Goal: Transaction & Acquisition: Book appointment/travel/reservation

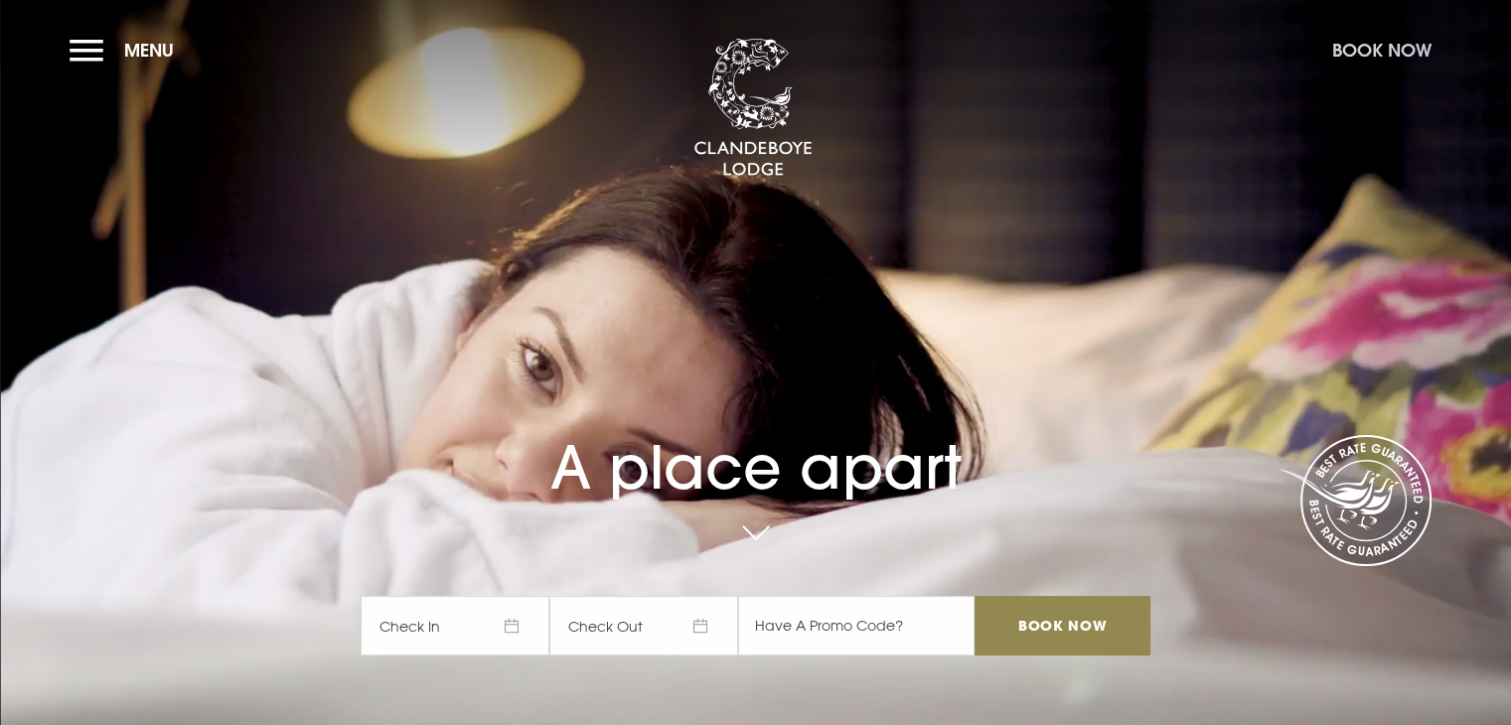
click at [1367, 57] on button "Book Now" at bounding box center [1381, 50] width 119 height 43
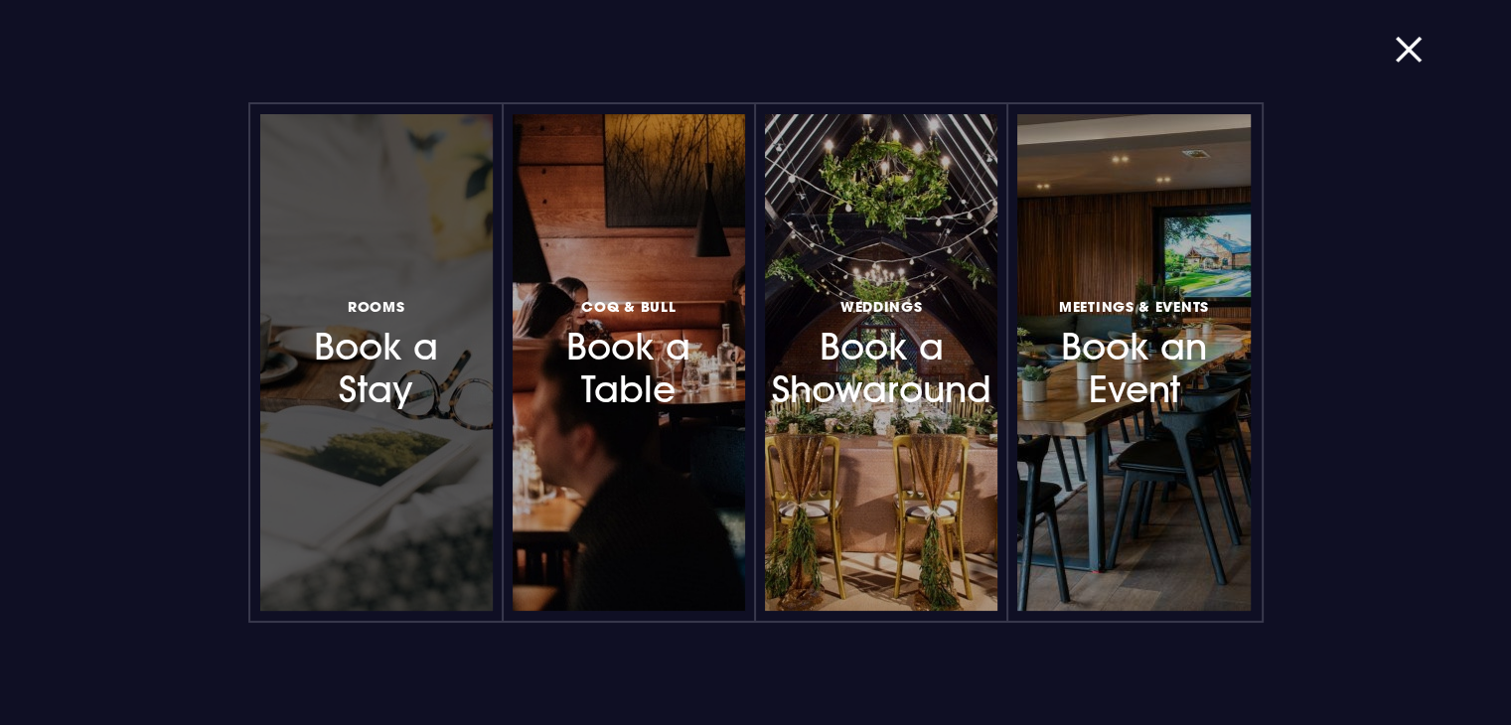
click at [429, 359] on h3 "Rooms Book a Stay" at bounding box center [376, 352] width 173 height 118
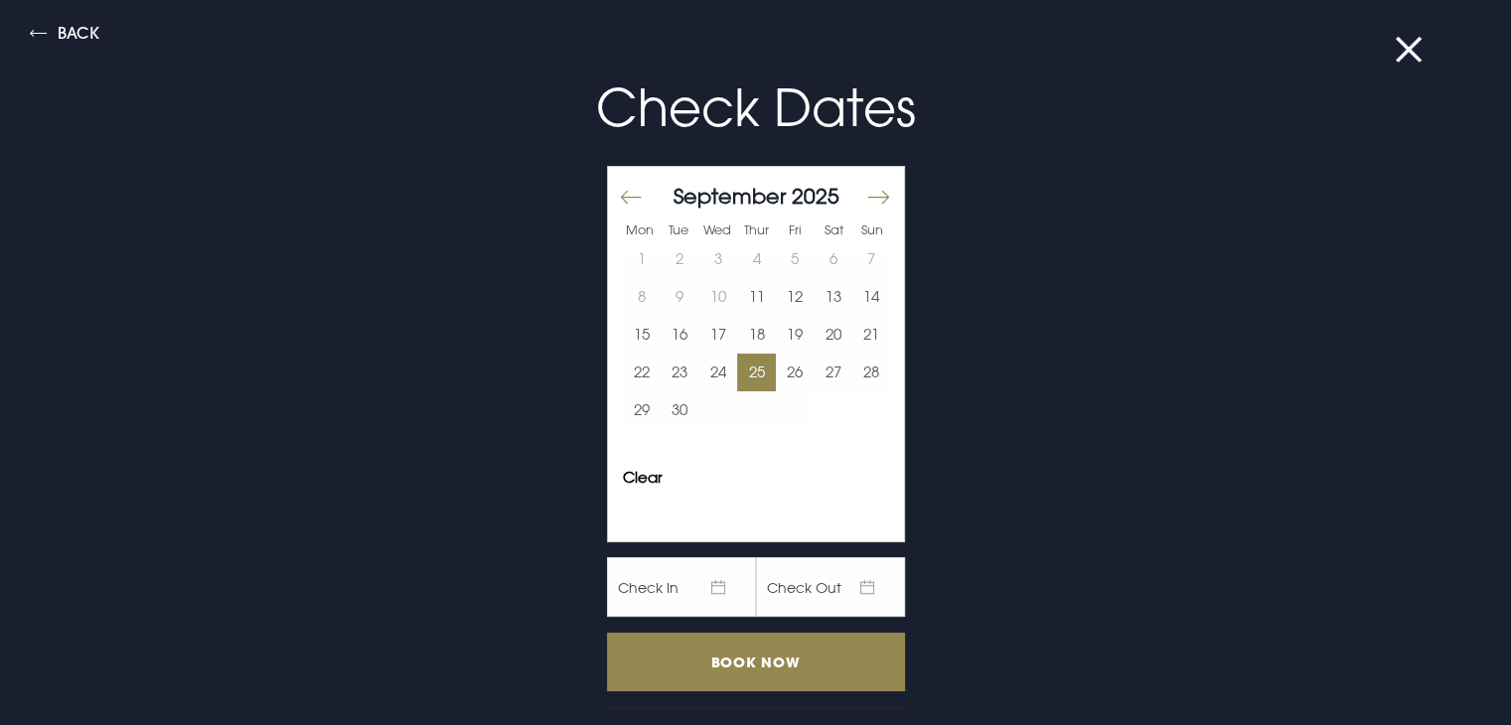
click at [746, 368] on button "25" at bounding box center [756, 373] width 39 height 38
click at [776, 366] on button "26" at bounding box center [795, 373] width 39 height 38
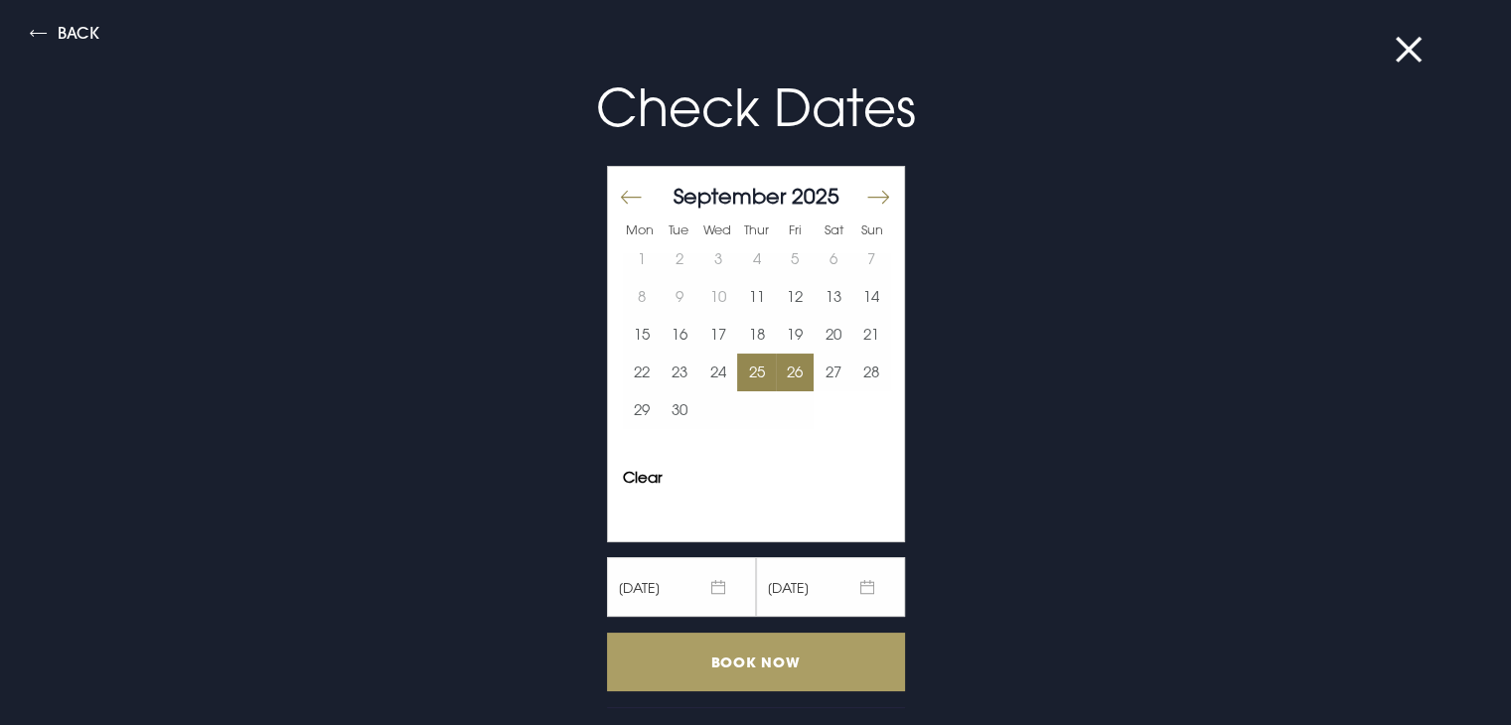
click at [801, 662] on input "Book Now" at bounding box center [756, 662] width 298 height 59
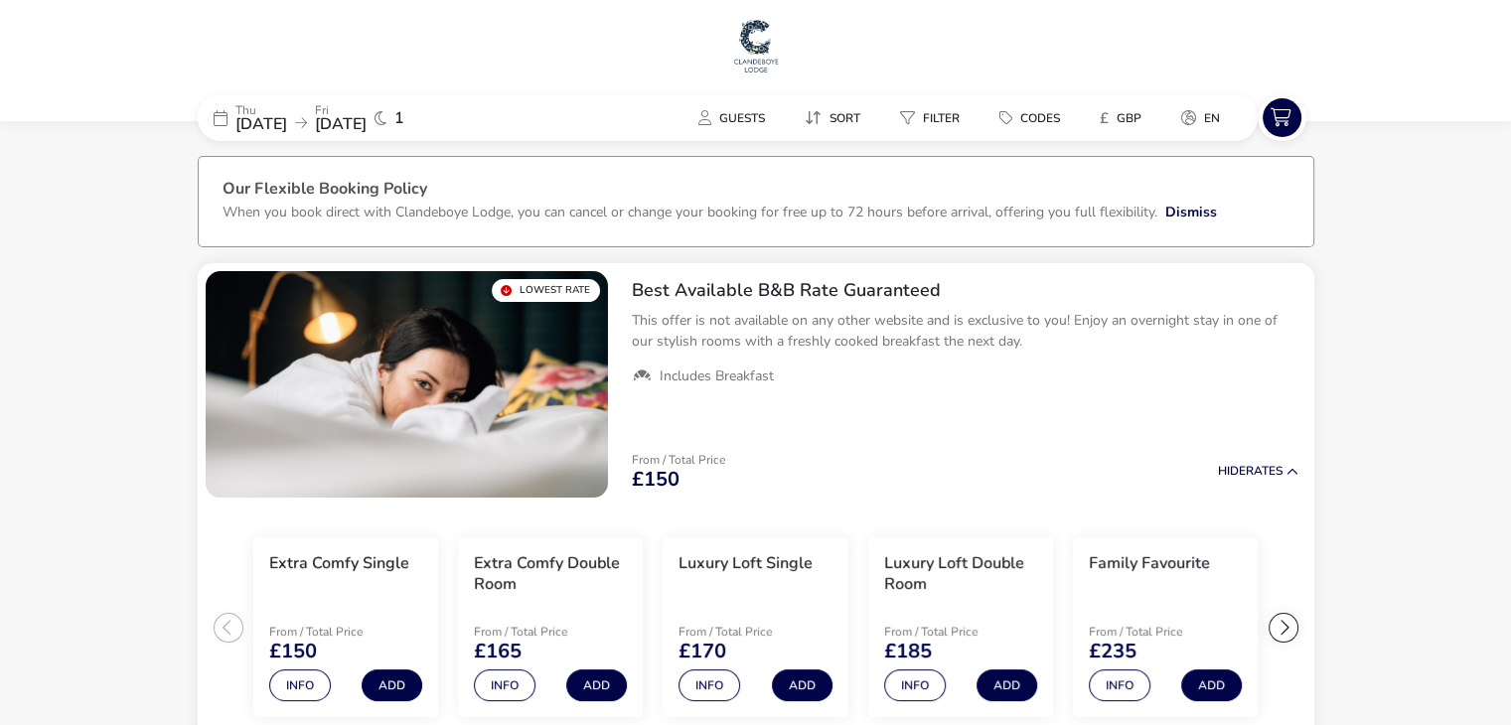
click at [367, 120] on span "[DATE]" at bounding box center [341, 124] width 52 height 22
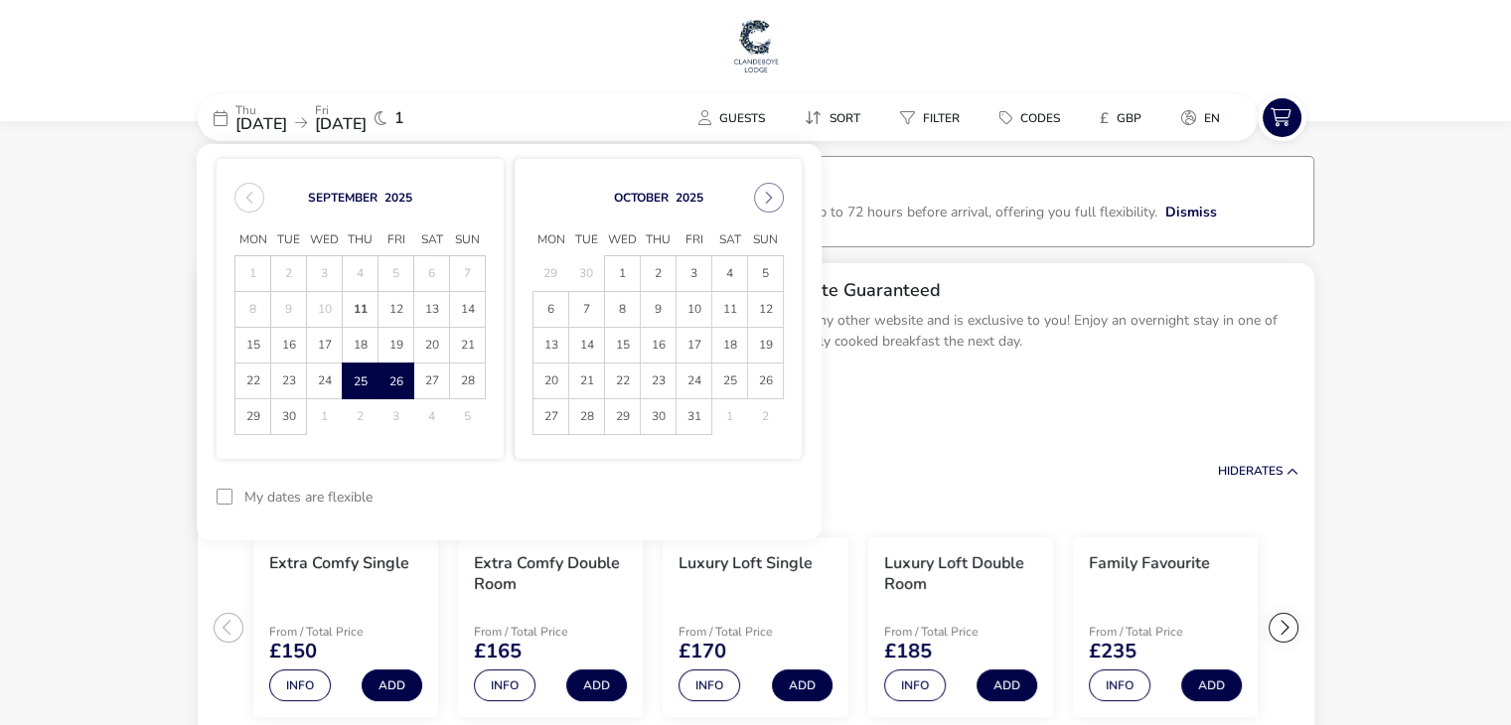
click at [367, 120] on span "[DATE]" at bounding box center [341, 124] width 52 height 22
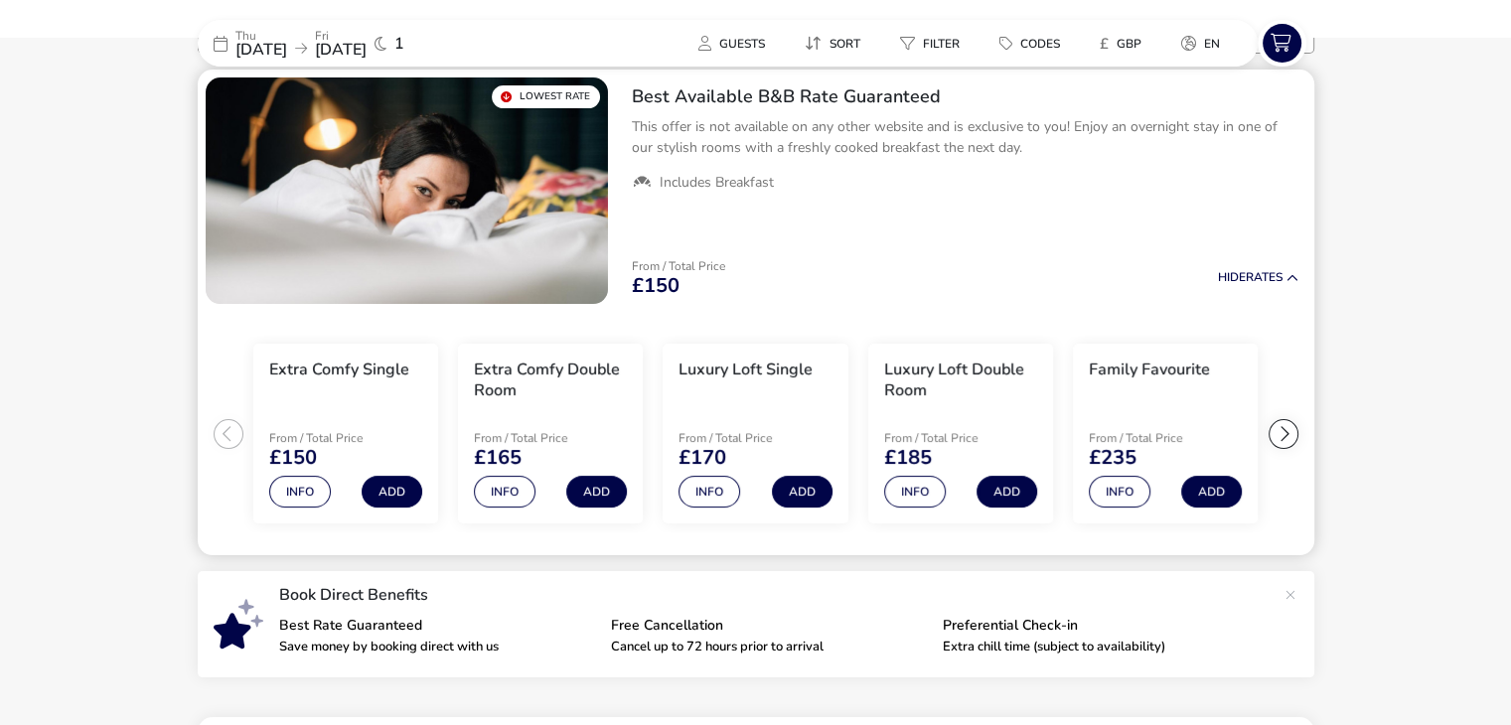
scroll to position [199, 0]
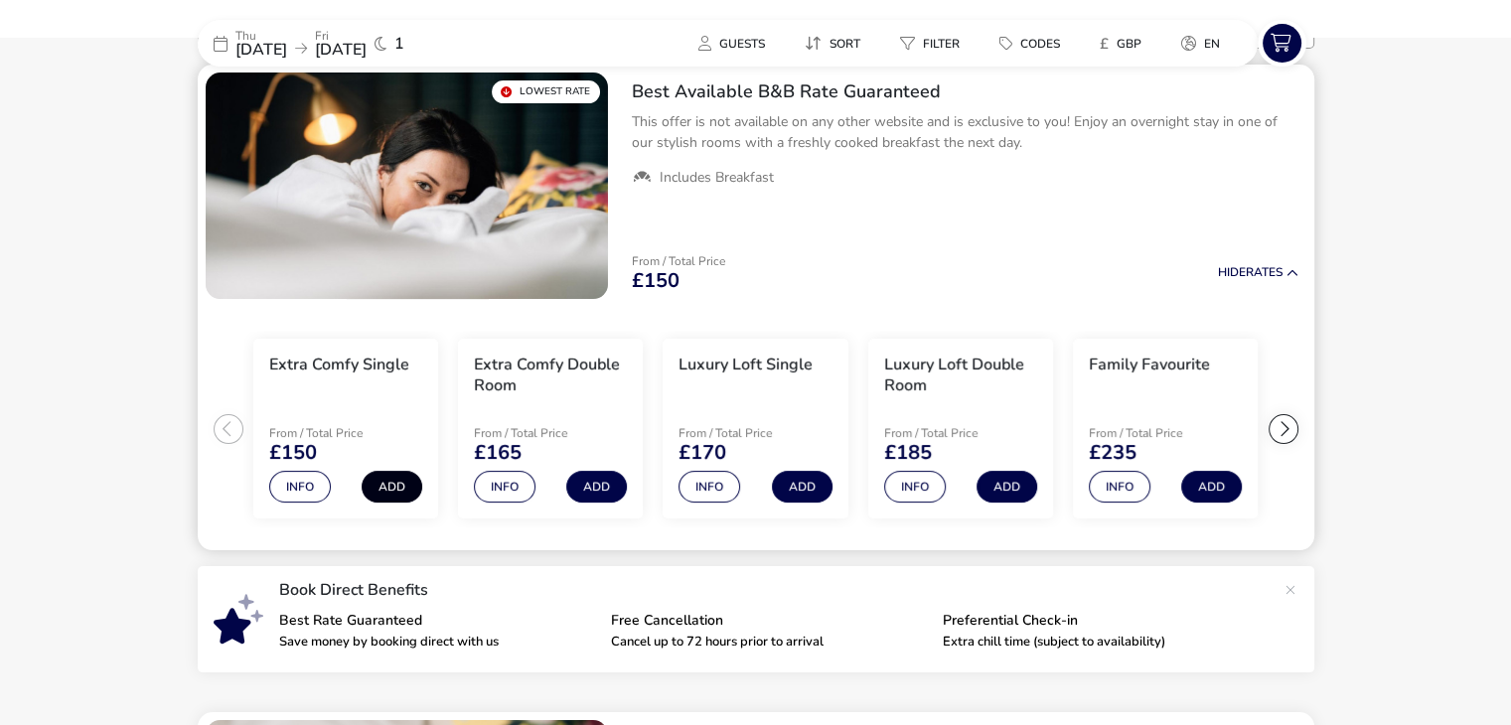
click at [395, 485] on button "Add" at bounding box center [392, 487] width 61 height 32
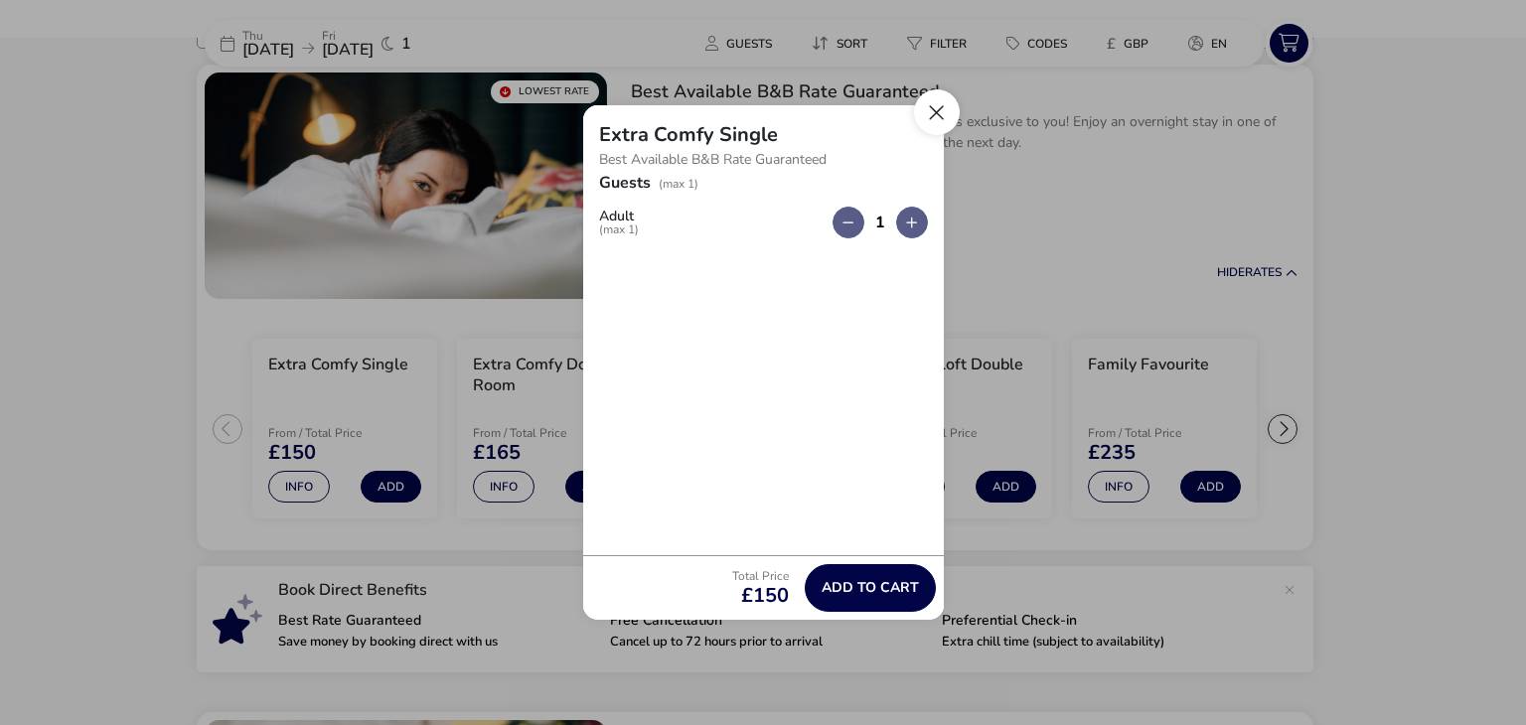
click at [936, 112] on button "Close" at bounding box center [937, 112] width 46 height 46
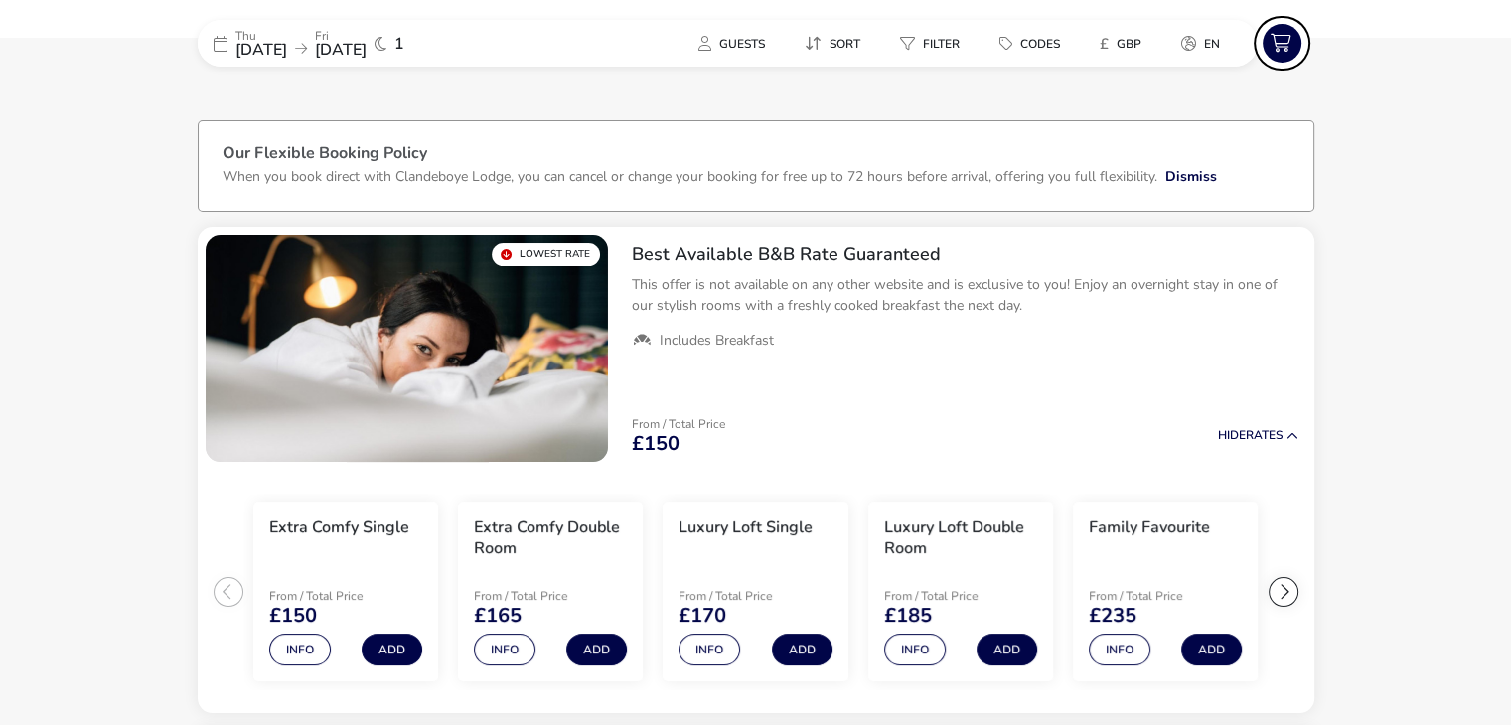
scroll to position [0, 0]
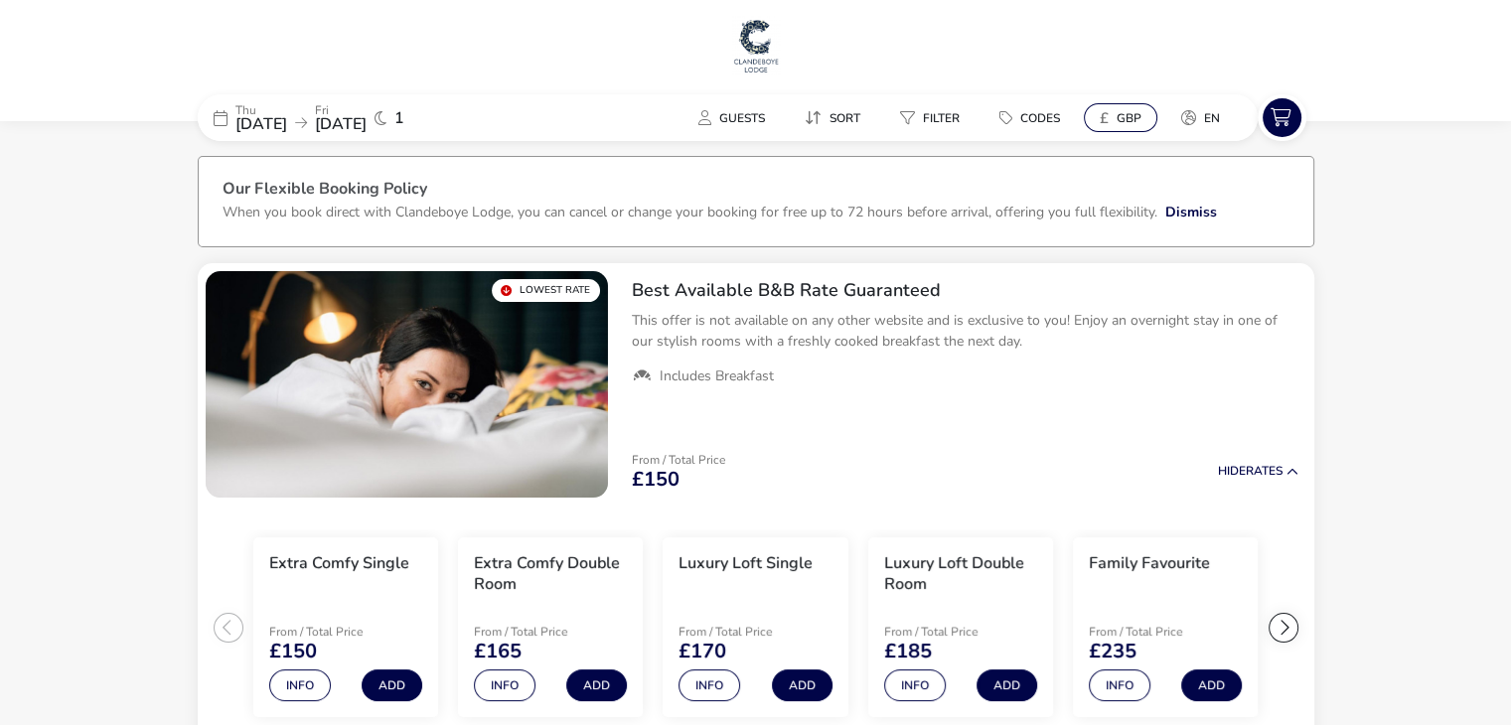
click at [1148, 116] on button "£ GBP" at bounding box center [1121, 117] width 74 height 29
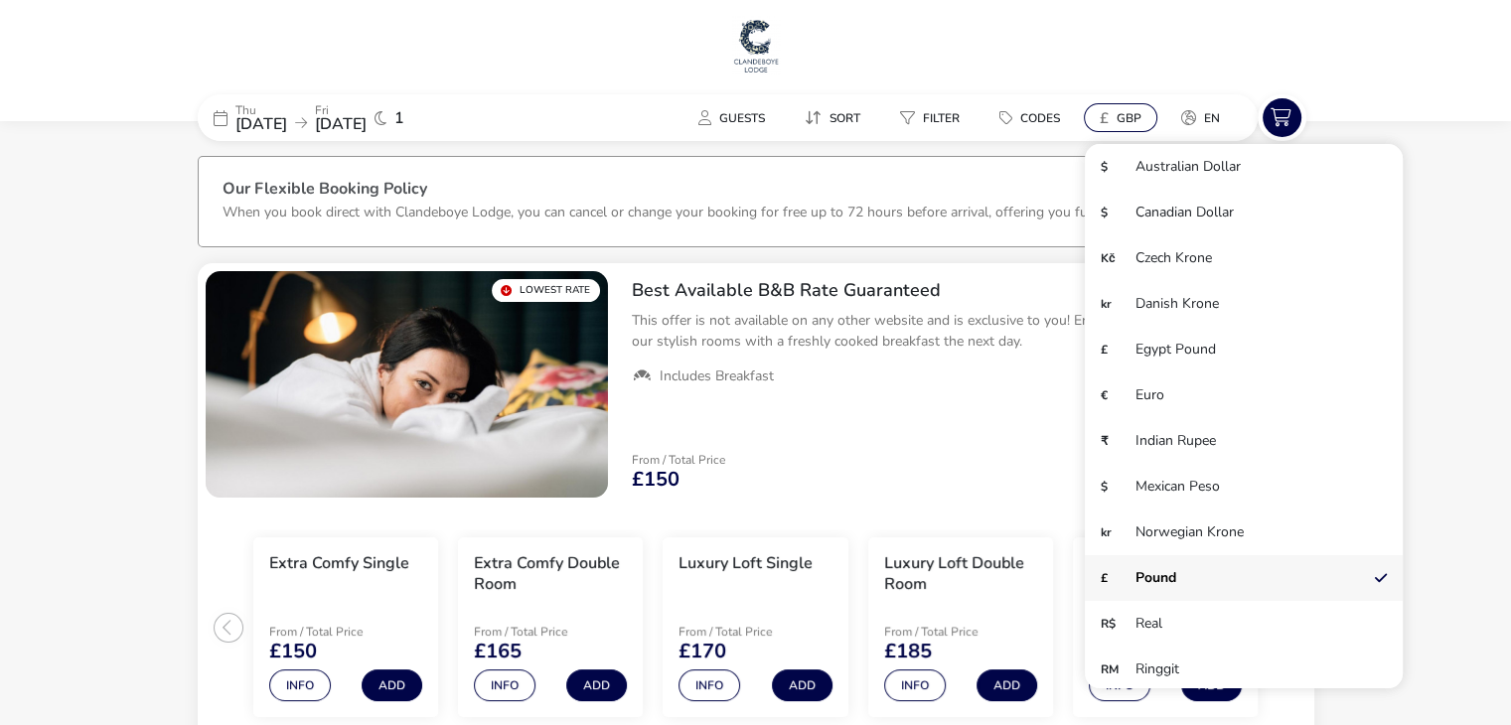
click at [1148, 116] on button "£ GBP" at bounding box center [1121, 117] width 74 height 29
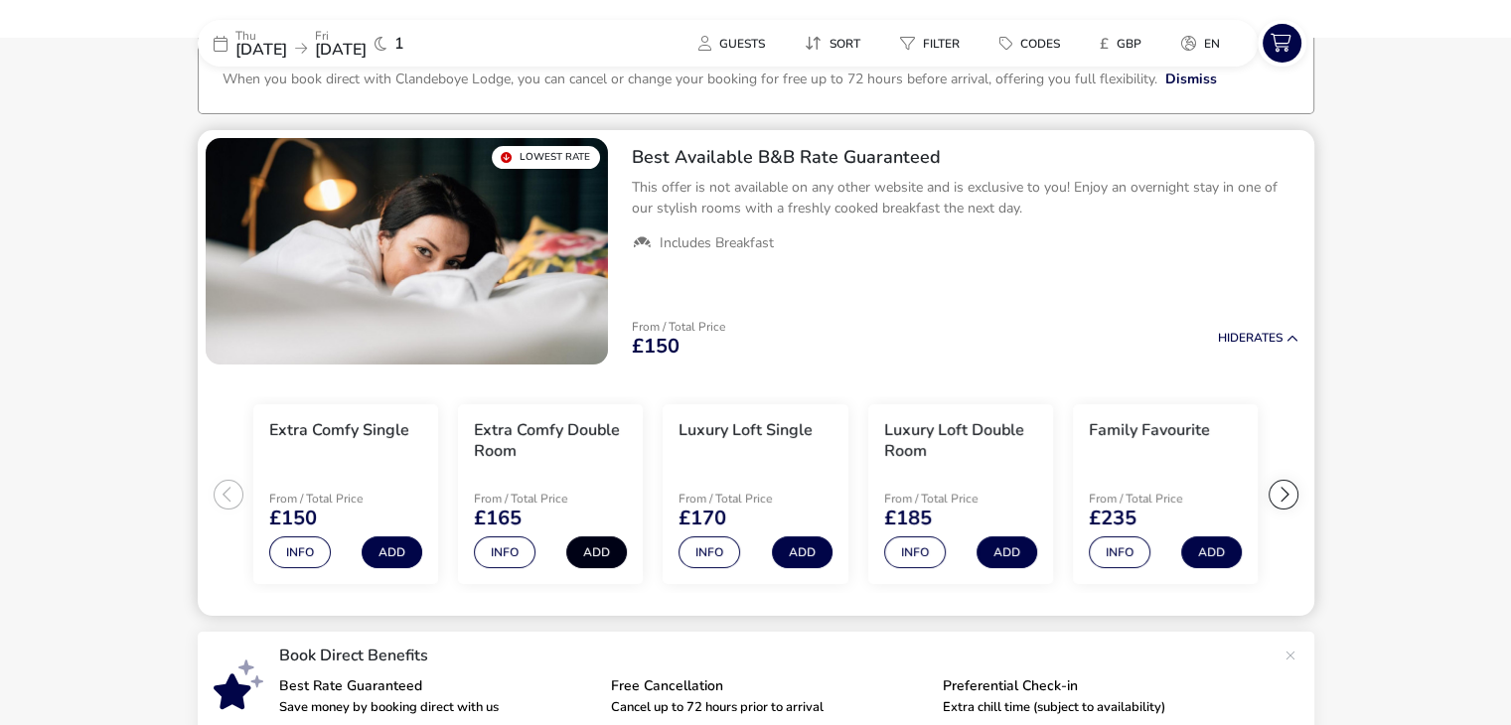
scroll to position [99, 0]
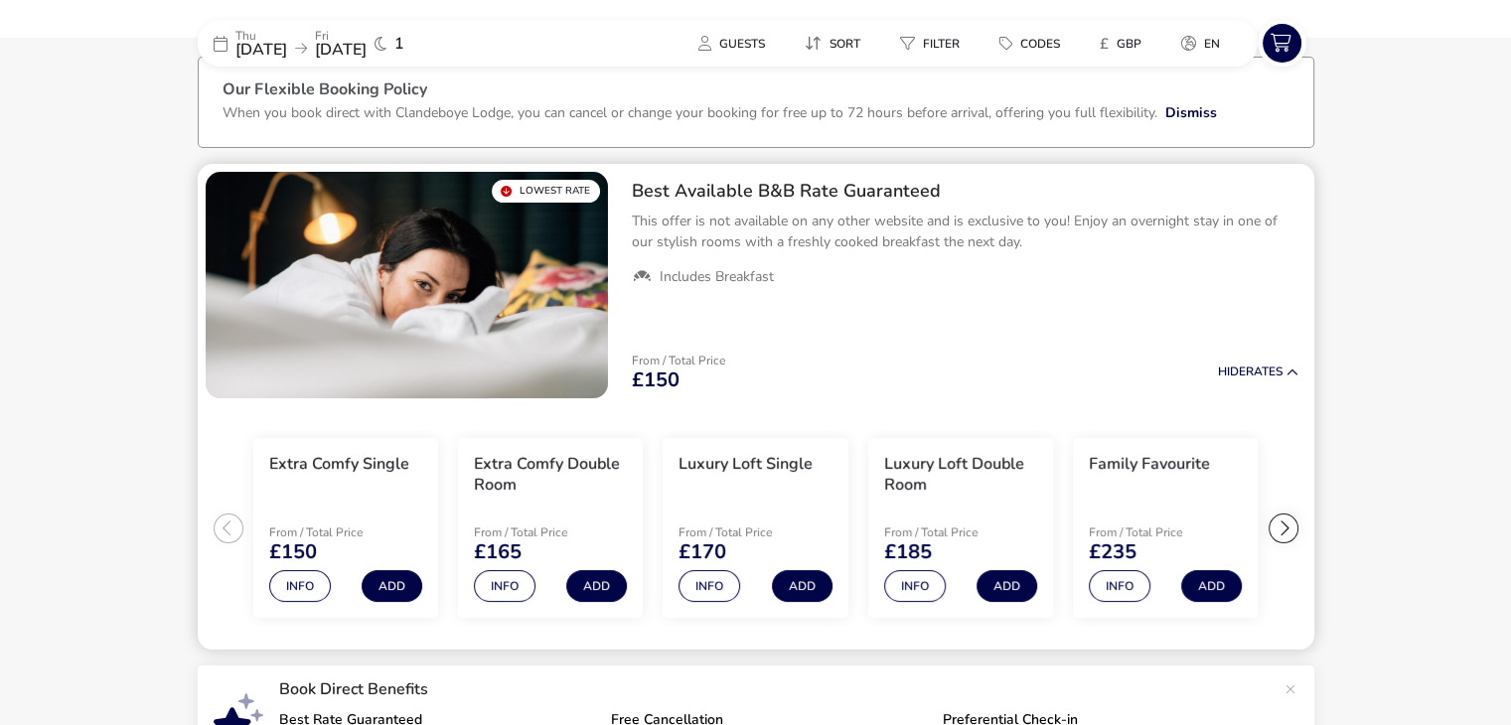
click at [1285, 527] on div at bounding box center [1283, 529] width 30 height 30
click at [1285, 527] on ul "Extra Comfy Single From / Total Price £150 Info Add Extra Comfy Double Room Fro…" at bounding box center [756, 528] width 1116 height 244
click at [237, 525] on div at bounding box center [229, 529] width 30 height 30
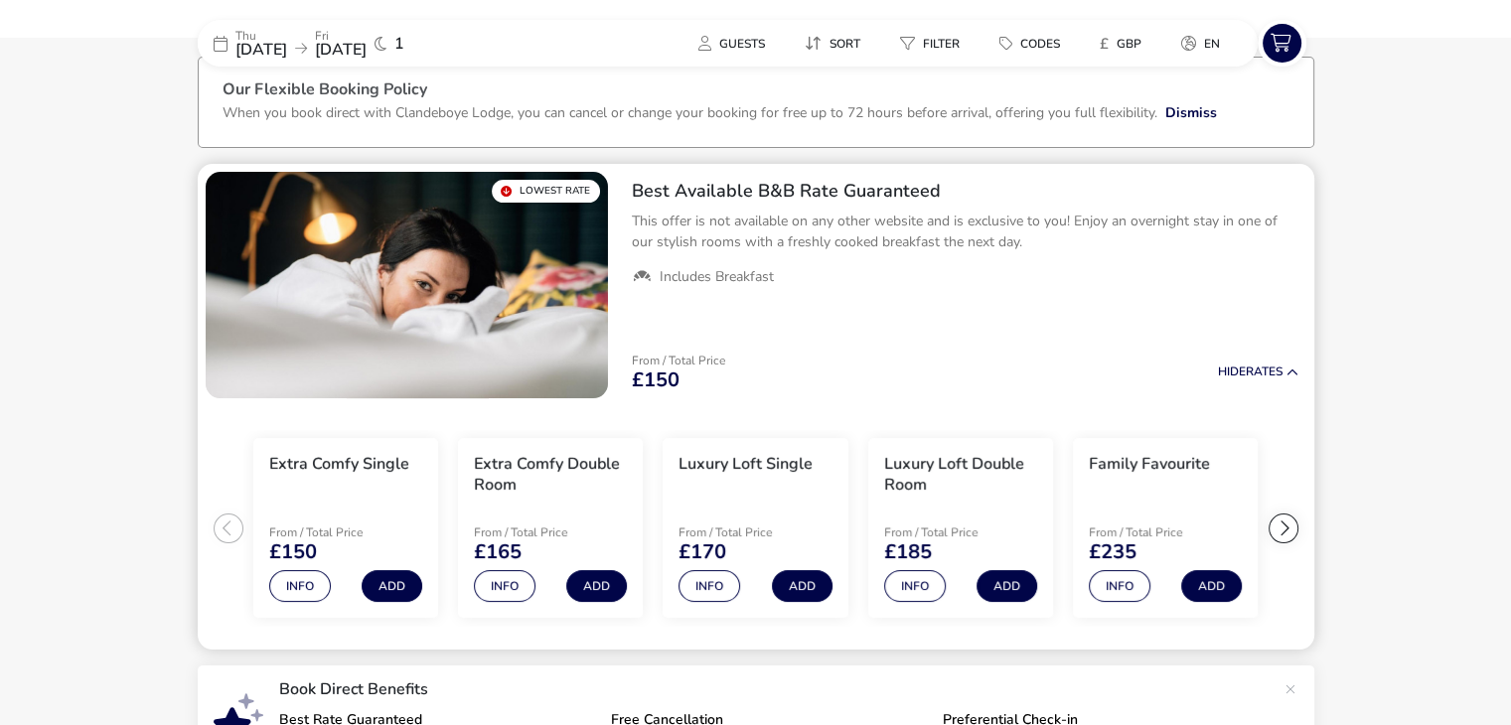
click at [236, 524] on ul "Extra Comfy Single From / Total Price £150 Info Add Extra Comfy Double Room Fro…" at bounding box center [756, 528] width 1116 height 244
click at [1283, 525] on div at bounding box center [1283, 529] width 30 height 30
click at [1282, 523] on div at bounding box center [1283, 529] width 30 height 30
click at [1282, 523] on ul "Extra Comfy Single From / Total Price £150 Info Add Extra Comfy Double Room Fro…" at bounding box center [756, 528] width 1116 height 244
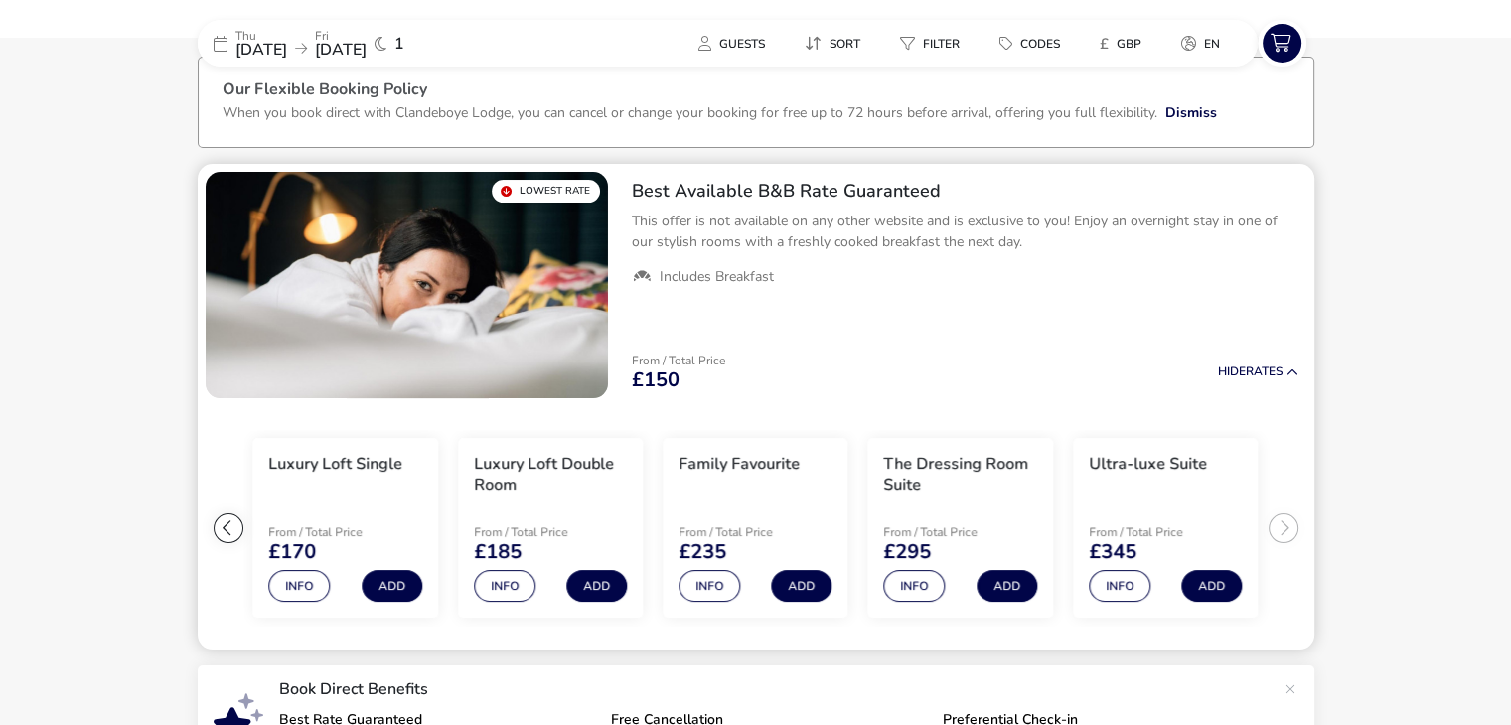
click at [224, 525] on div at bounding box center [229, 529] width 30 height 30
click at [224, 525] on ul "Extra Comfy Single From / Total Price £150 Info Add Extra Comfy Double Room Fro…" at bounding box center [756, 528] width 1116 height 244
click at [1279, 524] on div at bounding box center [1283, 529] width 30 height 30
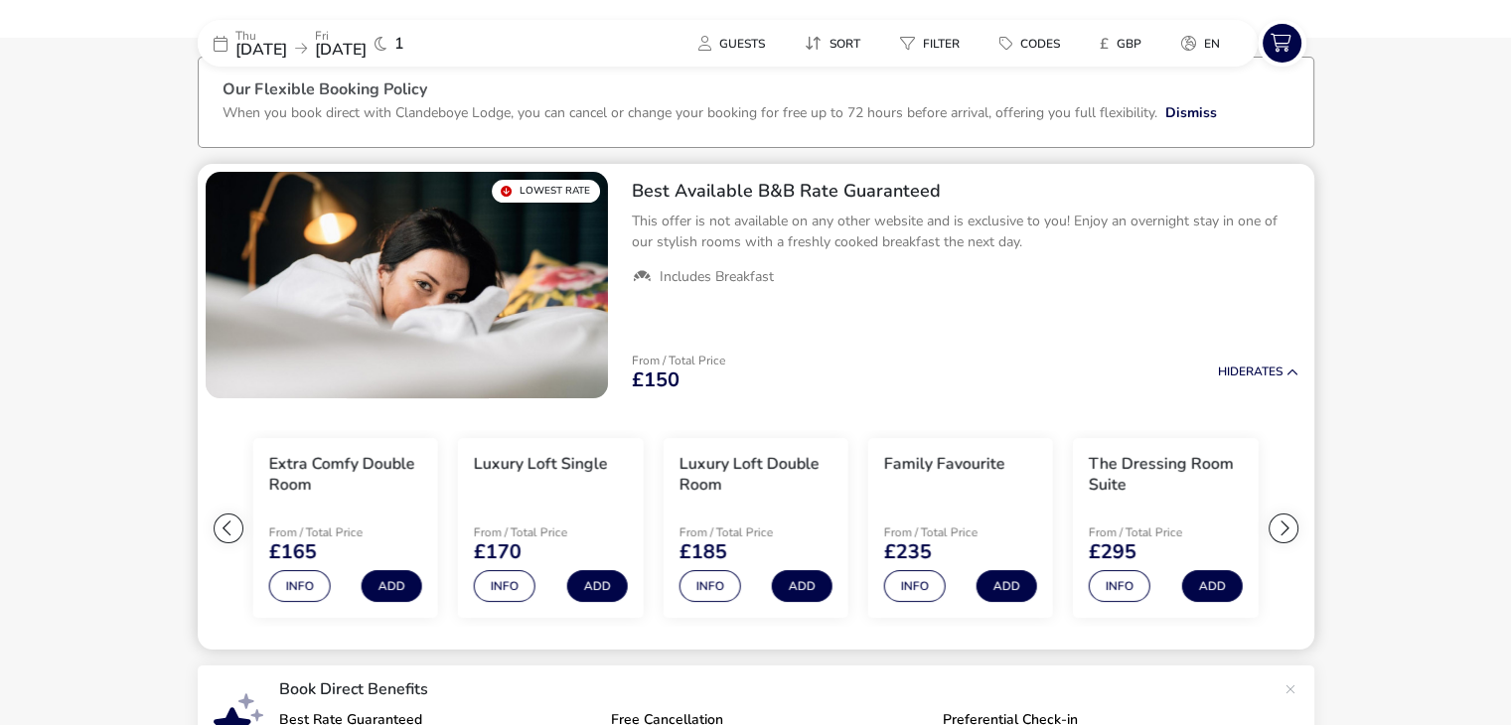
click at [1279, 524] on div at bounding box center [1283, 529] width 30 height 30
click at [1279, 524] on ul "Extra Comfy Single From / Total Price £150 Info Add Extra Comfy Double Room Fro…" at bounding box center [756, 528] width 1116 height 244
click at [229, 525] on div at bounding box center [229, 529] width 30 height 30
click at [229, 525] on ul "Extra Comfy Single From / Total Price £150 Info Add Extra Comfy Double Room Fro…" at bounding box center [756, 528] width 1116 height 244
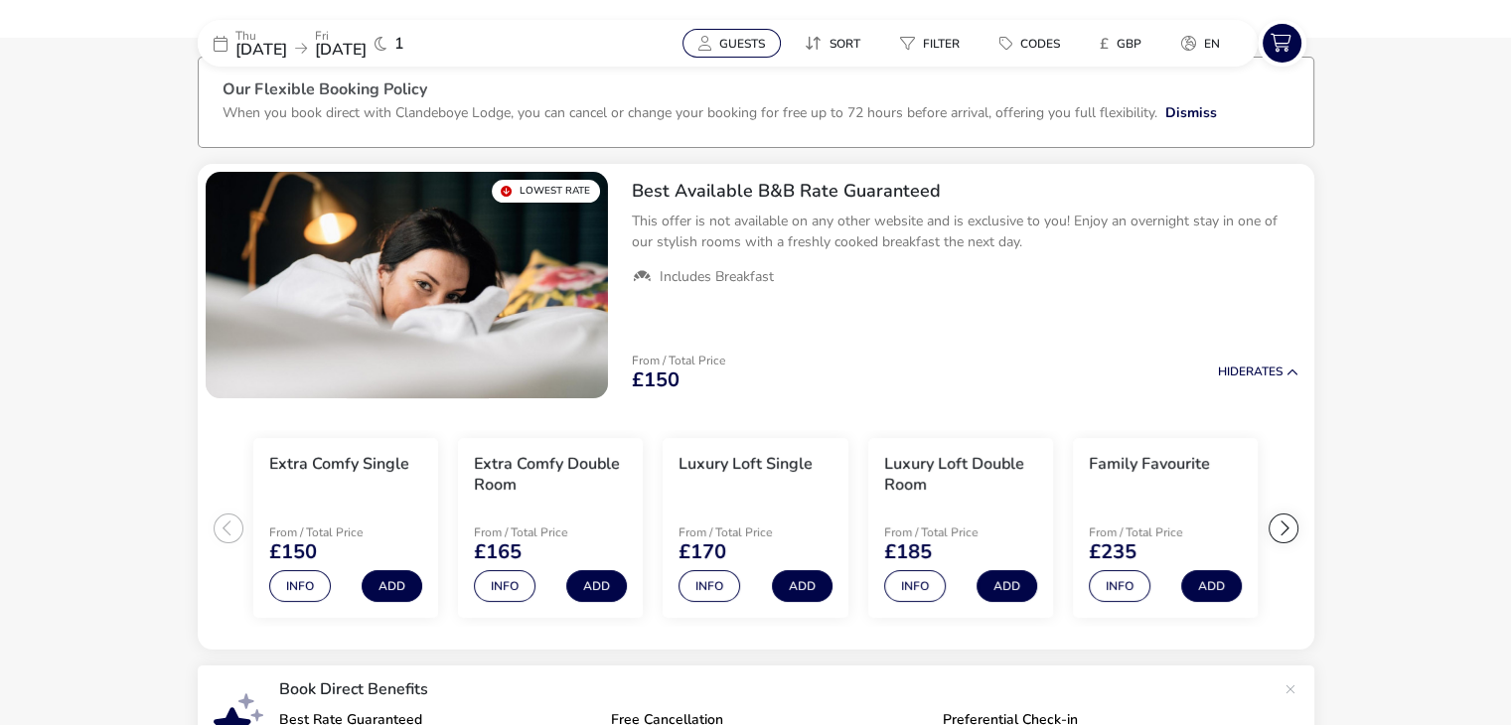
click at [734, 36] on span "Guests" at bounding box center [742, 44] width 46 height 16
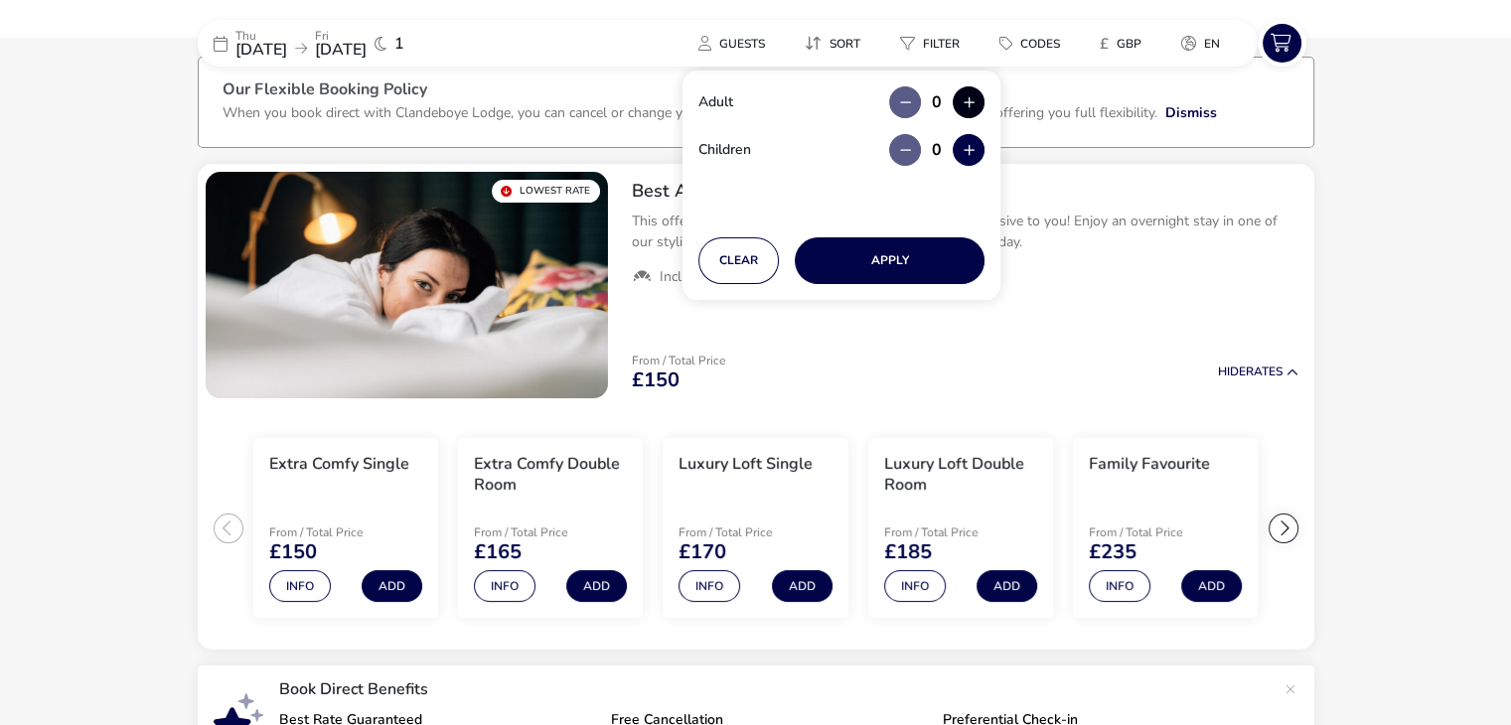
click at [965, 94] on button "button" at bounding box center [969, 102] width 32 height 32
type input "2"
click at [901, 260] on button "Apply" at bounding box center [890, 260] width 190 height 47
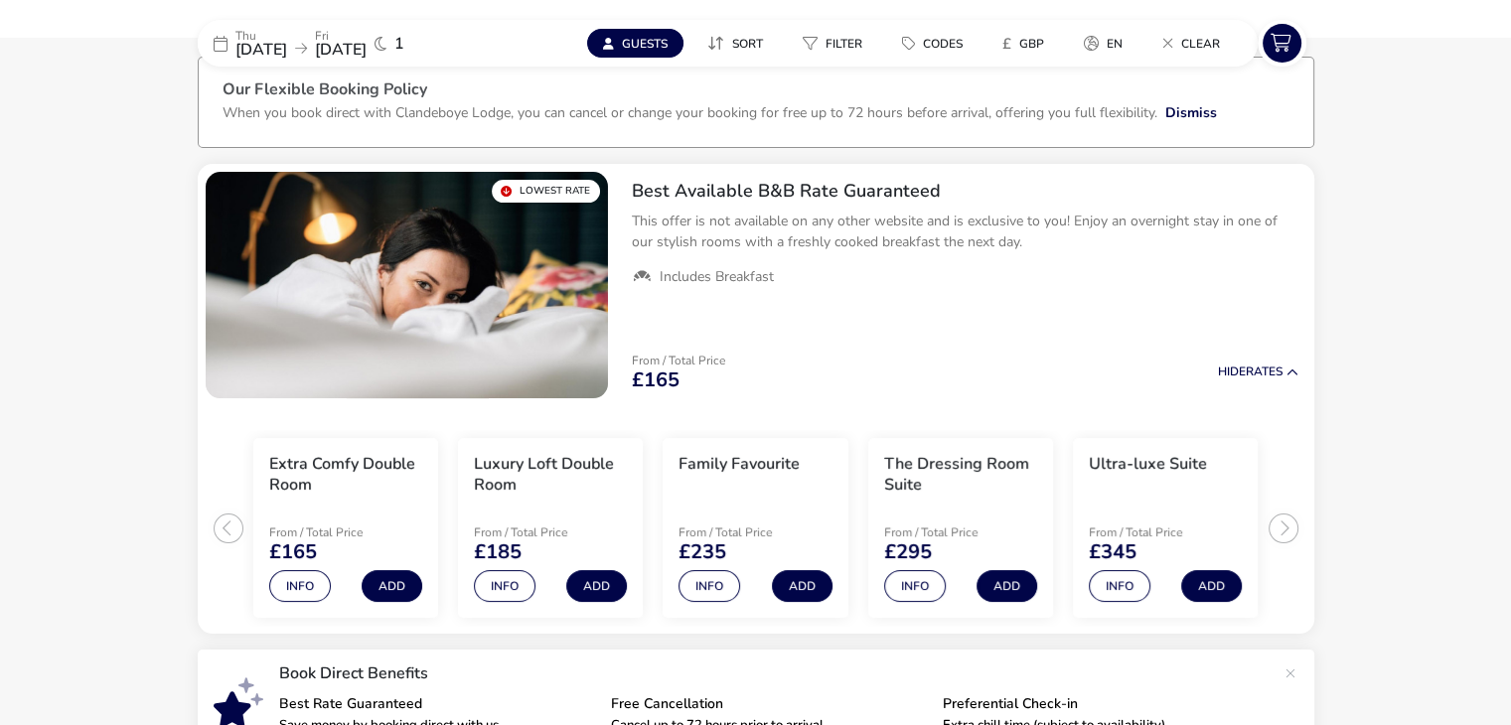
click at [628, 43] on span "Guests" at bounding box center [645, 44] width 46 height 16
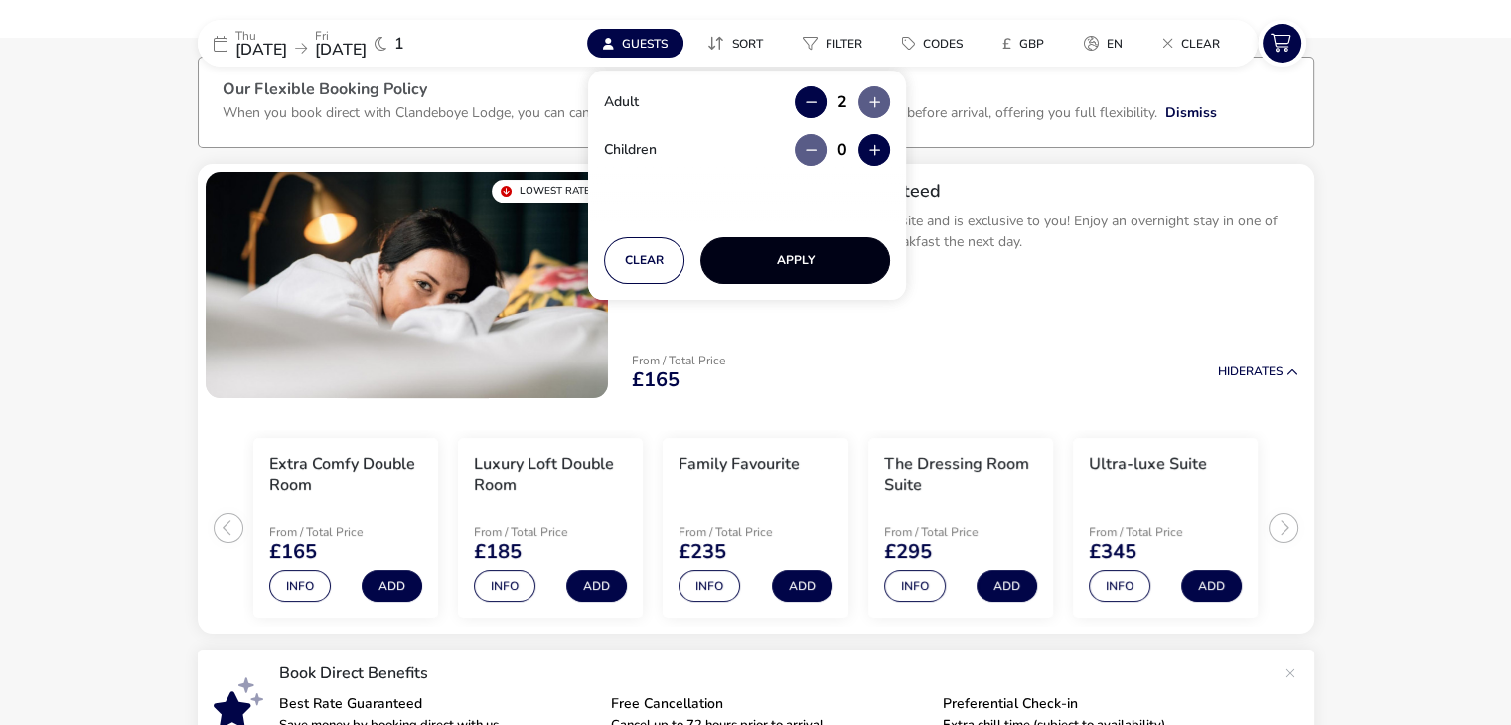
click at [778, 255] on button "Apply" at bounding box center [795, 260] width 190 height 47
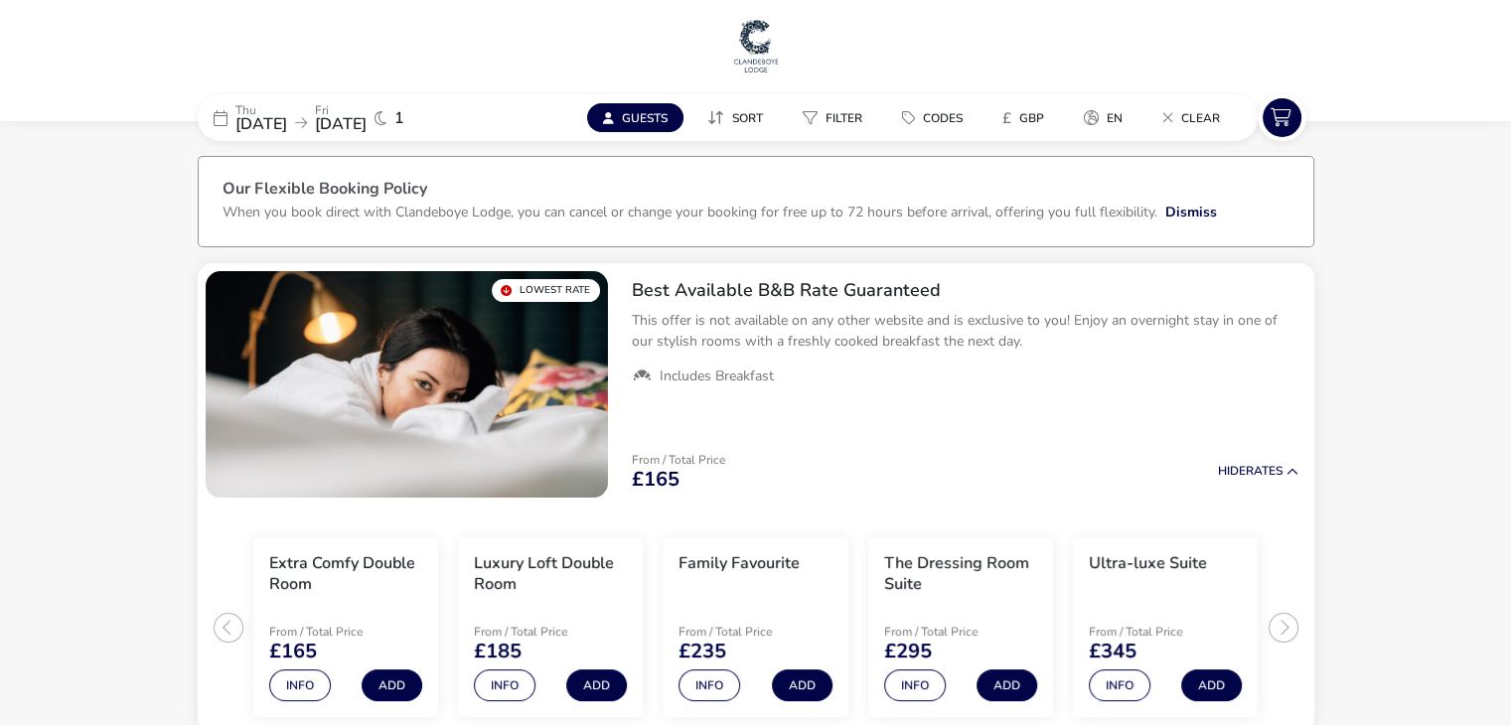
click at [667, 113] on span "Guests" at bounding box center [645, 118] width 46 height 16
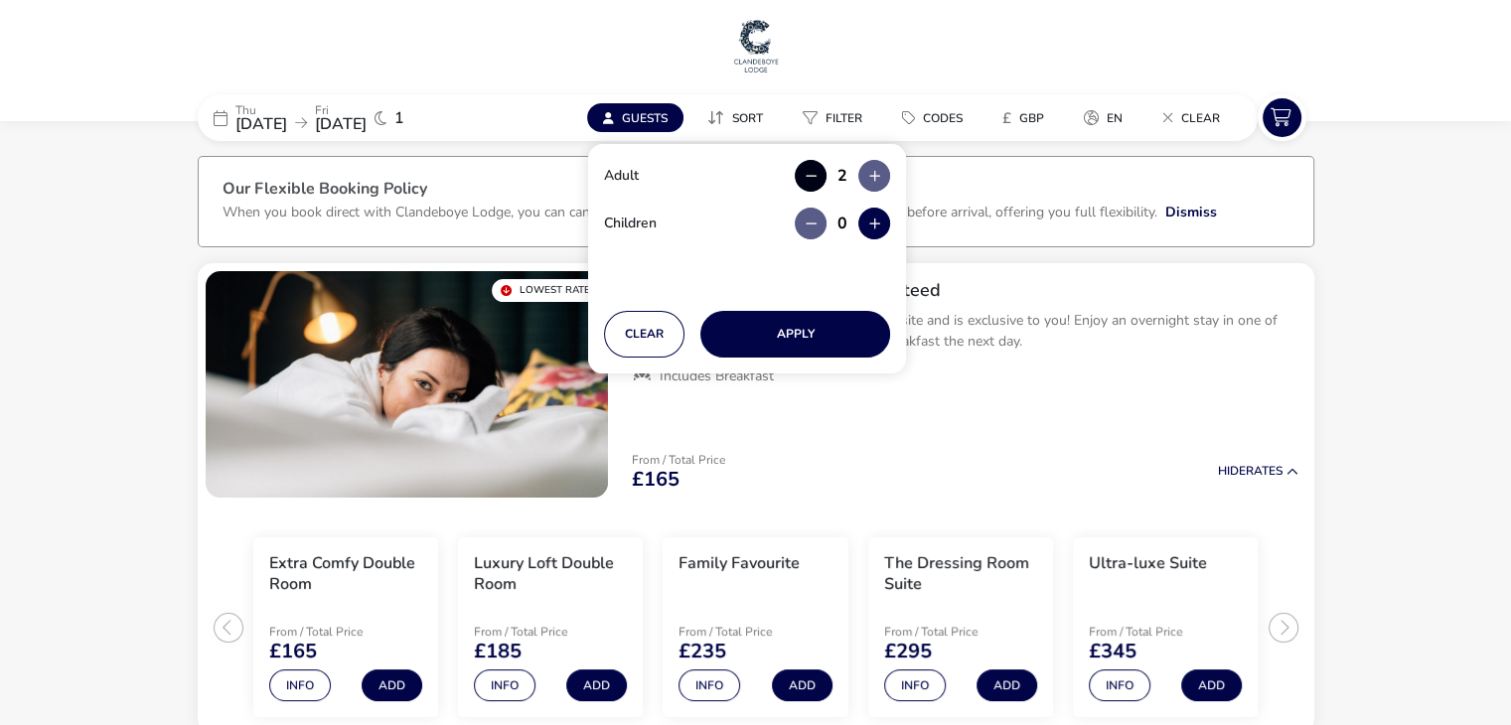
click at [820, 172] on button "button" at bounding box center [811, 176] width 32 height 32
type input "0"
click at [811, 326] on button "Apply" at bounding box center [795, 334] width 190 height 47
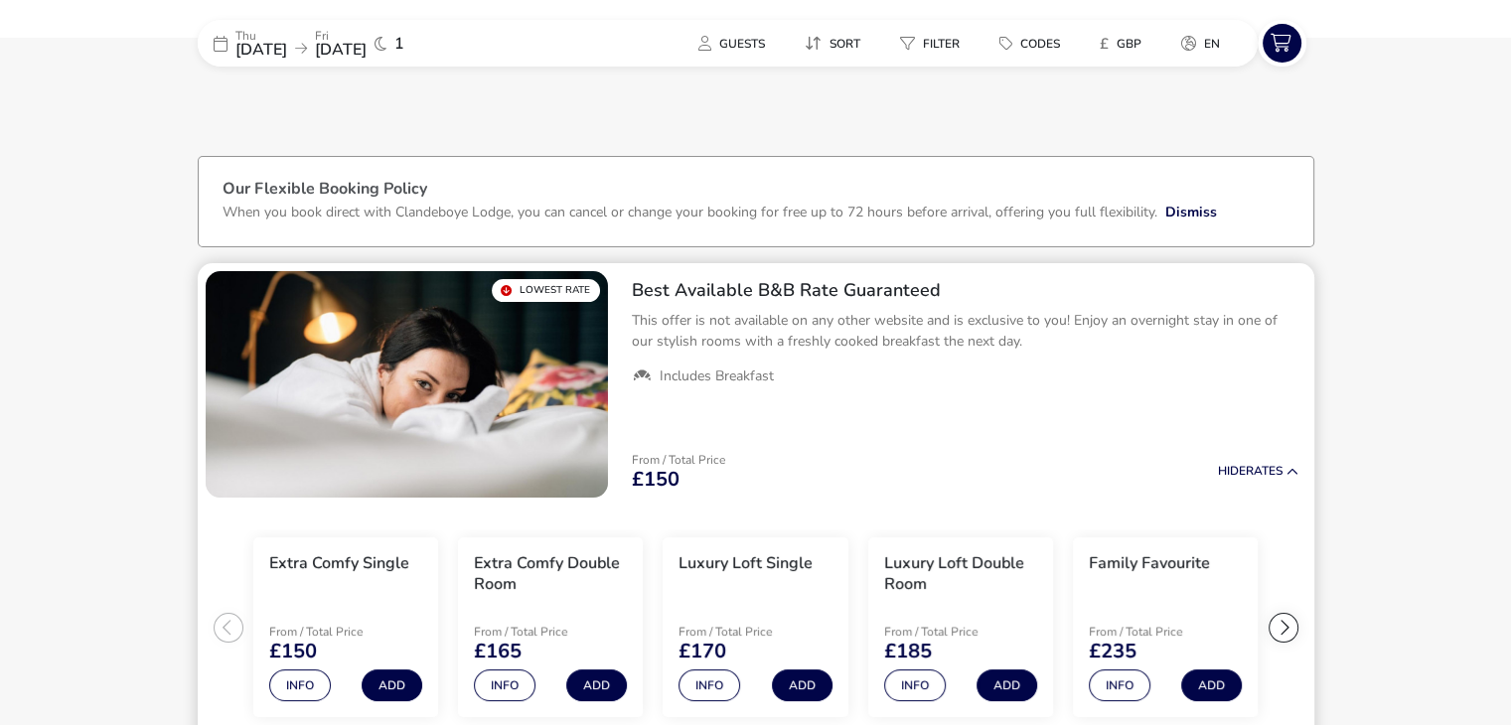
scroll to position [99, 0]
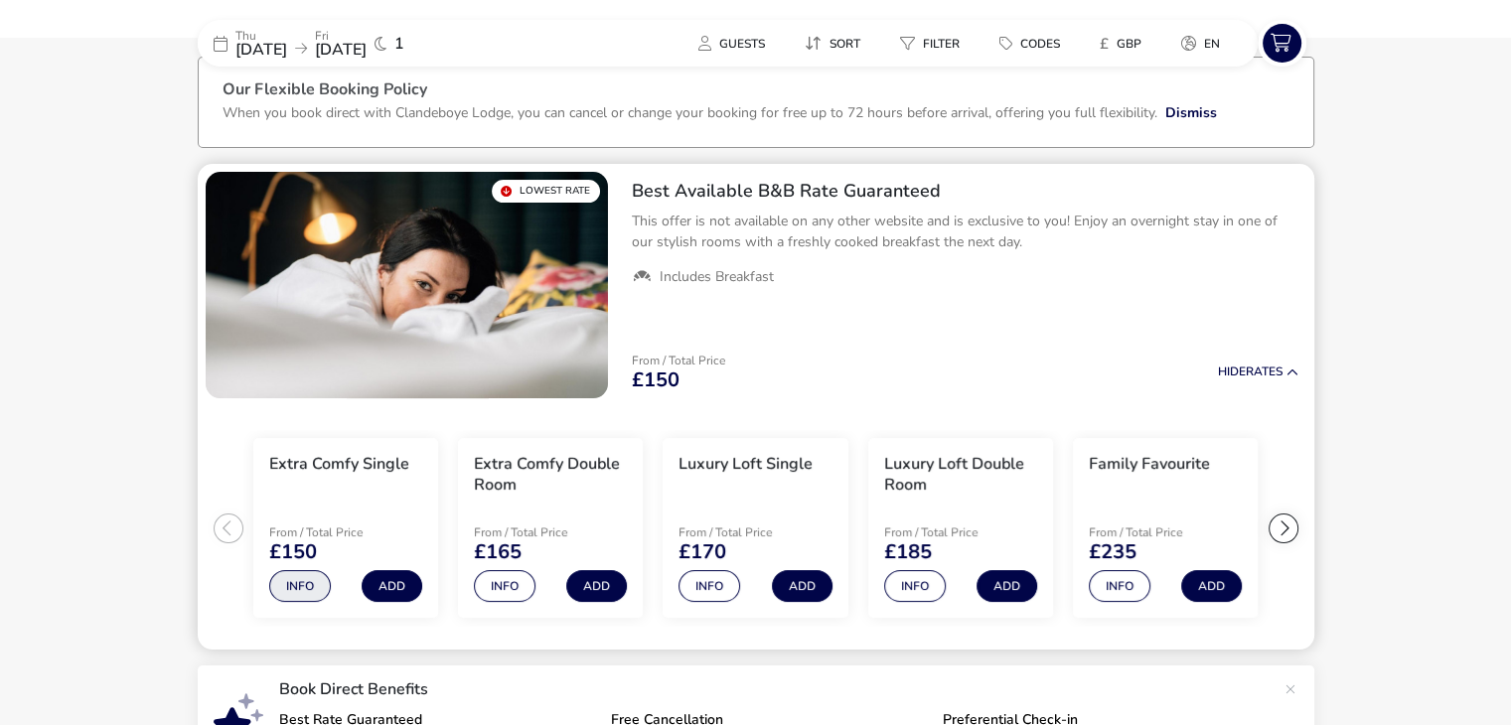
click at [307, 577] on button "Info" at bounding box center [300, 586] width 62 height 32
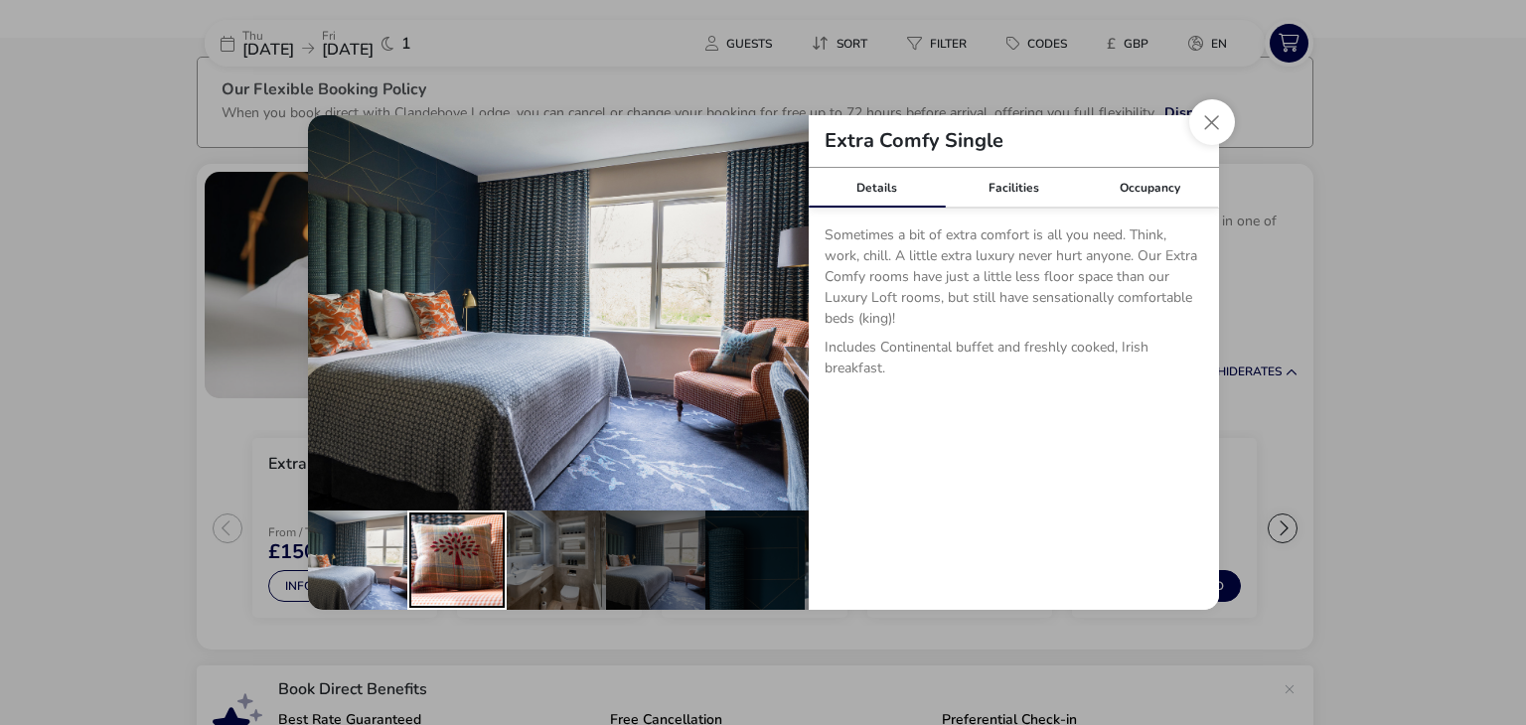
click at [466, 545] on div "details" at bounding box center [456, 560] width 99 height 99
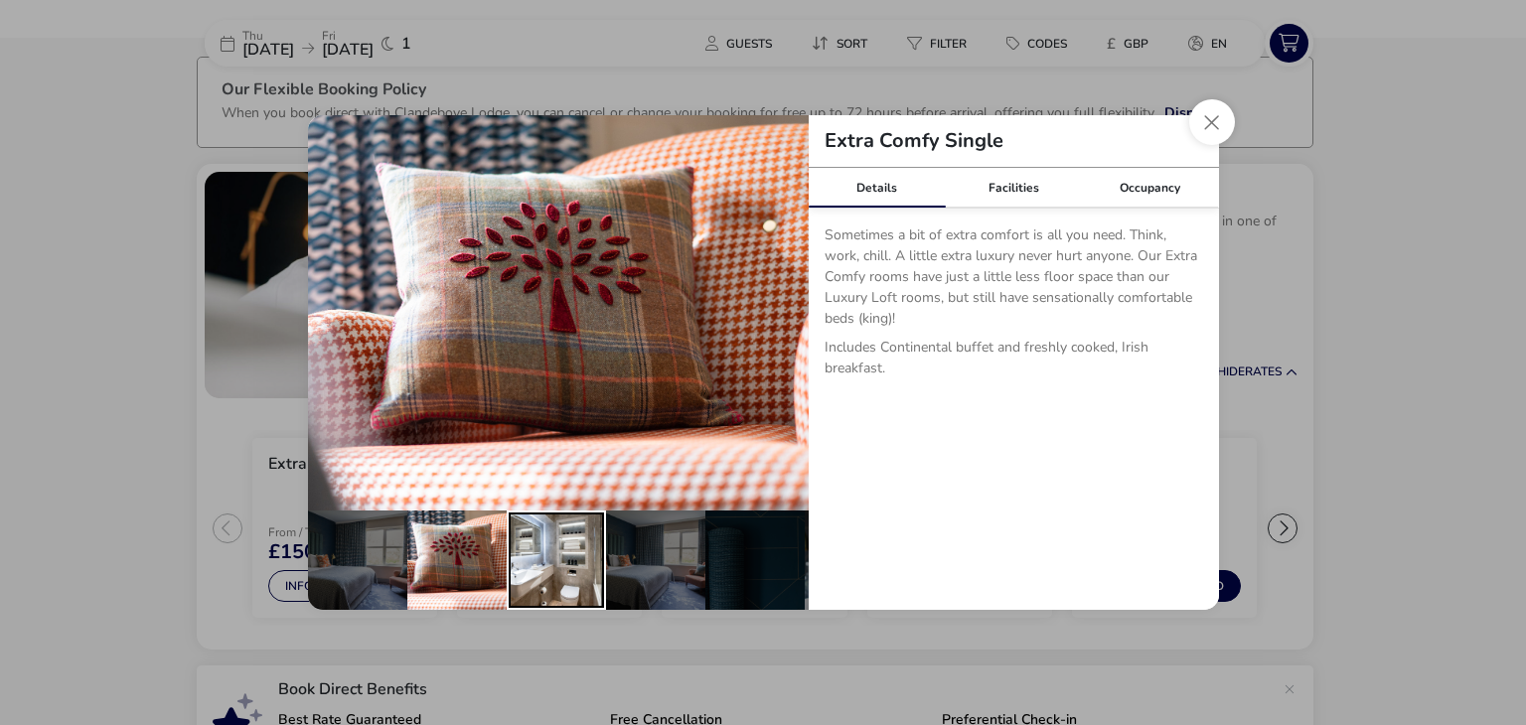
click at [580, 564] on div "details" at bounding box center [556, 560] width 99 height 99
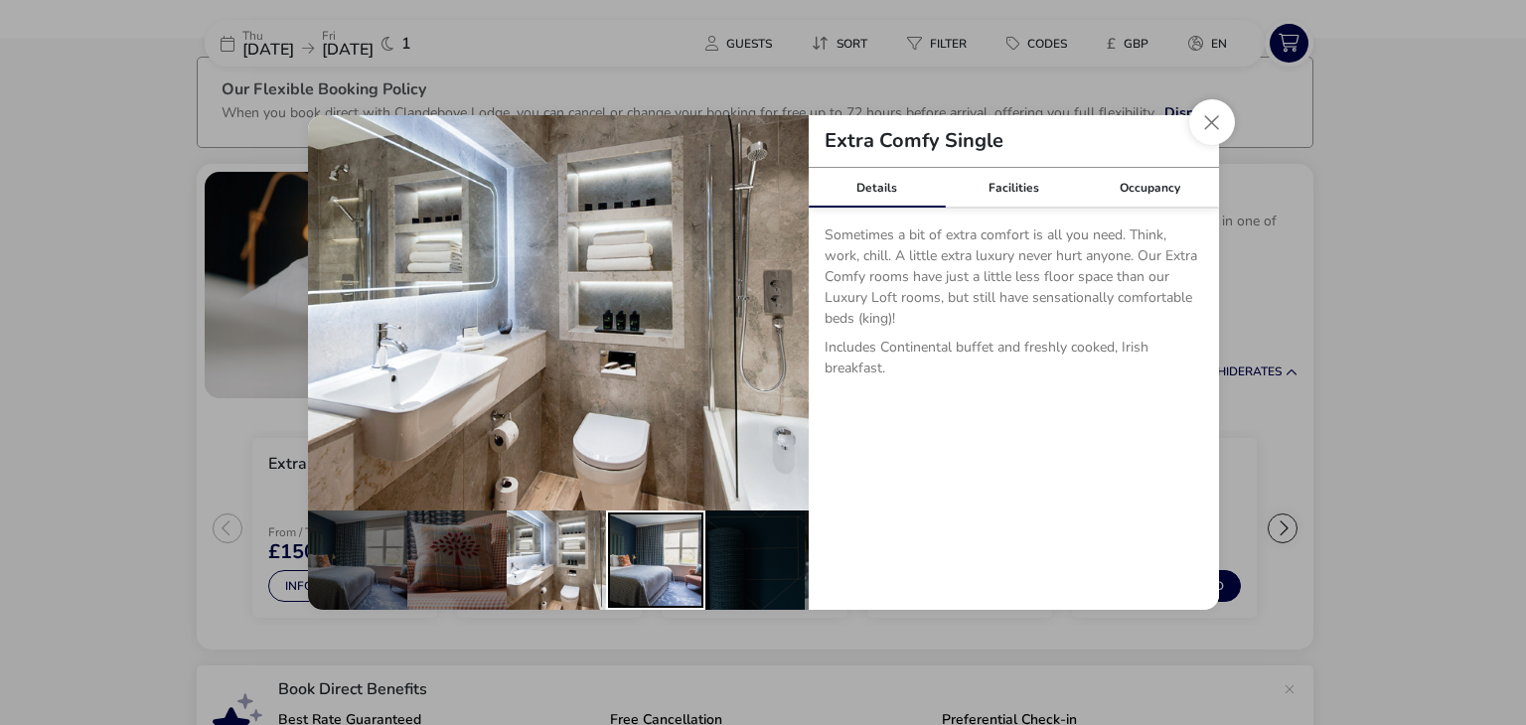
click at [682, 569] on div "details" at bounding box center [655, 560] width 99 height 99
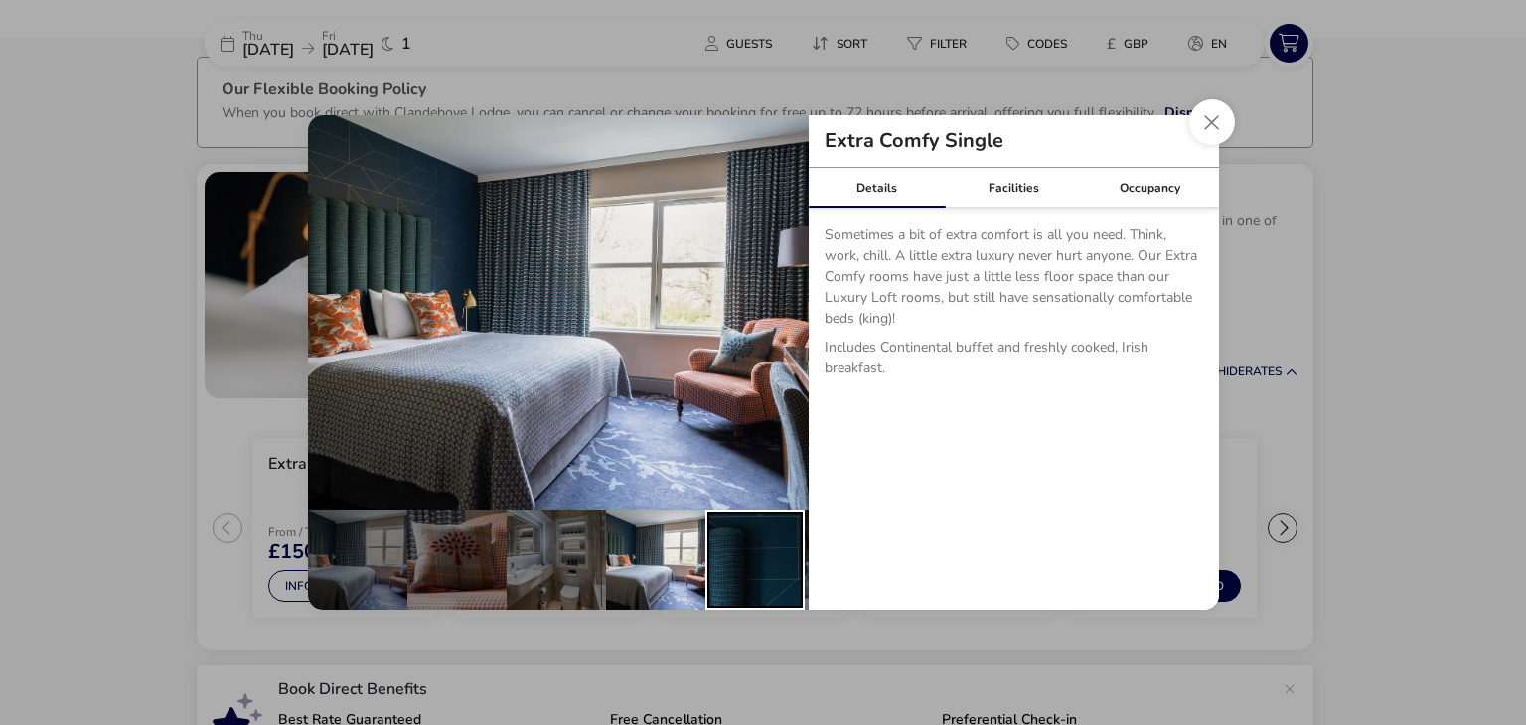
click at [722, 571] on div "details" at bounding box center [754, 560] width 99 height 99
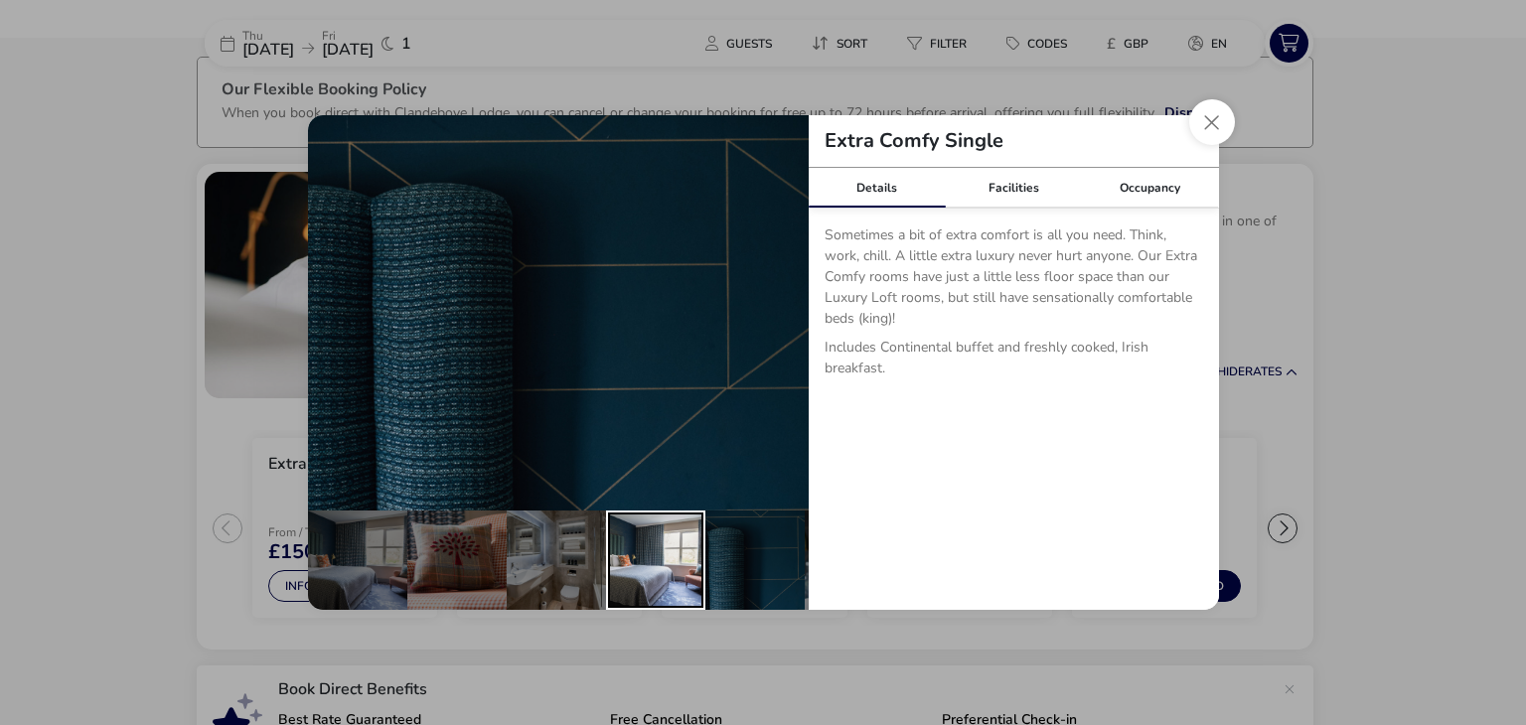
click at [637, 569] on div "details" at bounding box center [655, 560] width 99 height 99
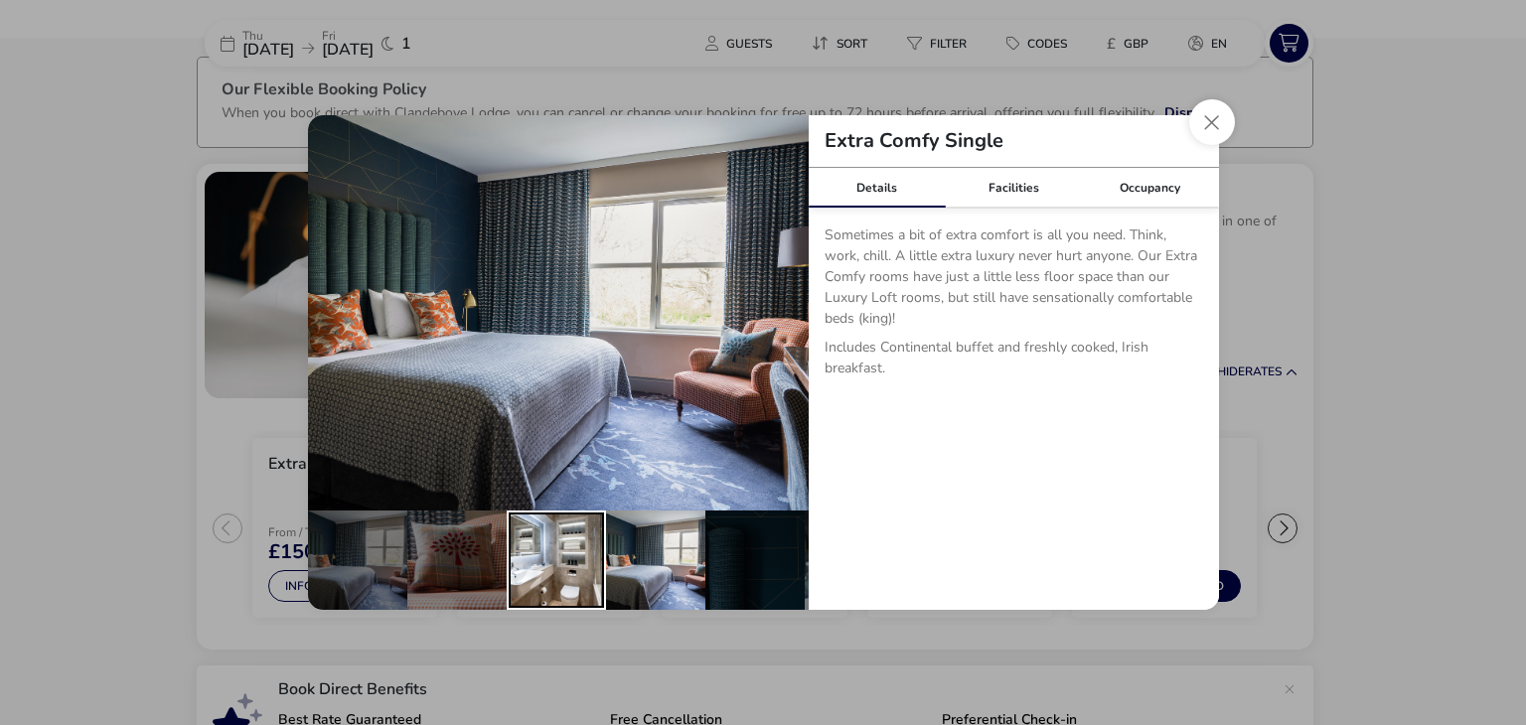
drag, startPoint x: 555, startPoint y: 553, endPoint x: 479, endPoint y: 537, distance: 78.1
click at [553, 553] on div "details" at bounding box center [556, 560] width 99 height 99
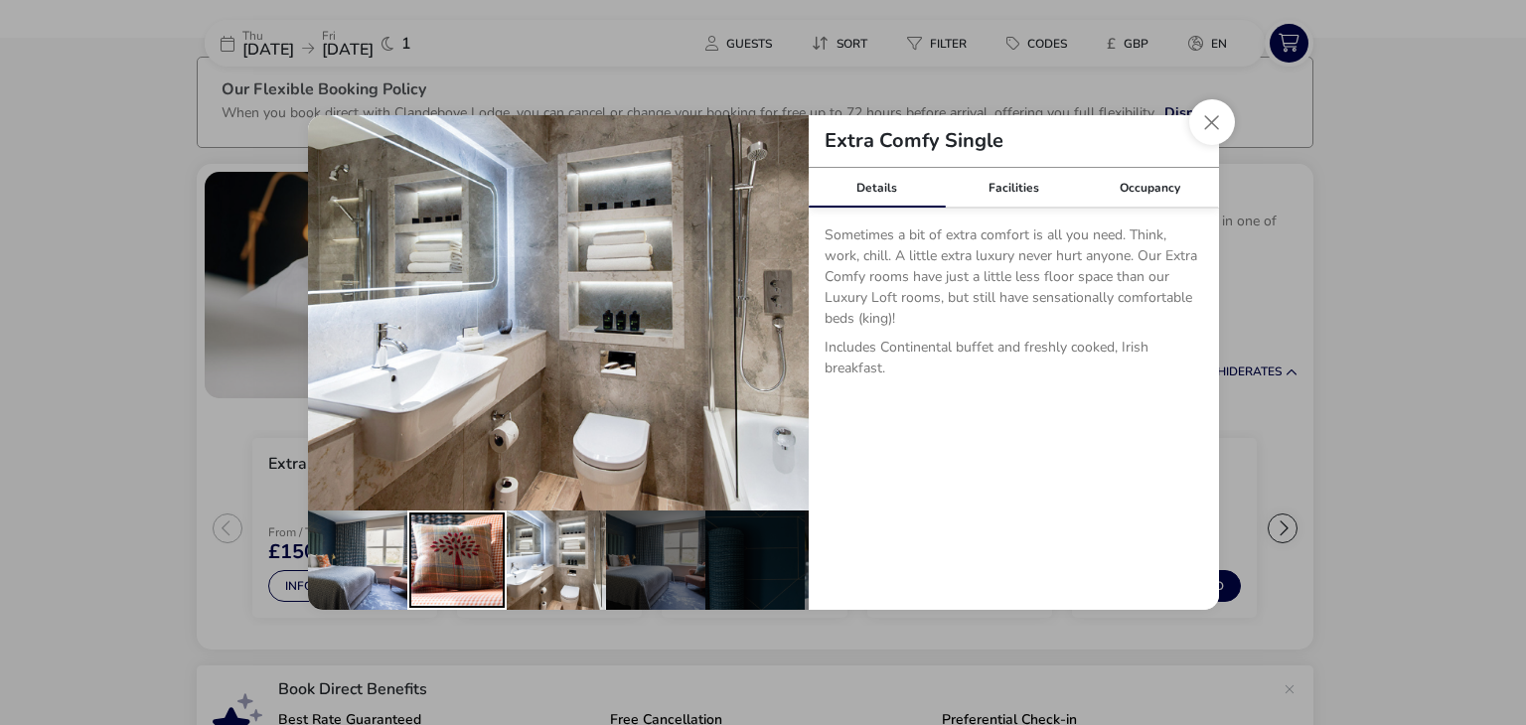
drag, startPoint x: 454, startPoint y: 540, endPoint x: 376, endPoint y: 539, distance: 77.5
click at [453, 540] on div "details" at bounding box center [456, 560] width 99 height 99
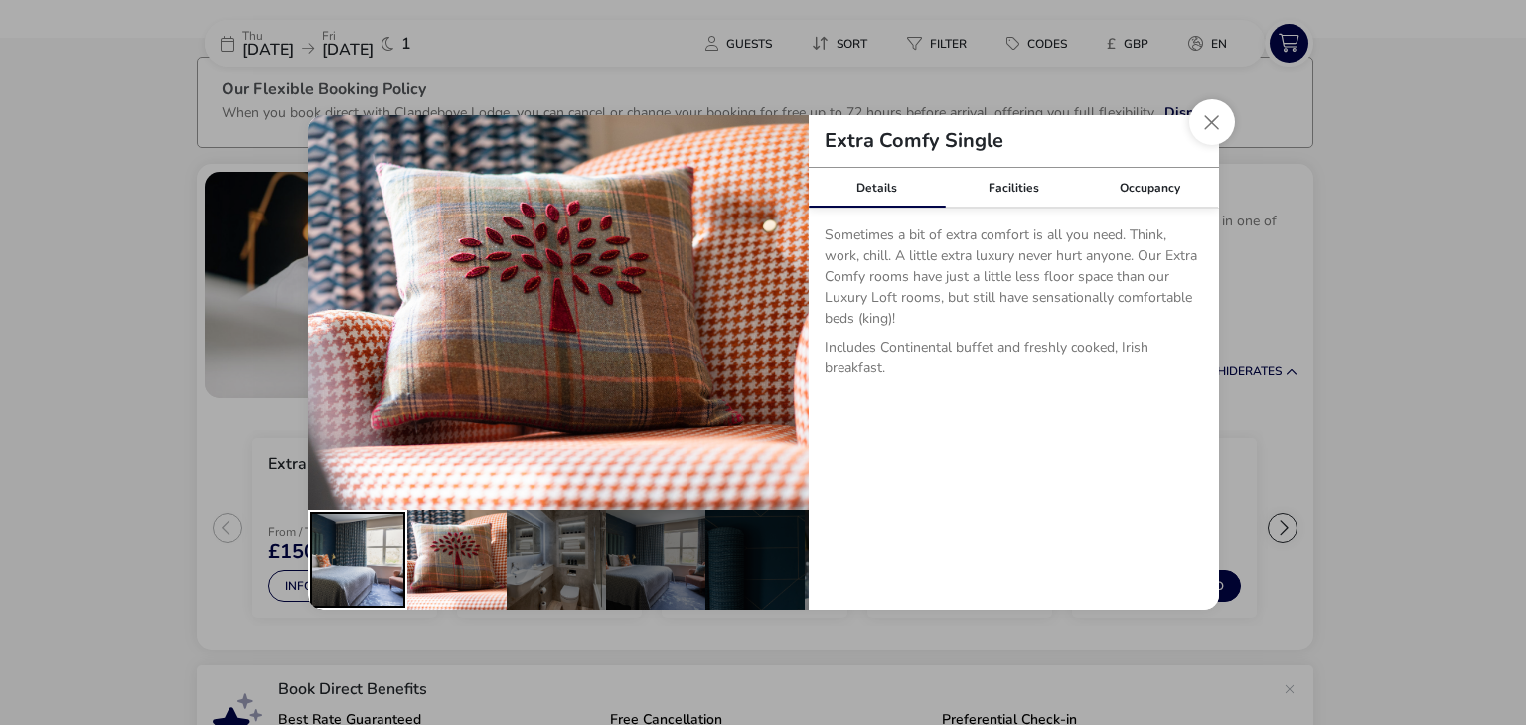
click at [367, 540] on div "details" at bounding box center [357, 560] width 99 height 99
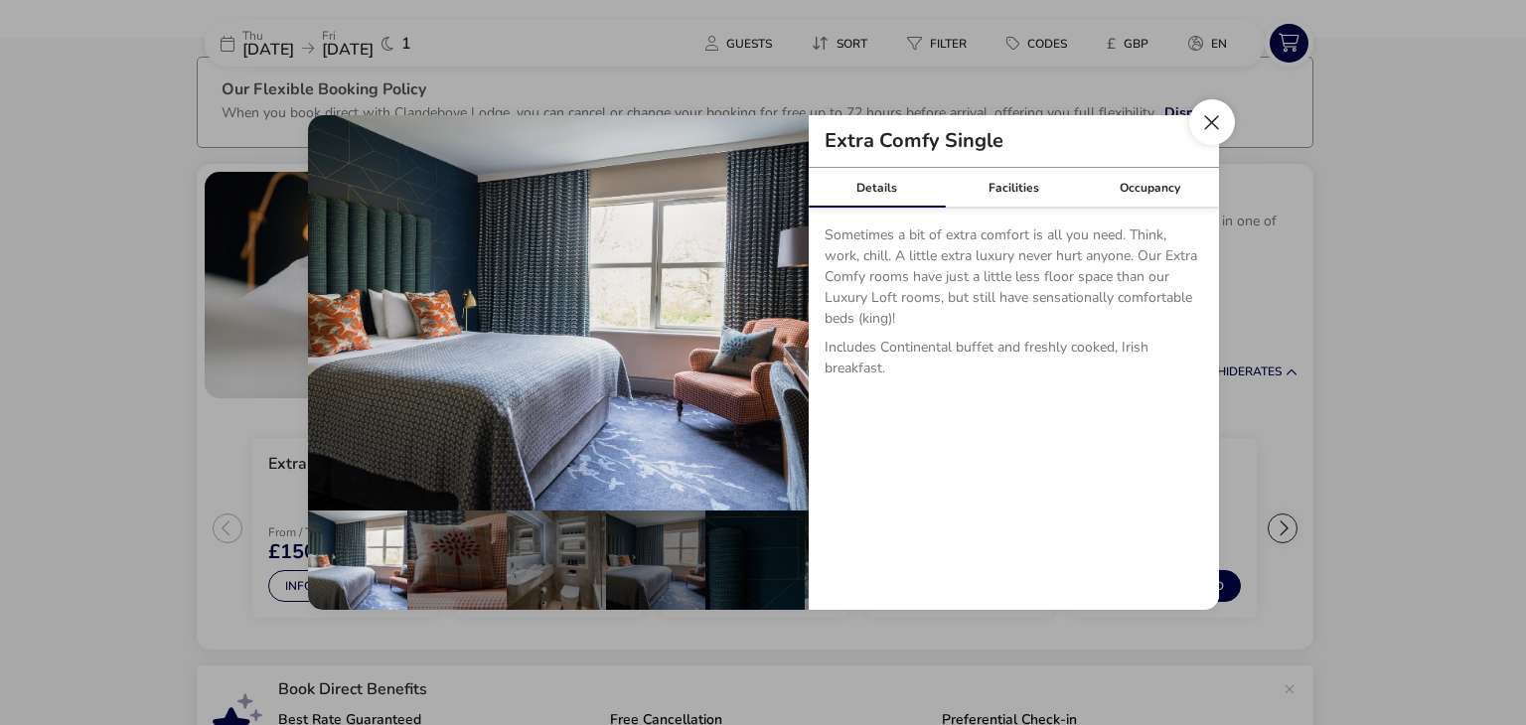
click at [1212, 107] on button "Close dialog" at bounding box center [1212, 122] width 46 height 46
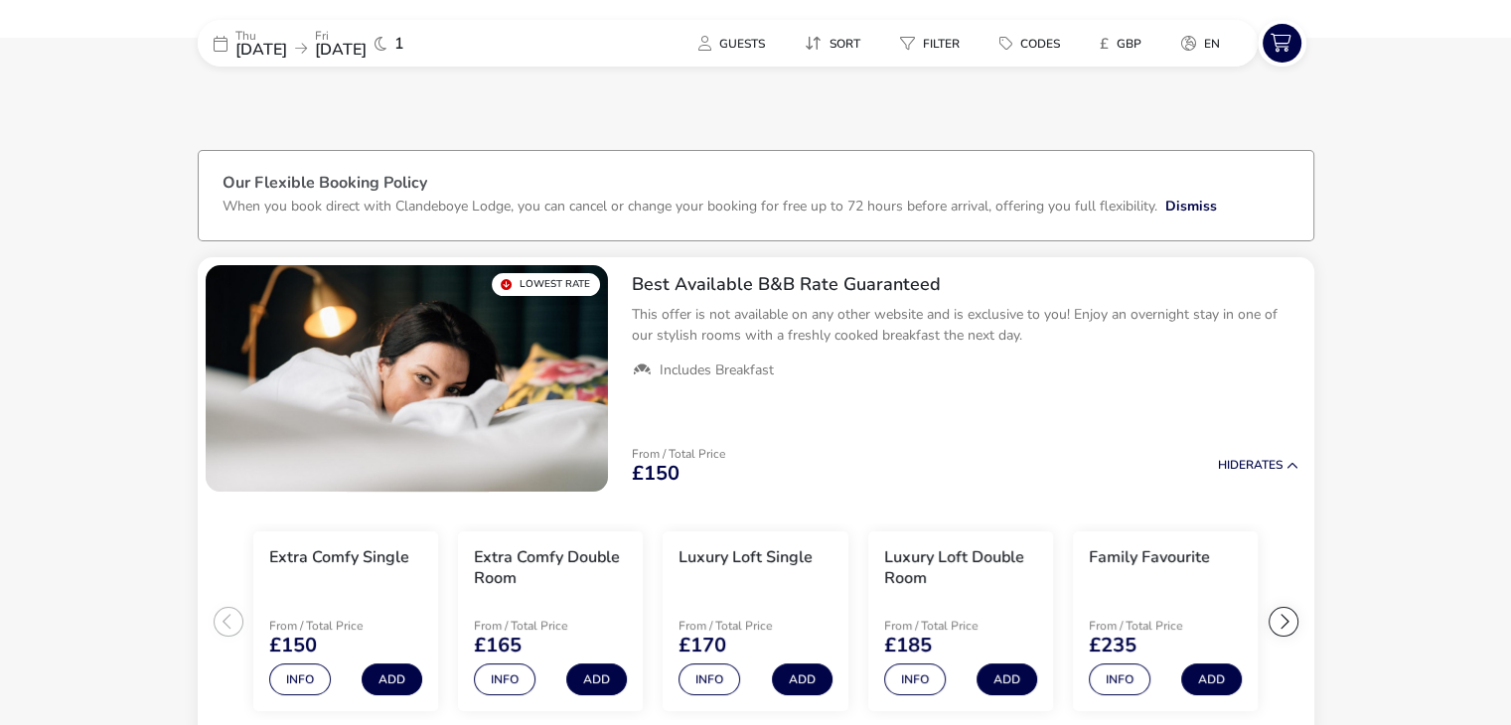
scroll to position [0, 0]
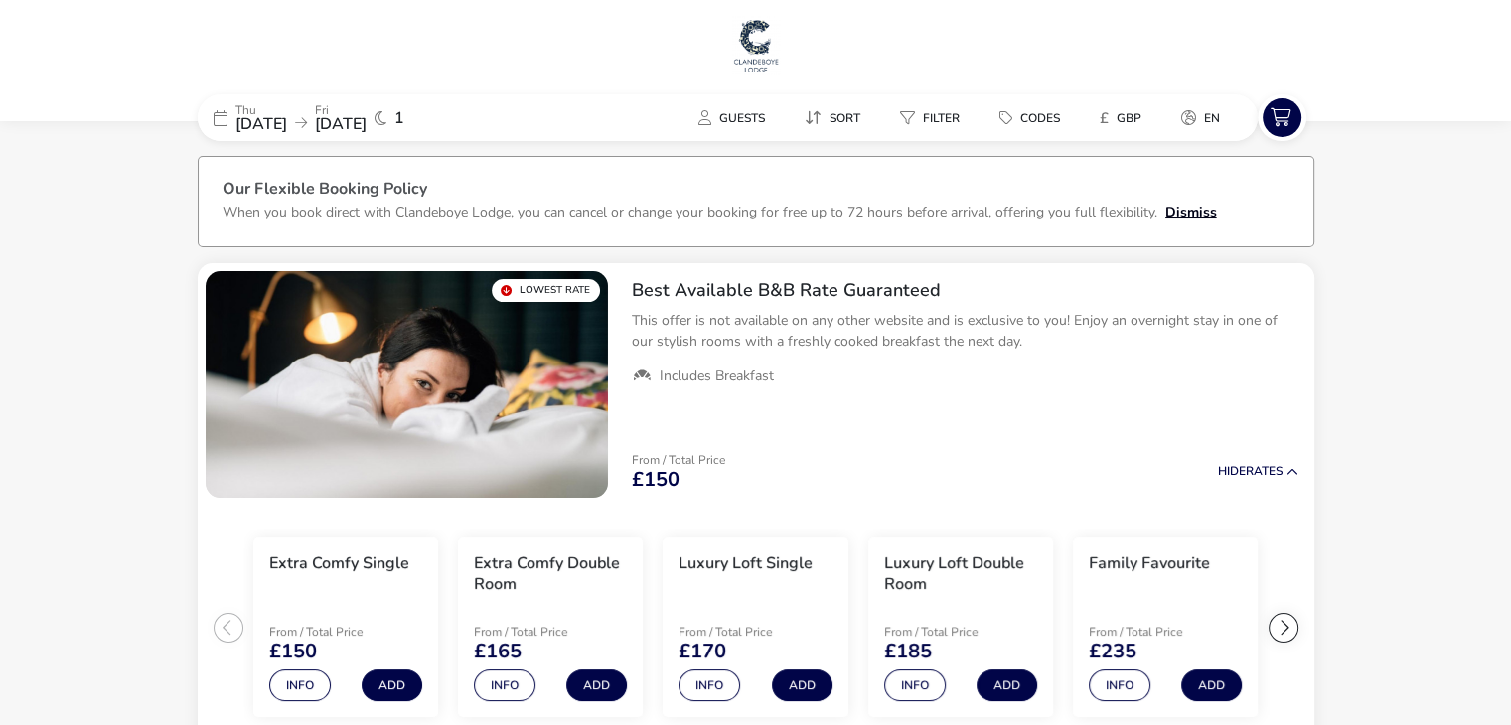
click at [1204, 212] on button "Dismiss" at bounding box center [1191, 212] width 52 height 21
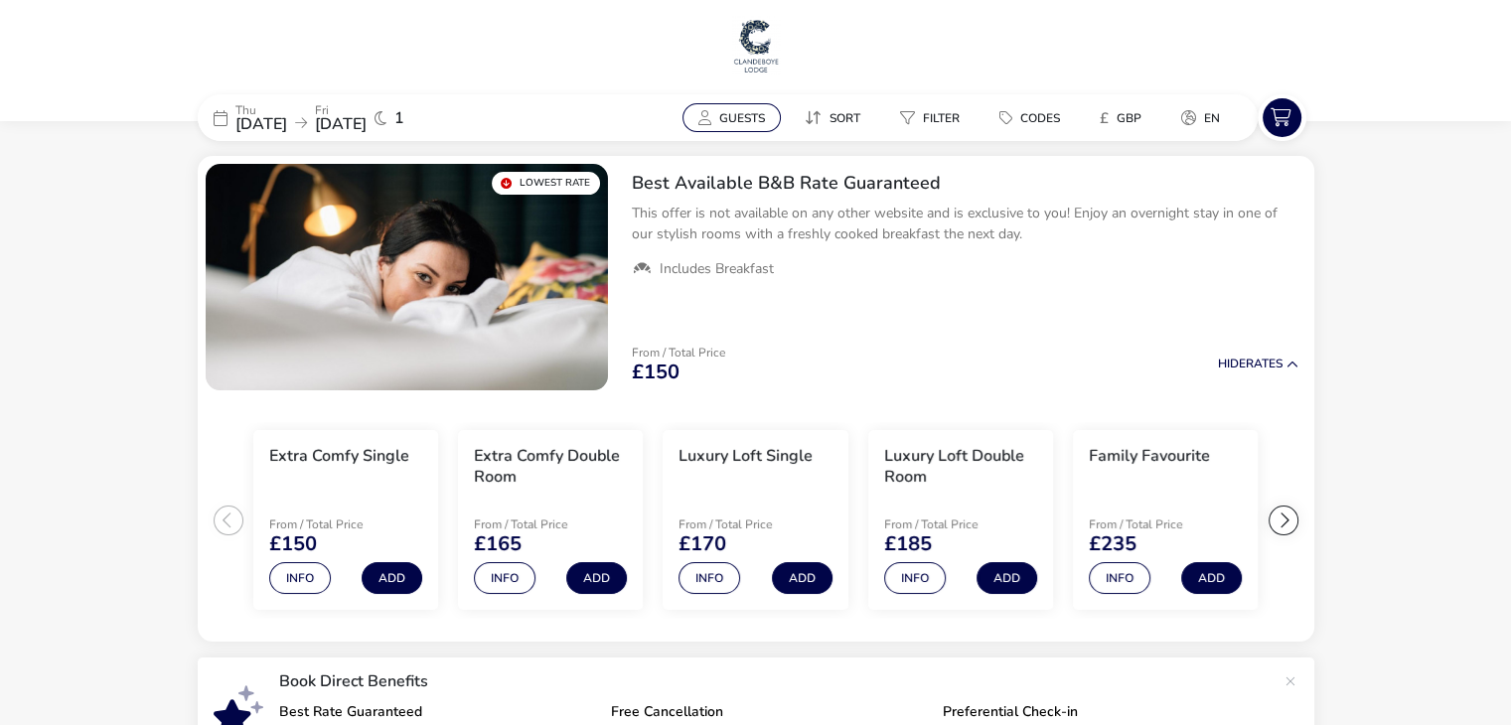
click at [729, 116] on span "Guests" at bounding box center [742, 118] width 46 height 16
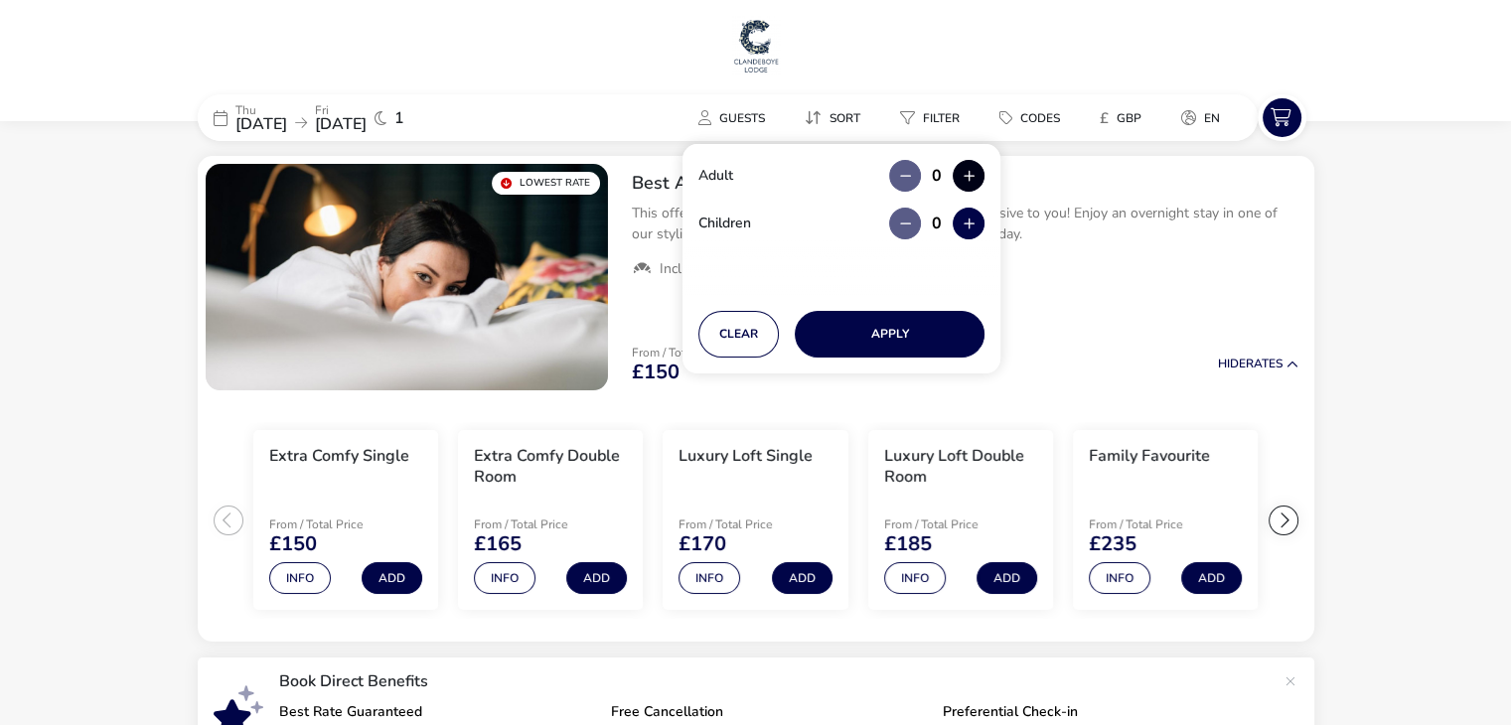
click at [966, 172] on button "button" at bounding box center [969, 176] width 32 height 32
click at [967, 173] on span "button" at bounding box center [967, 173] width 0 height 0
type input "2"
click at [916, 331] on button "Apply" at bounding box center [890, 334] width 190 height 47
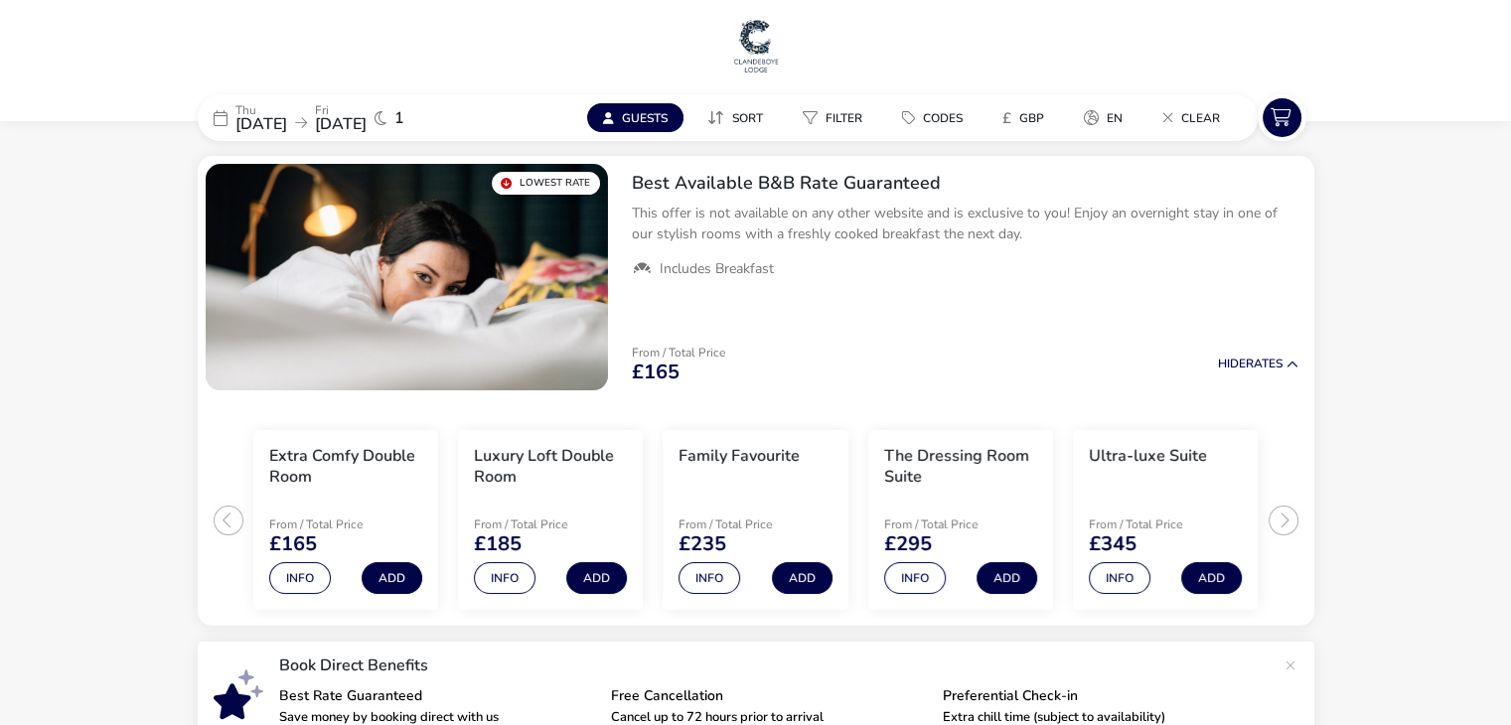
click at [632, 113] on span "Guests" at bounding box center [645, 118] width 46 height 16
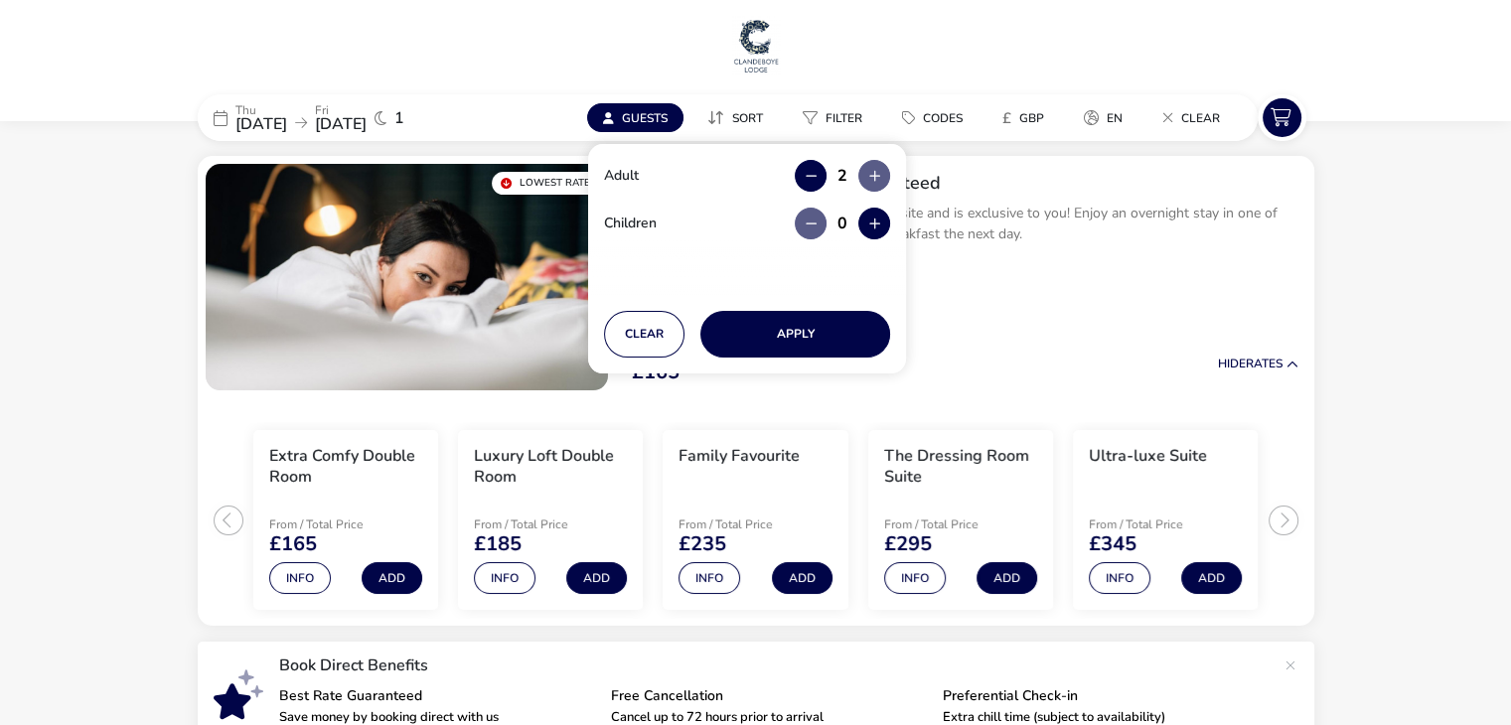
click at [632, 113] on span "Guests" at bounding box center [645, 118] width 46 height 16
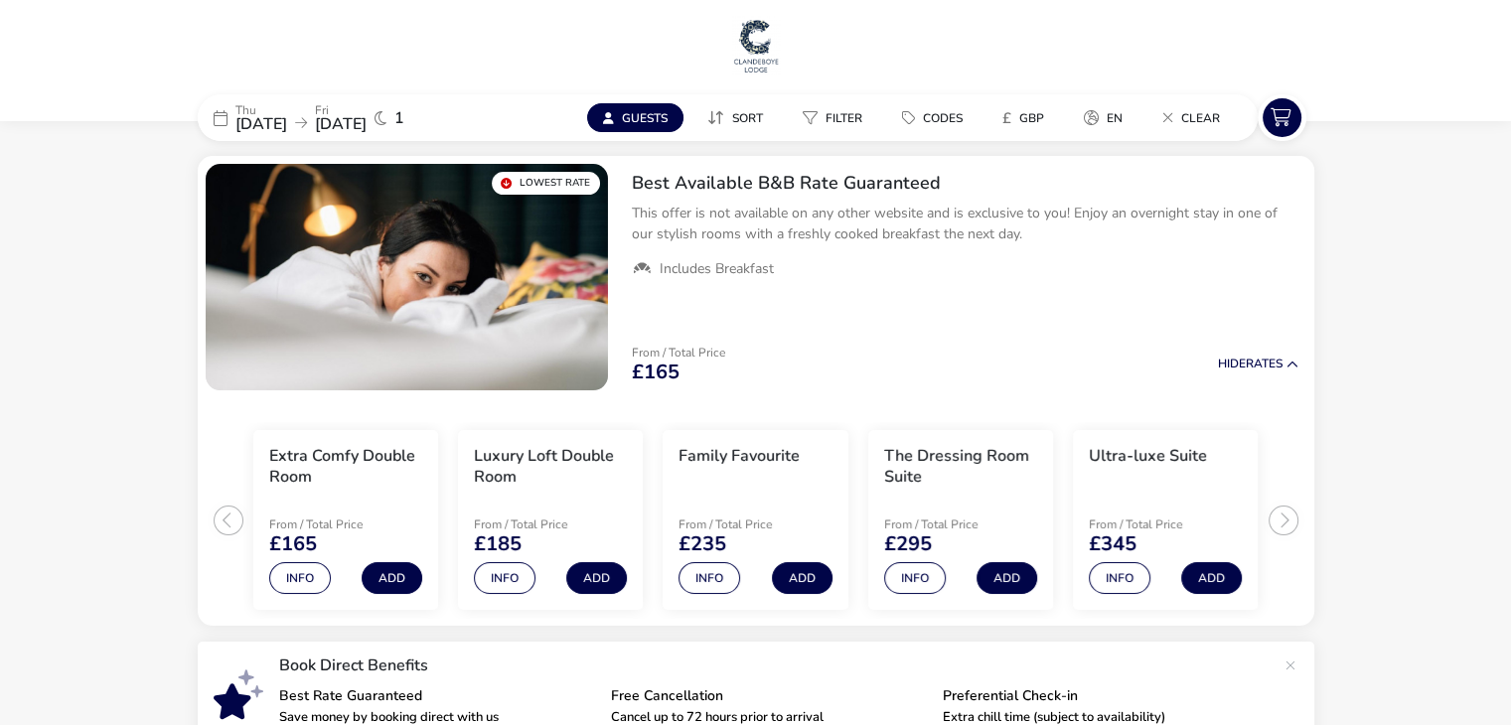
click at [648, 119] on span "Guests" at bounding box center [645, 118] width 46 height 16
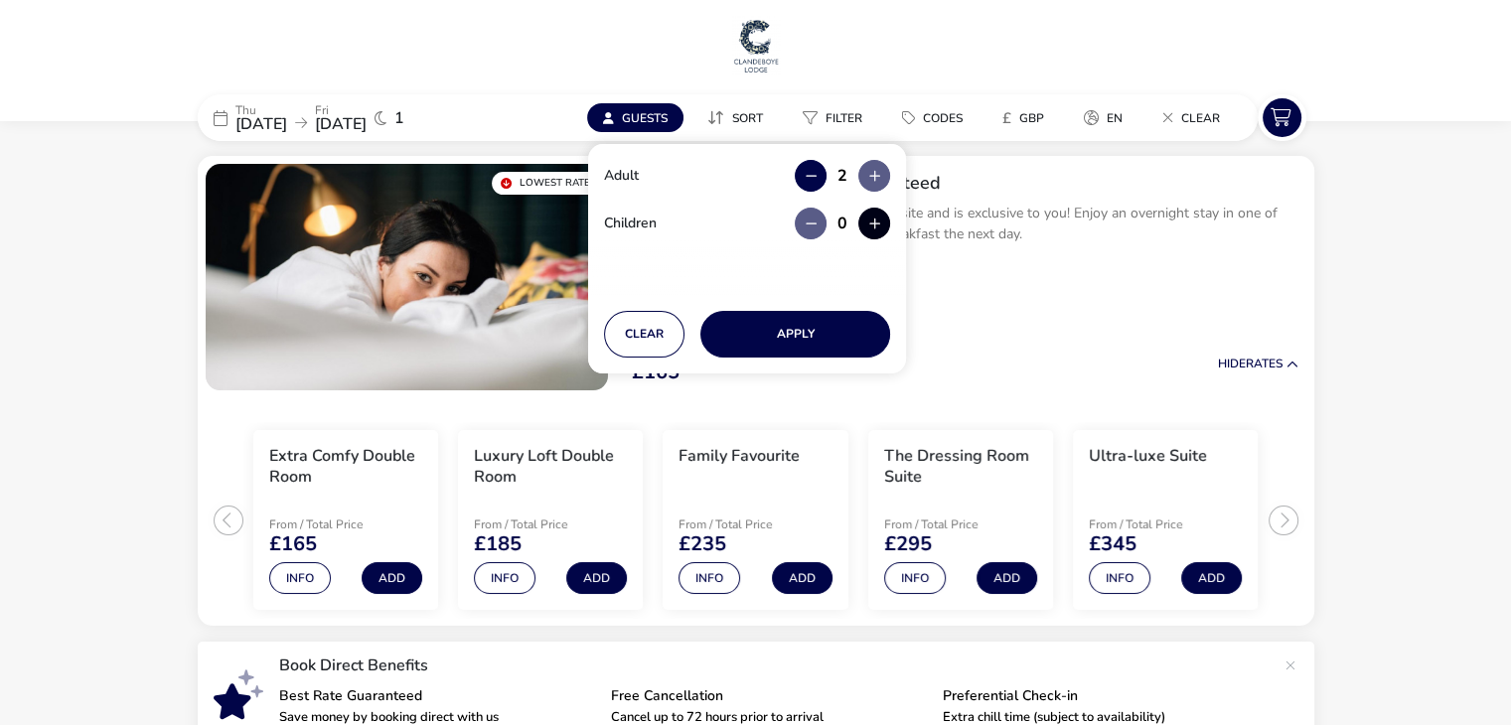
click at [882, 222] on button "button" at bounding box center [874, 224] width 32 height 32
type input "2"
click at [818, 331] on button "Apply" at bounding box center [795, 334] width 190 height 47
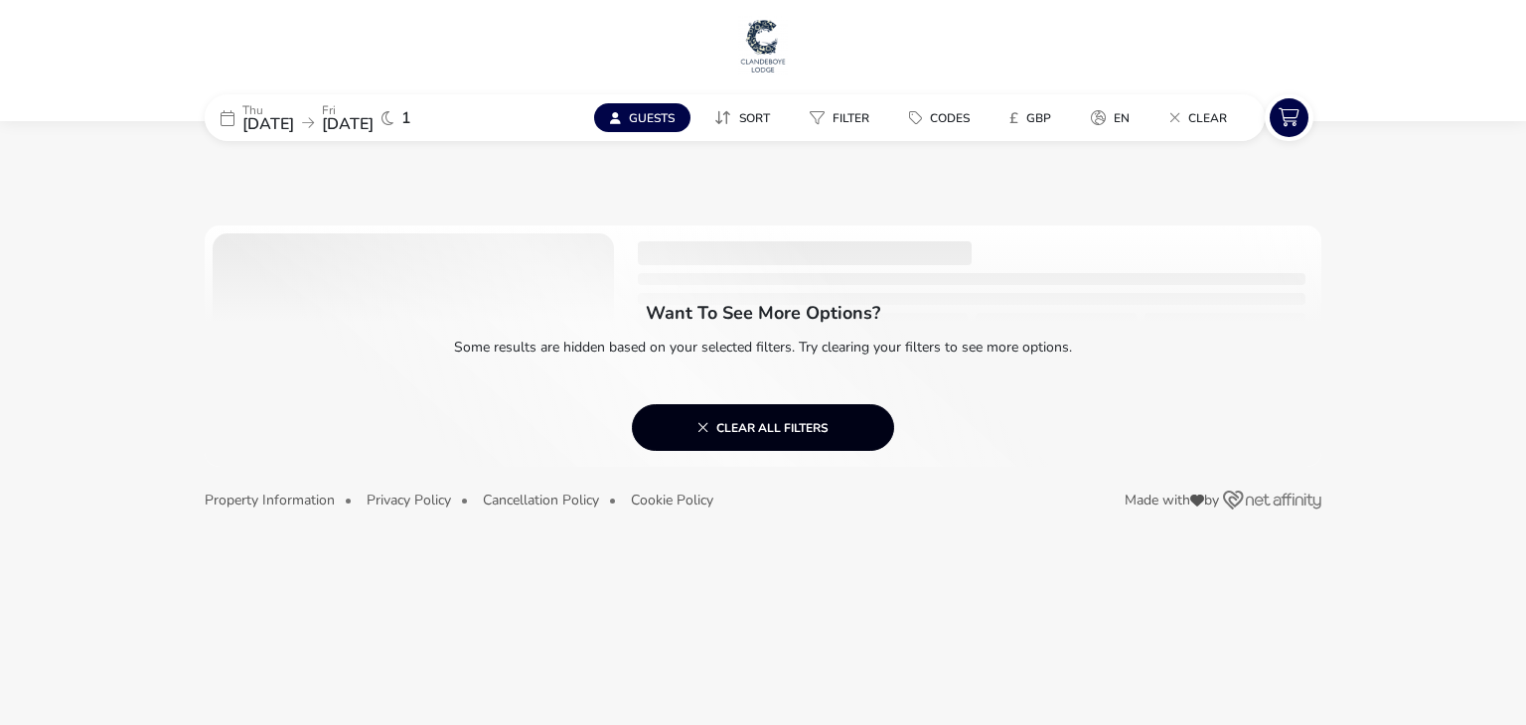
click at [761, 434] on span "Clear all filters" at bounding box center [762, 427] width 131 height 16
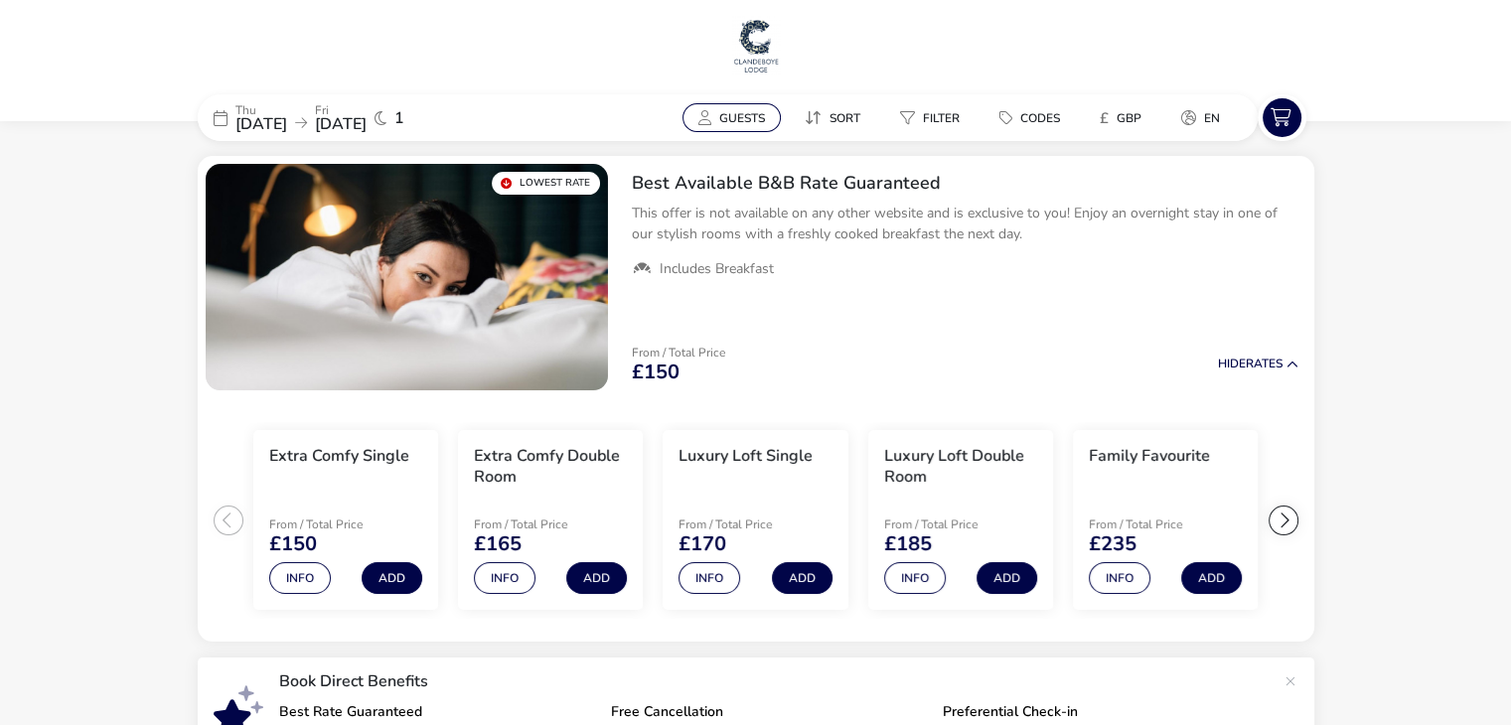
click at [727, 117] on span "Guests" at bounding box center [742, 118] width 46 height 16
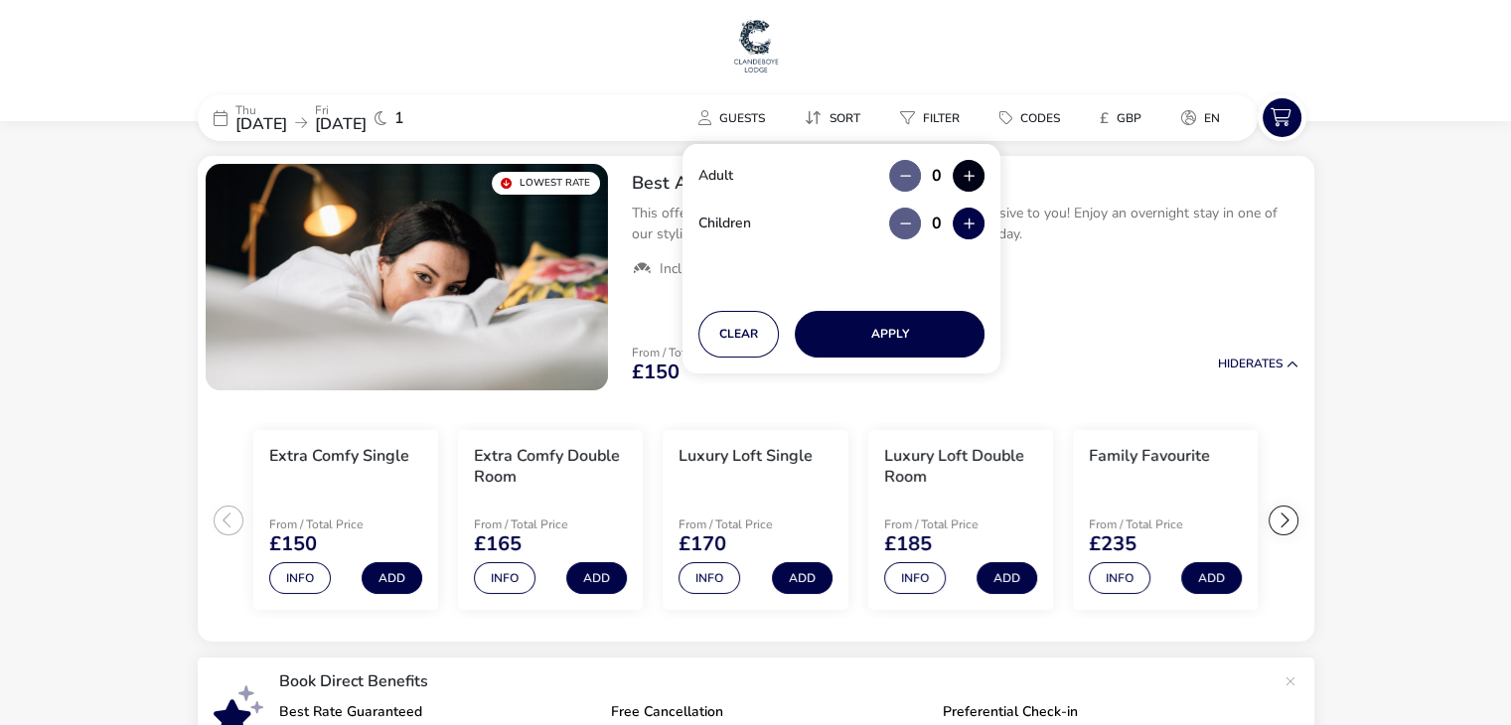
click at [969, 173] on button "button" at bounding box center [969, 176] width 32 height 32
type input "2"
click at [970, 219] on button "button" at bounding box center [969, 224] width 32 height 32
type input "1"
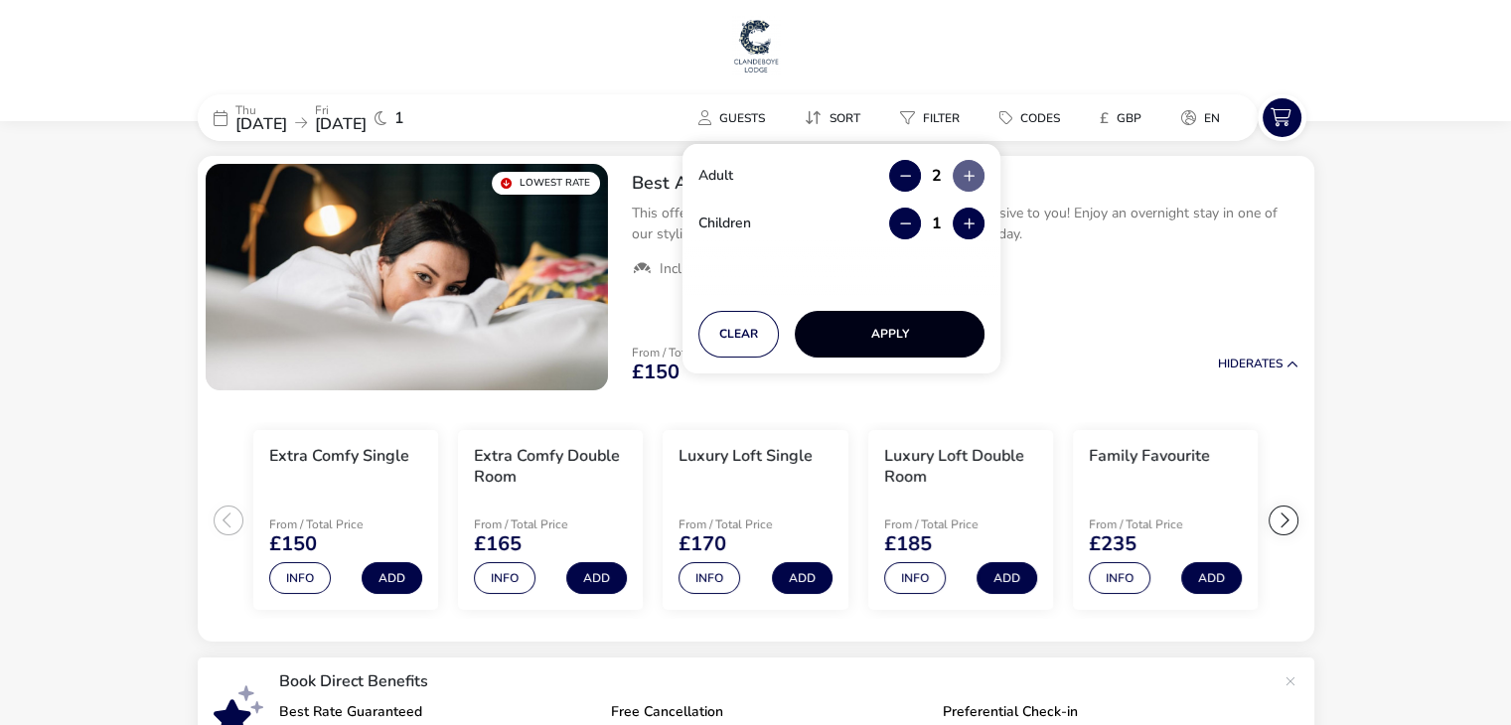
click at [911, 331] on button "Apply" at bounding box center [890, 334] width 190 height 47
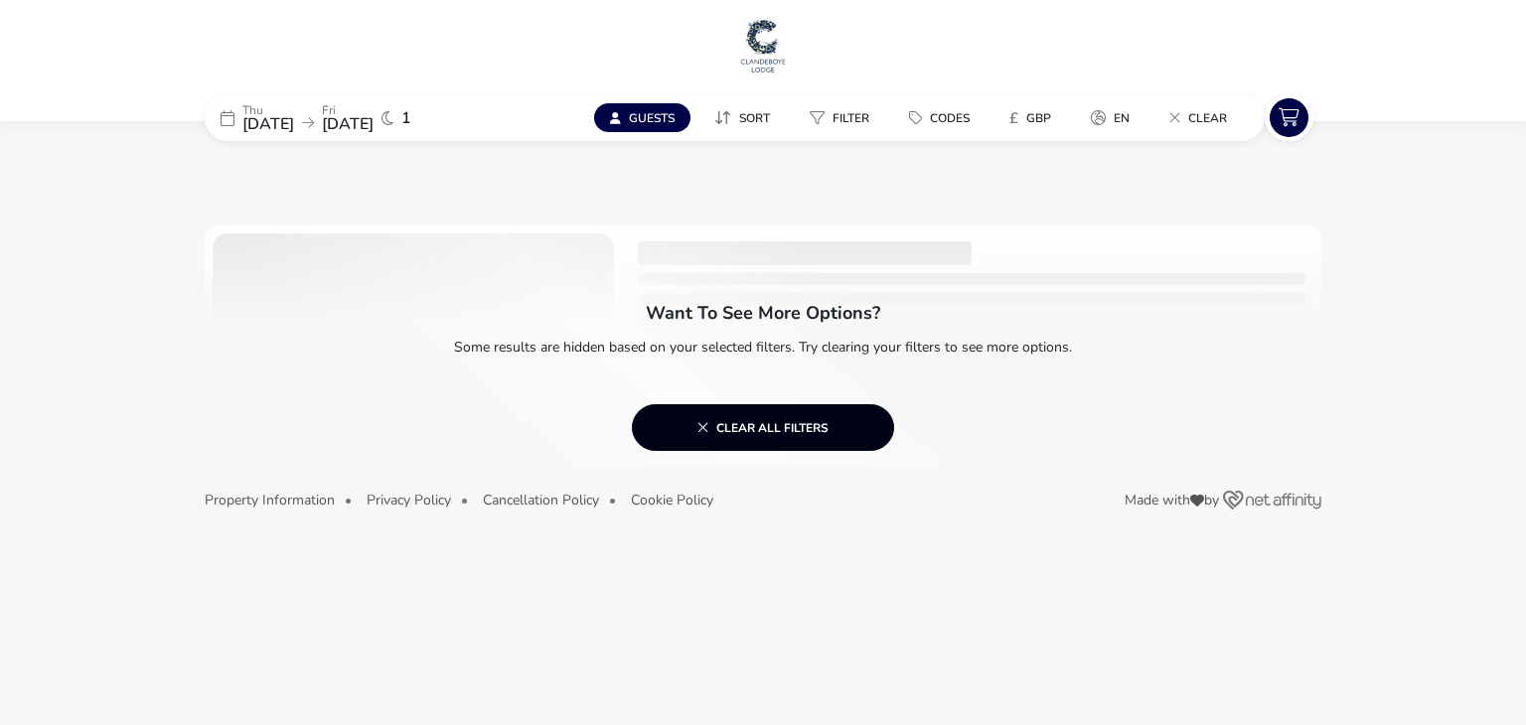
click at [835, 425] on button "Clear all filters" at bounding box center [763, 427] width 262 height 47
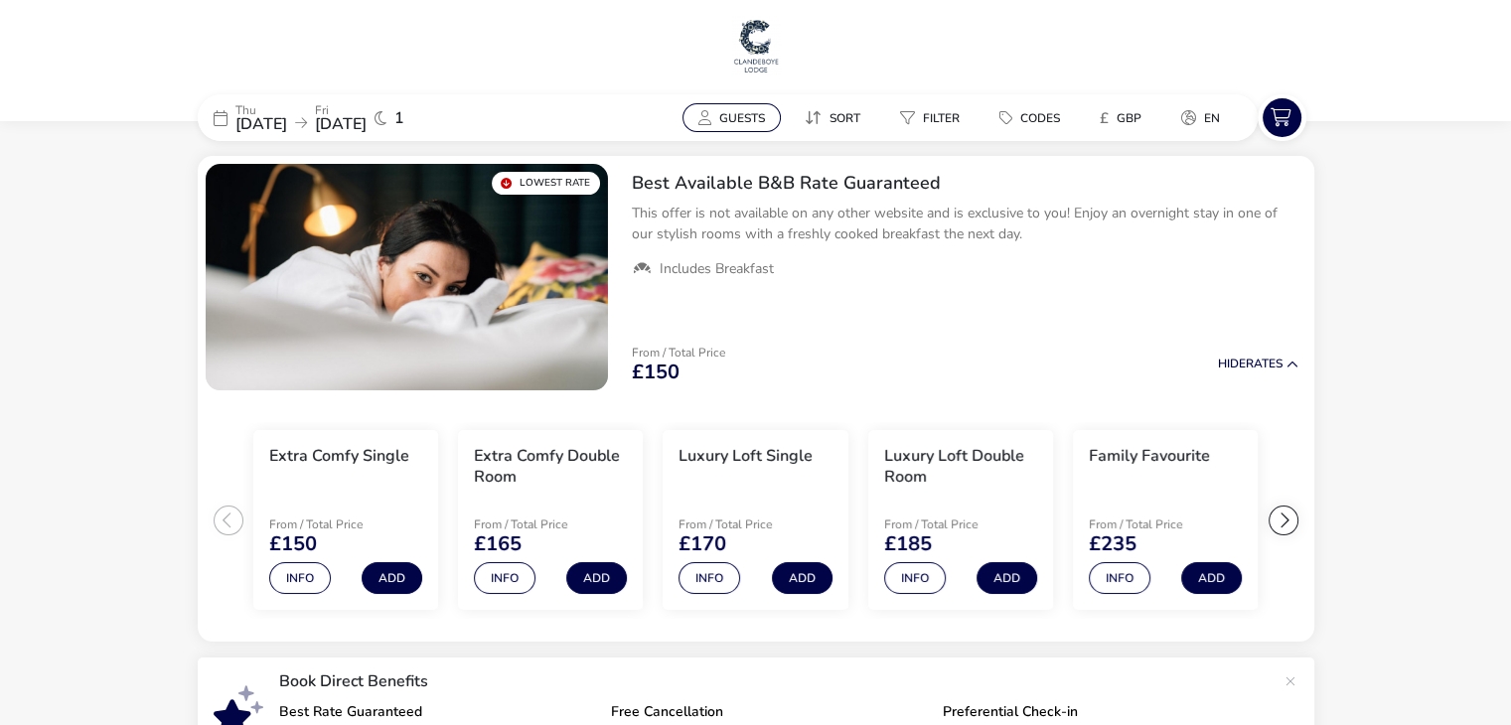
click at [735, 108] on button "Guests" at bounding box center [731, 117] width 98 height 29
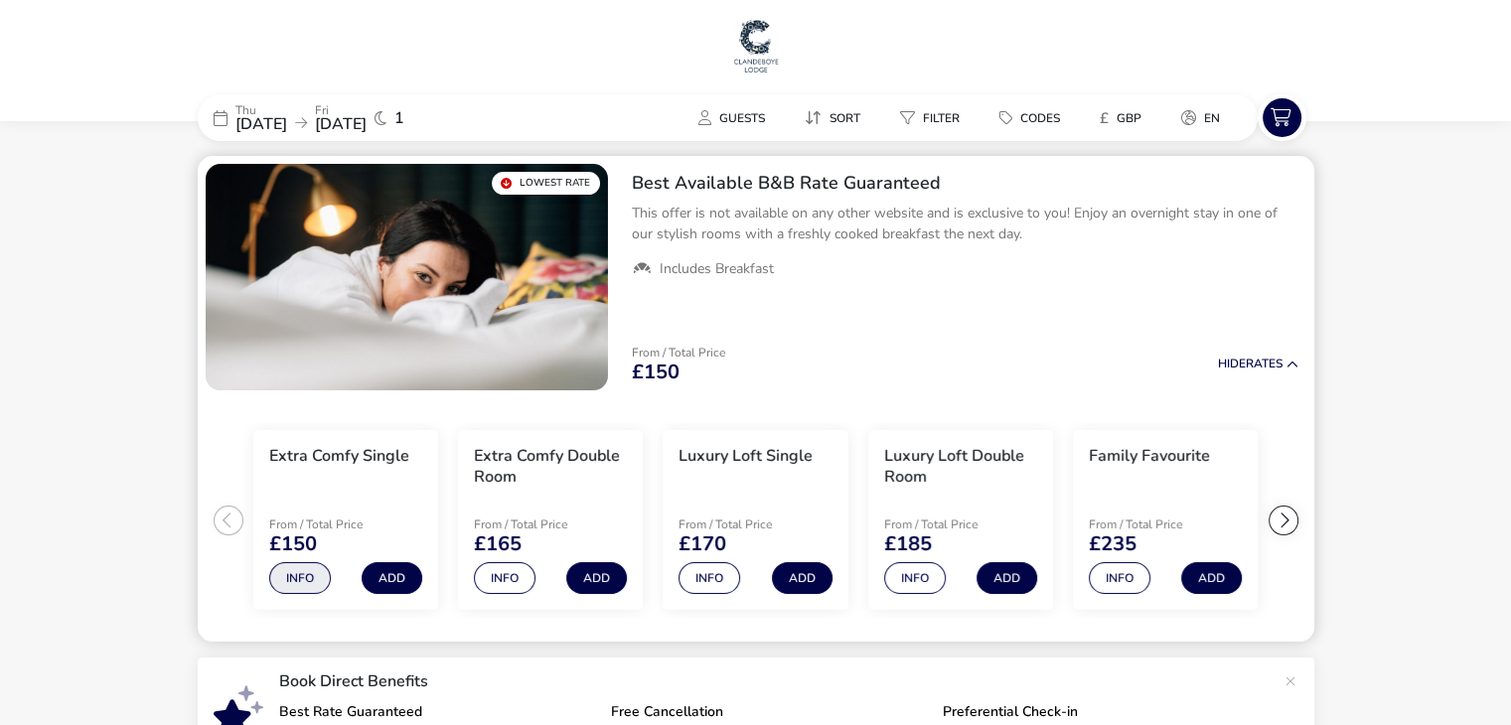
click at [294, 574] on button "Info" at bounding box center [300, 578] width 62 height 32
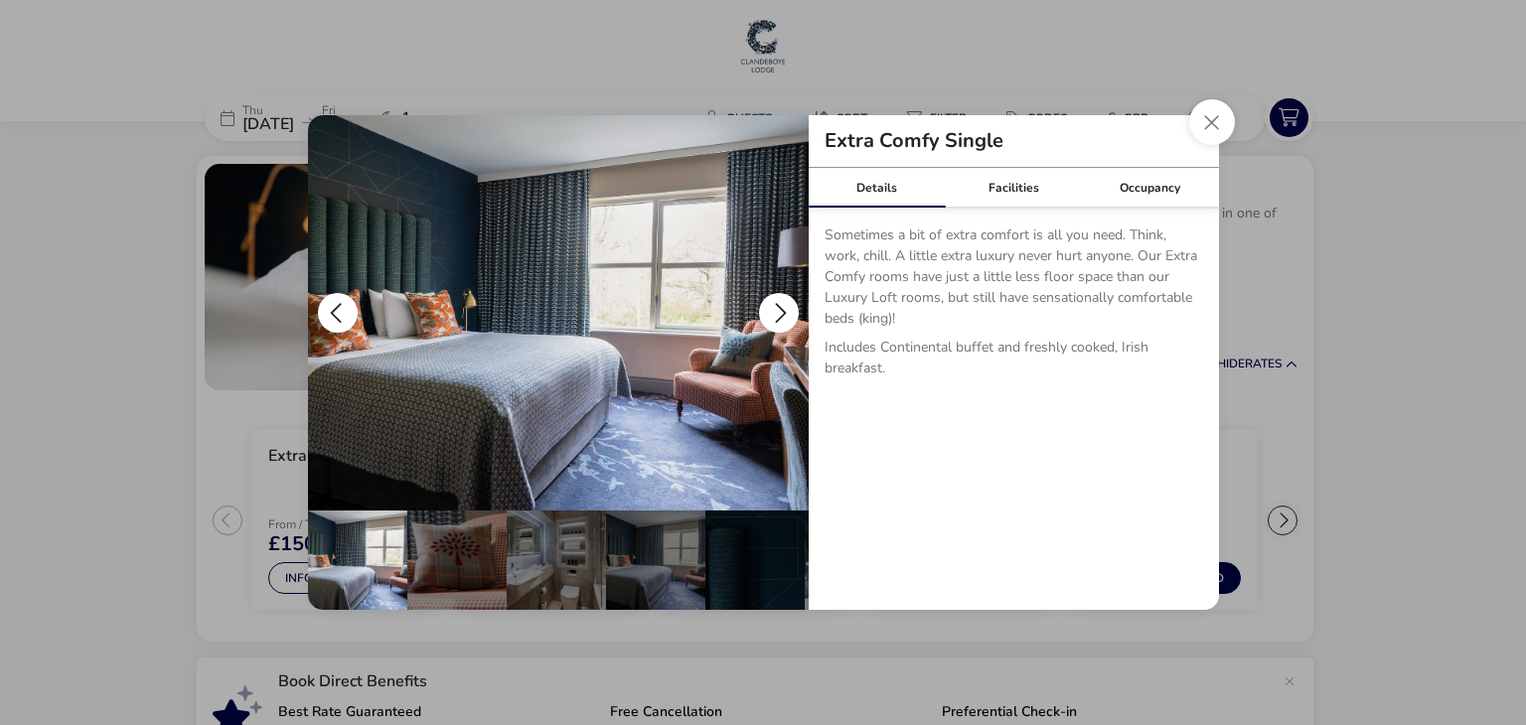
click at [523, 341] on img "details" at bounding box center [558, 312] width 501 height 395
click at [779, 309] on button "details" at bounding box center [779, 313] width 40 height 40
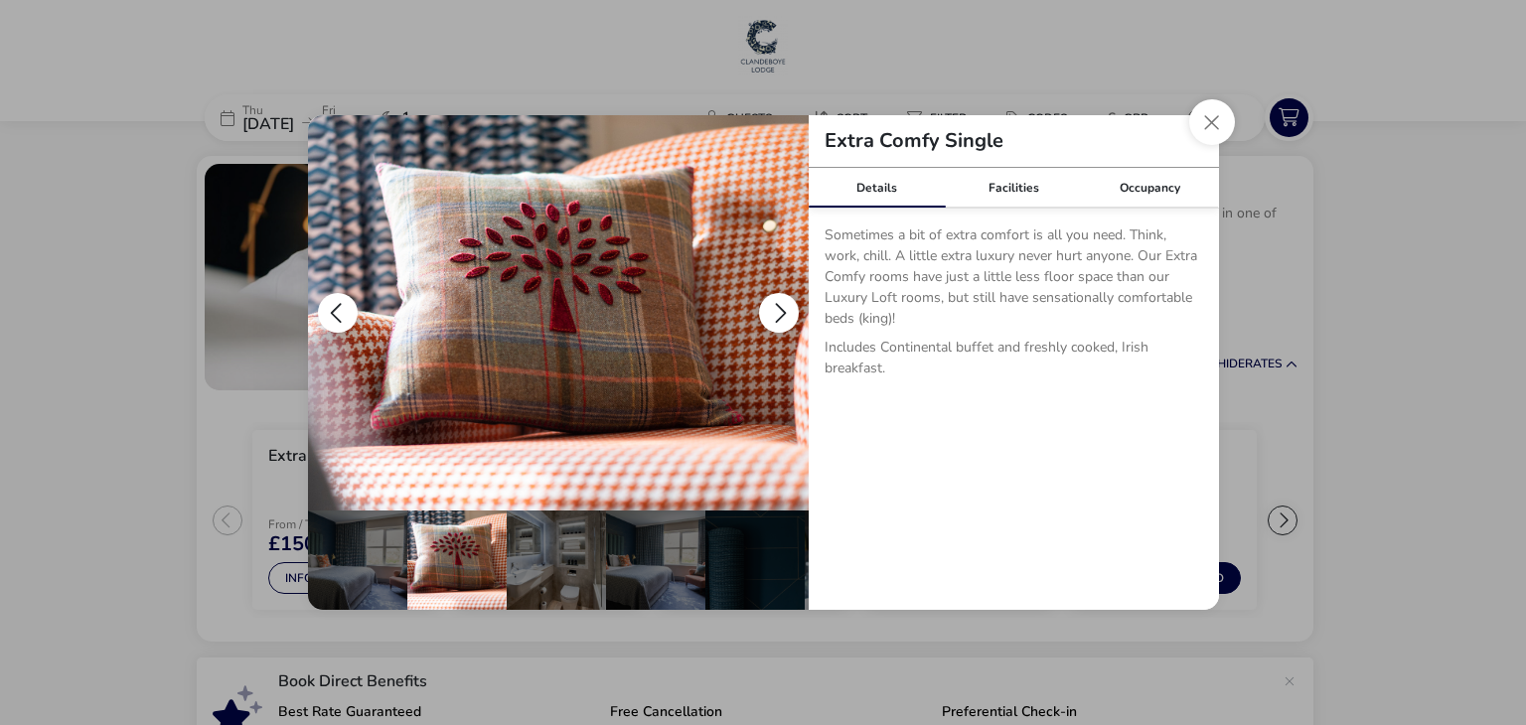
click at [779, 309] on button "details" at bounding box center [779, 313] width 40 height 40
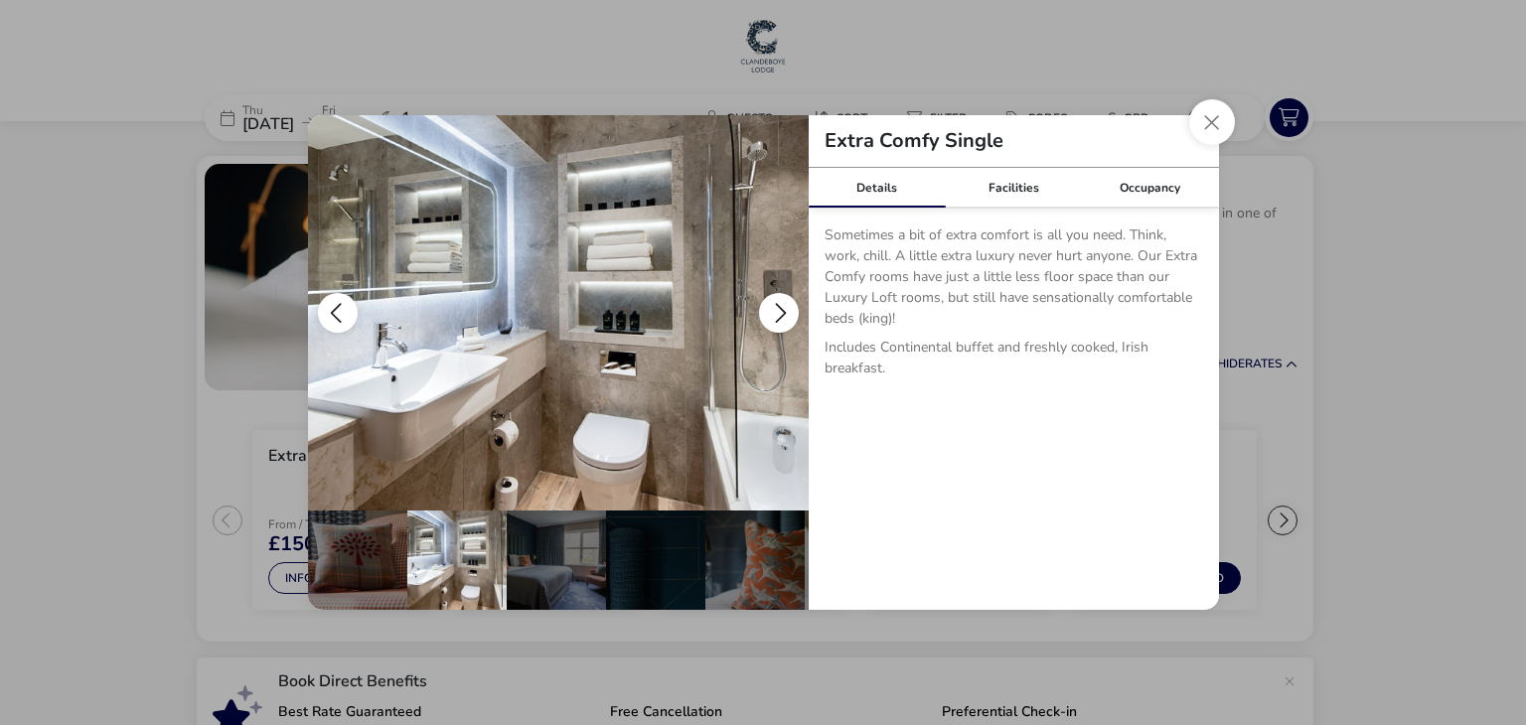
click at [779, 309] on button "details" at bounding box center [779, 313] width 40 height 40
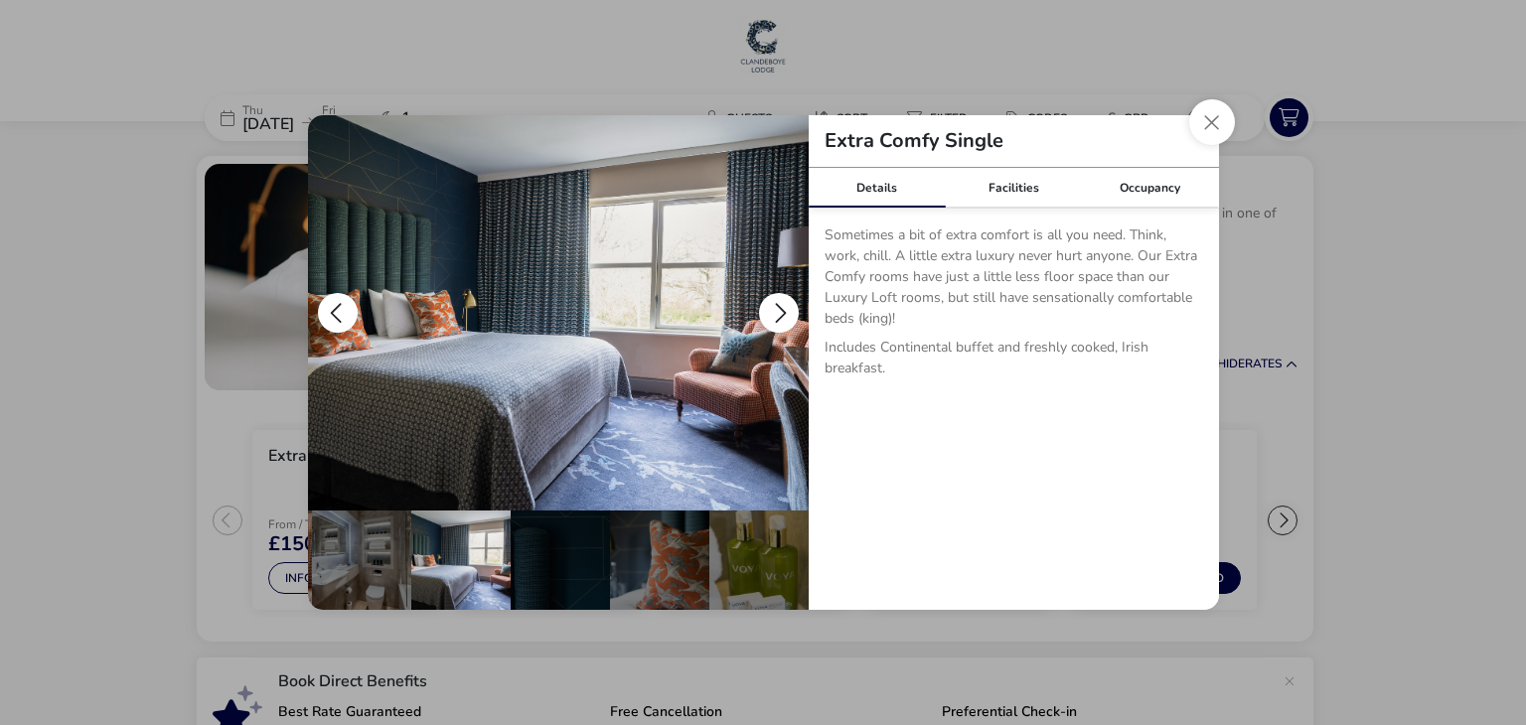
click at [779, 309] on button "details" at bounding box center [779, 313] width 40 height 40
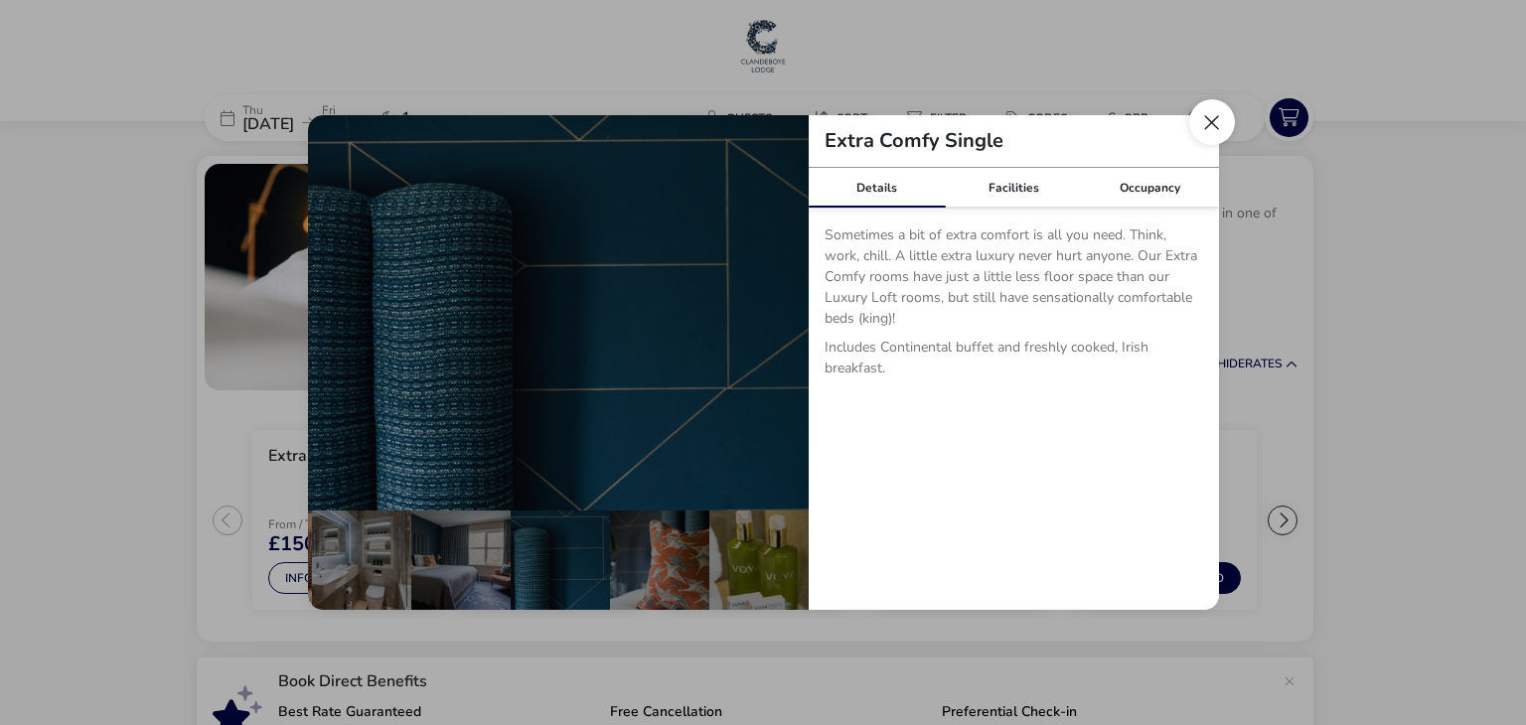
click at [1214, 121] on button "Close dialog" at bounding box center [1212, 122] width 46 height 46
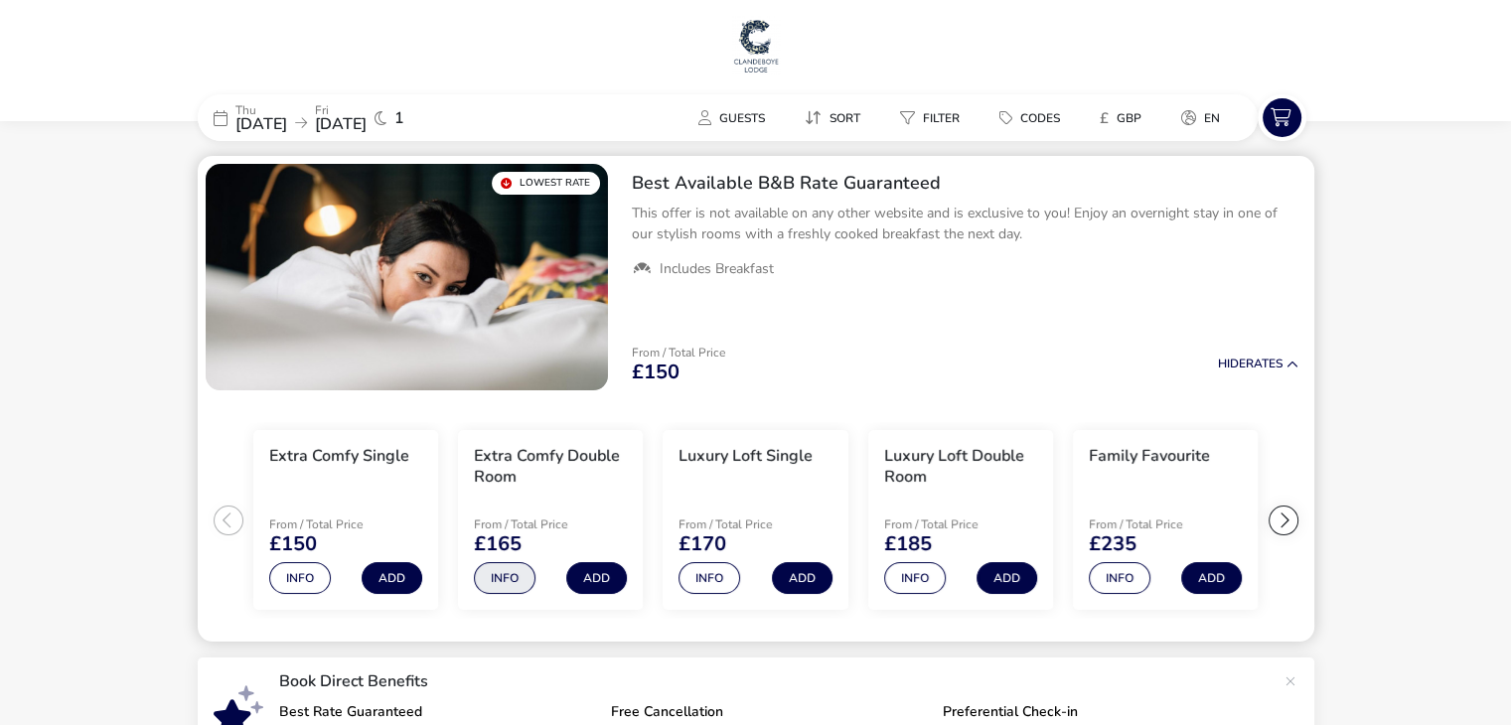
click at [502, 579] on button "Info" at bounding box center [505, 578] width 62 height 32
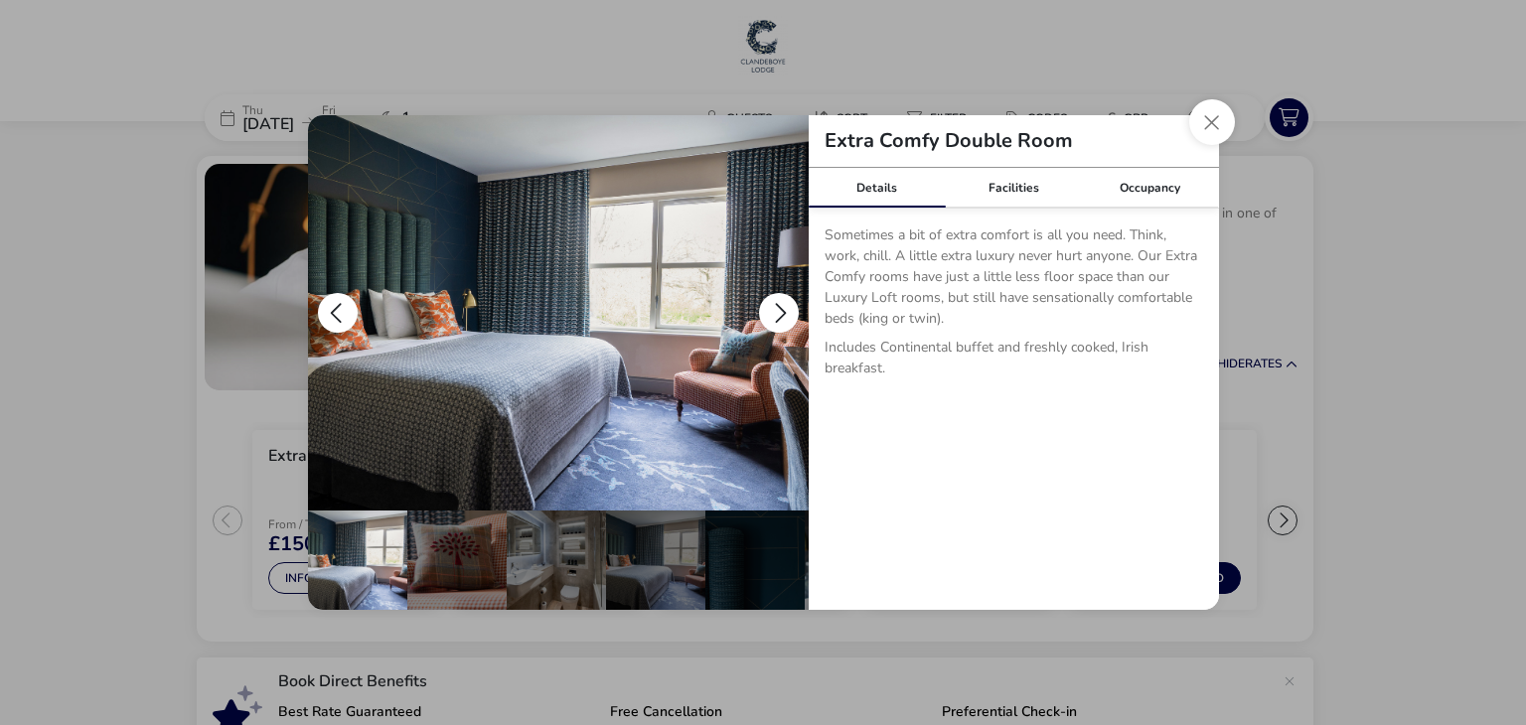
click at [779, 305] on button "details" at bounding box center [779, 313] width 40 height 40
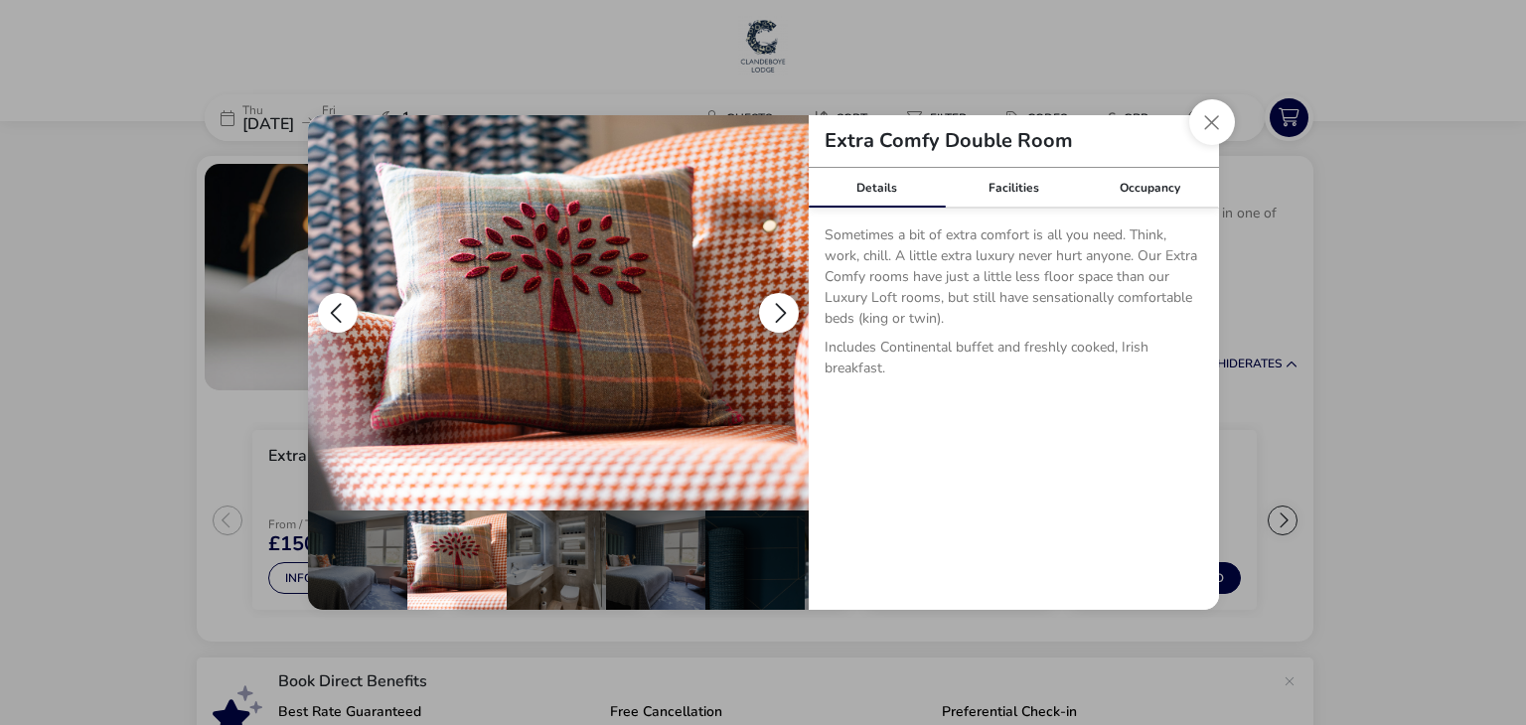
click at [779, 305] on button "details" at bounding box center [779, 313] width 40 height 40
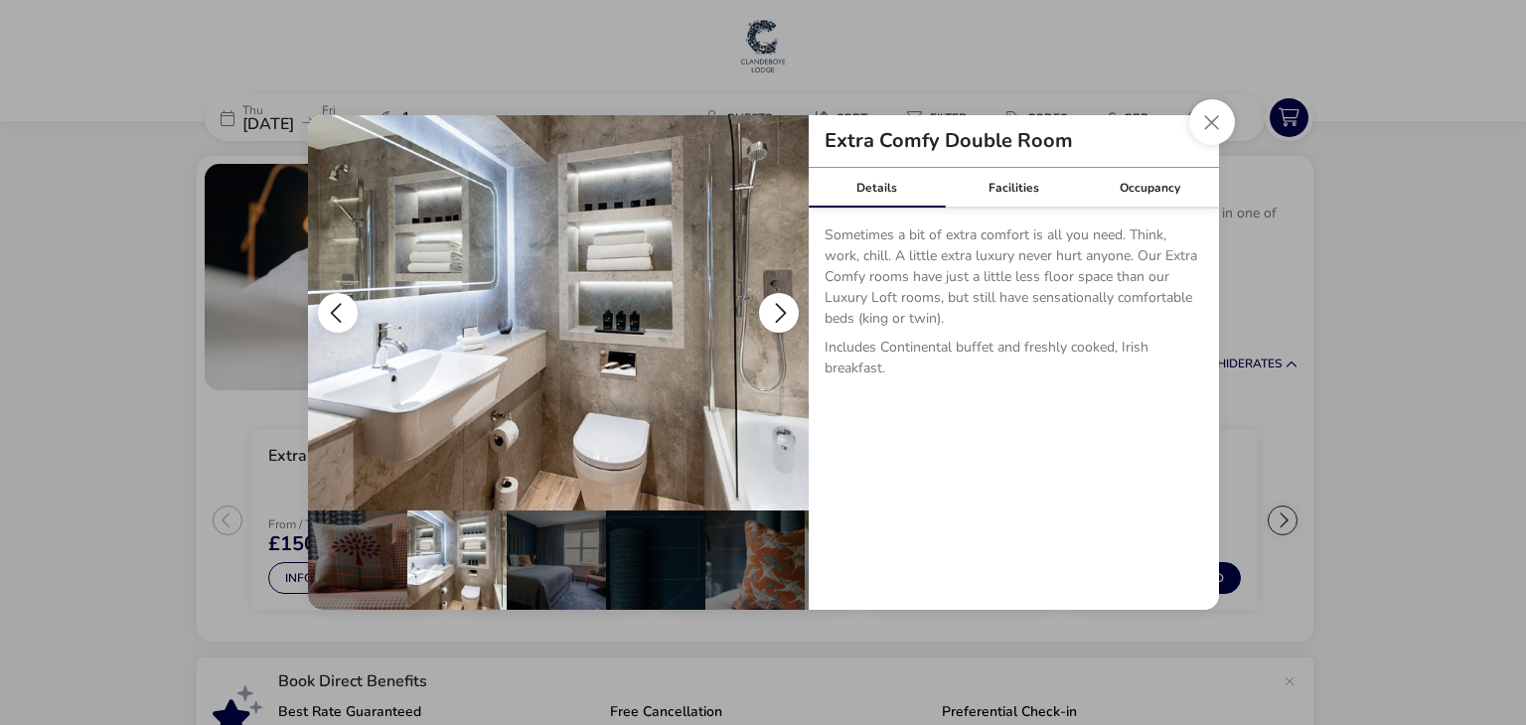
click at [781, 303] on button "details" at bounding box center [779, 313] width 40 height 40
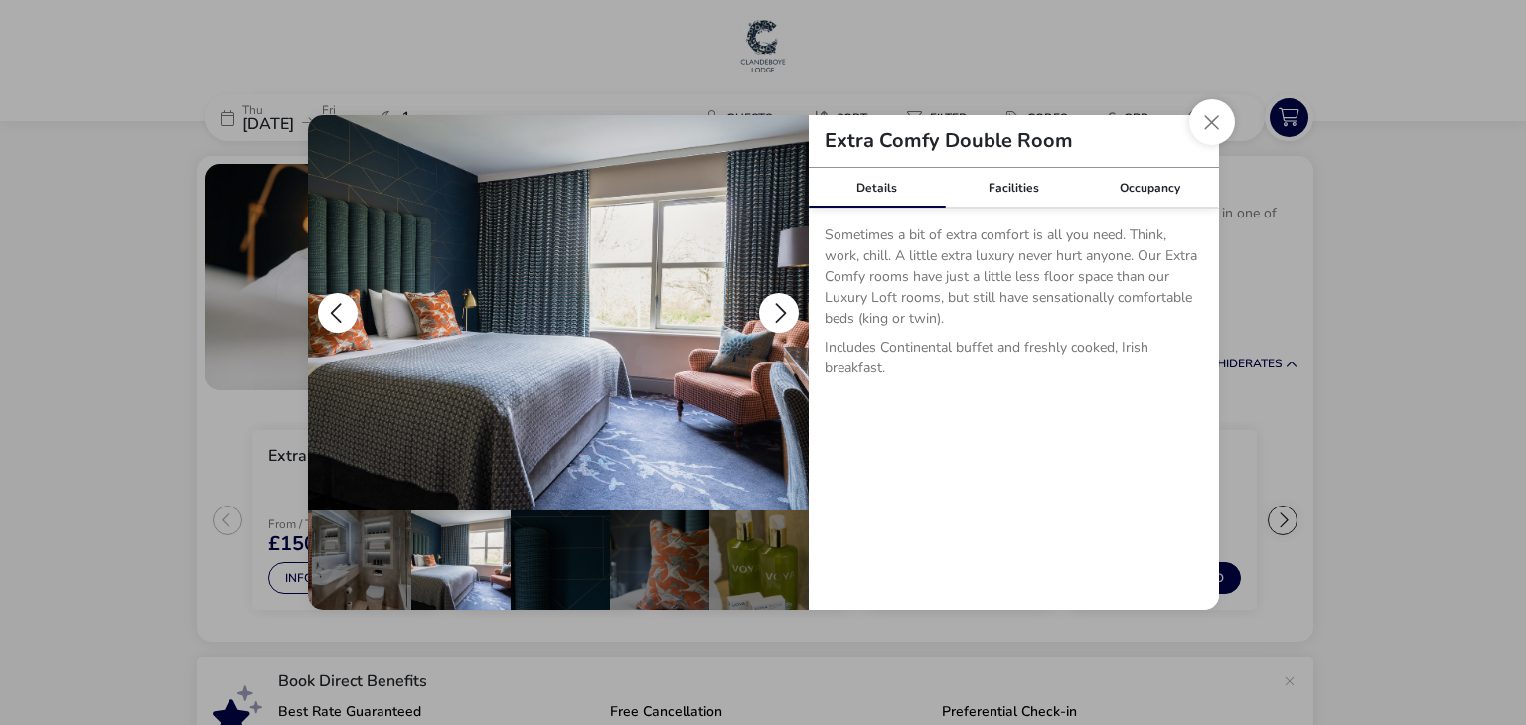
click at [781, 303] on button "details" at bounding box center [779, 313] width 40 height 40
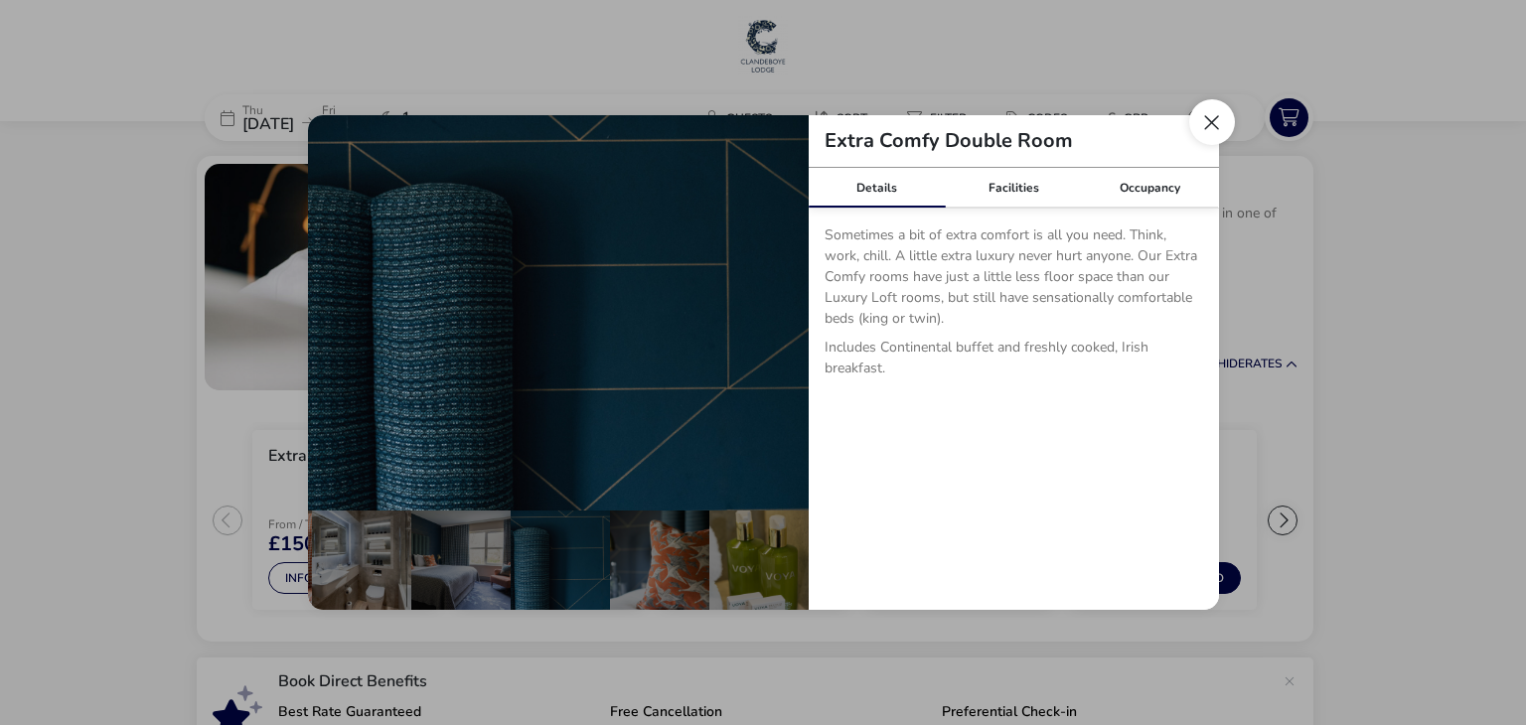
click at [1208, 117] on button "Close dialog" at bounding box center [1212, 122] width 46 height 46
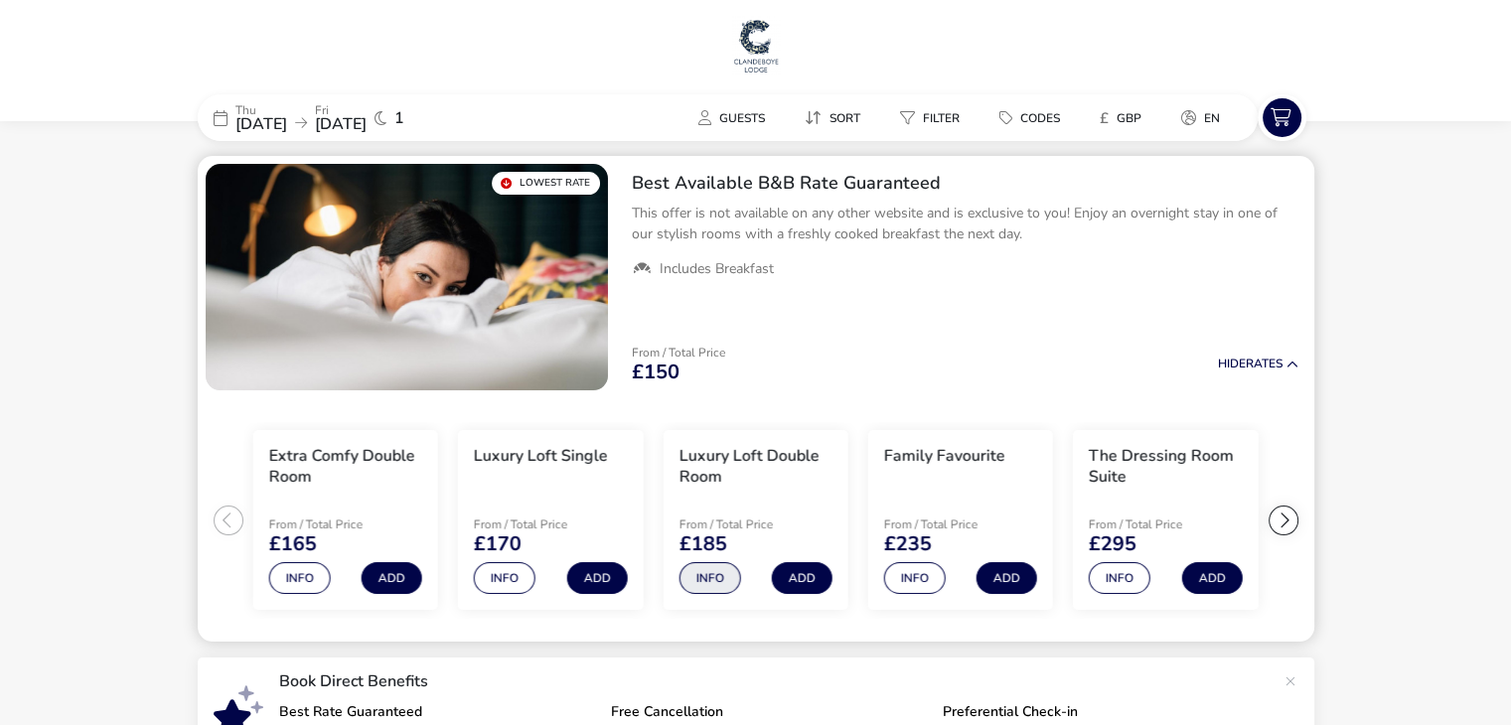
click at [703, 576] on button "Info" at bounding box center [709, 578] width 62 height 32
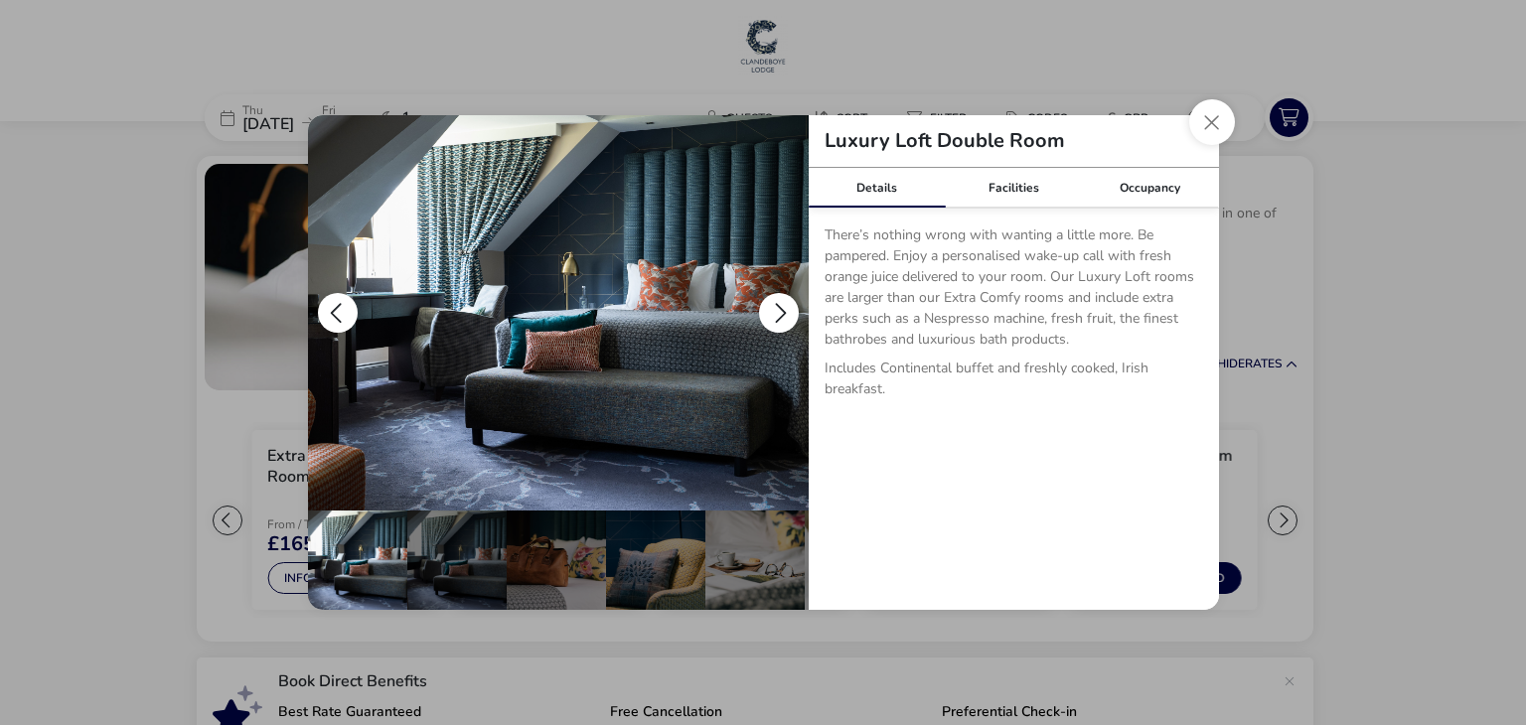
click at [779, 312] on button "details" at bounding box center [779, 313] width 40 height 40
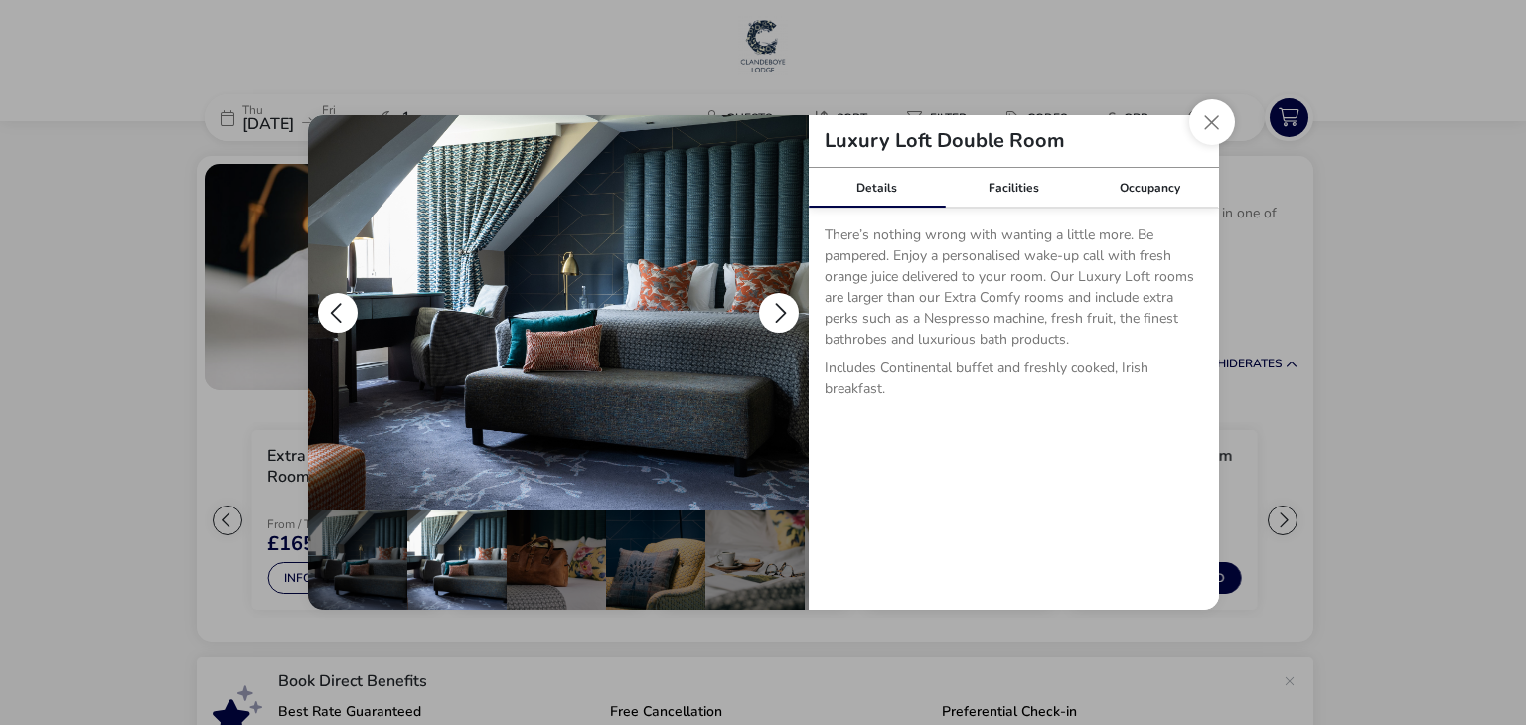
click at [779, 301] on button "details" at bounding box center [779, 313] width 40 height 40
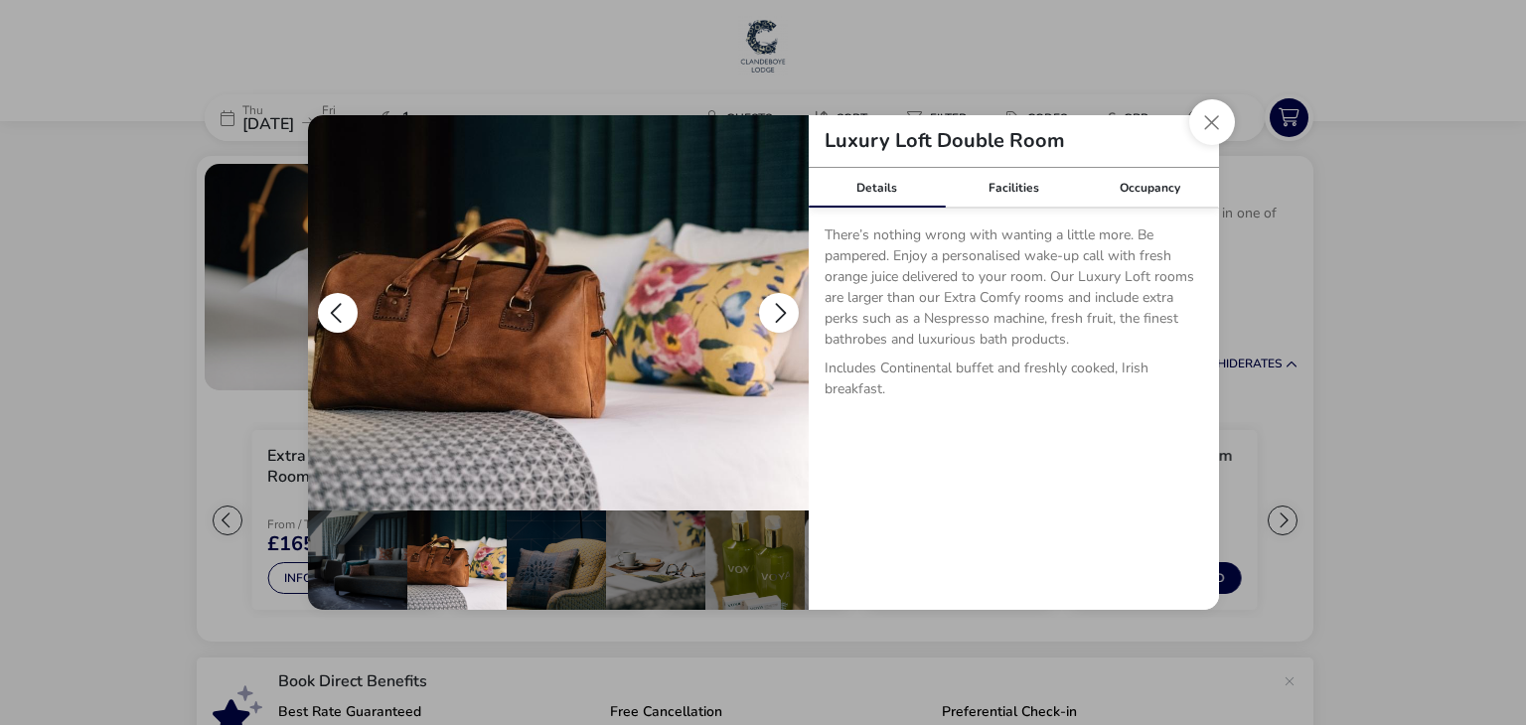
click at [779, 301] on button "details" at bounding box center [779, 313] width 40 height 40
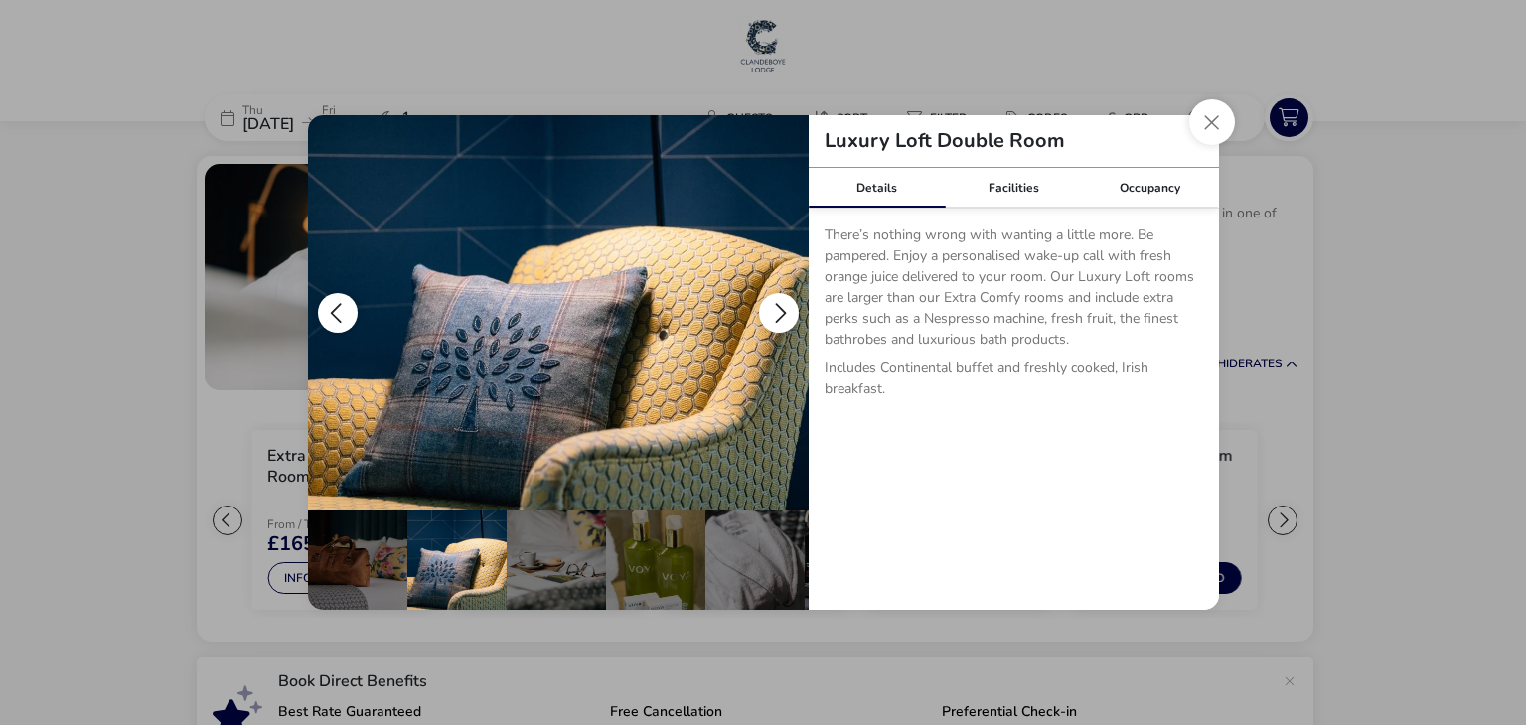
click at [779, 301] on button "details" at bounding box center [779, 313] width 40 height 40
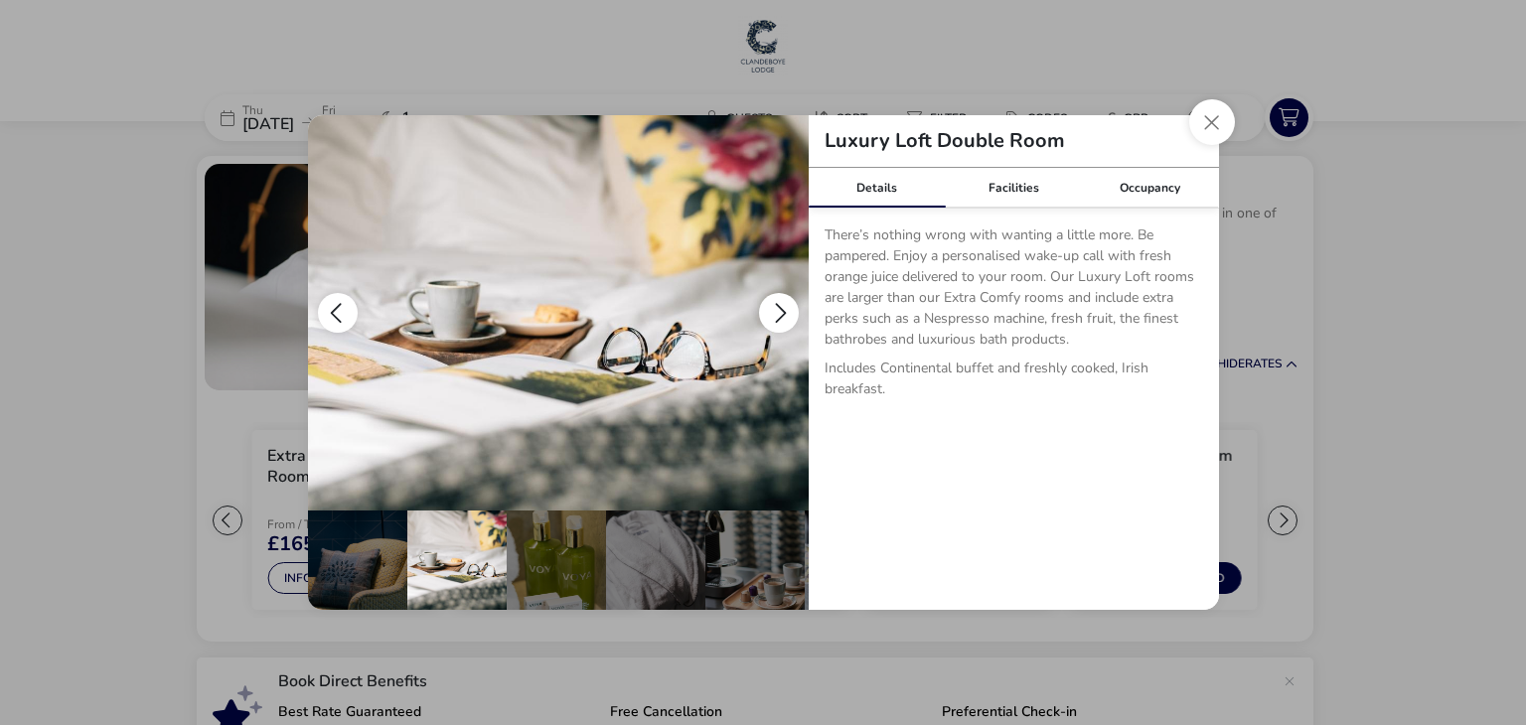
click at [779, 301] on button "details" at bounding box center [779, 313] width 40 height 40
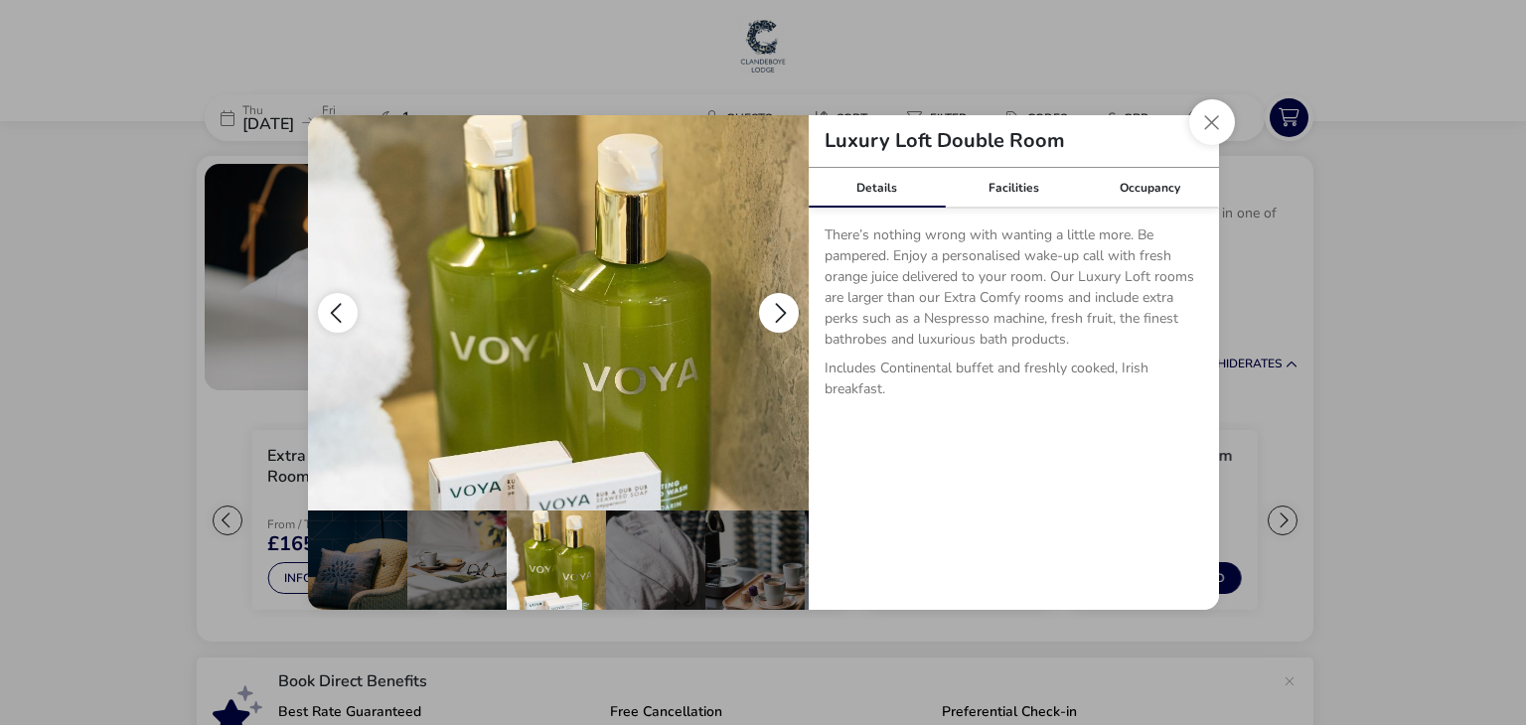
scroll to position [0, 397]
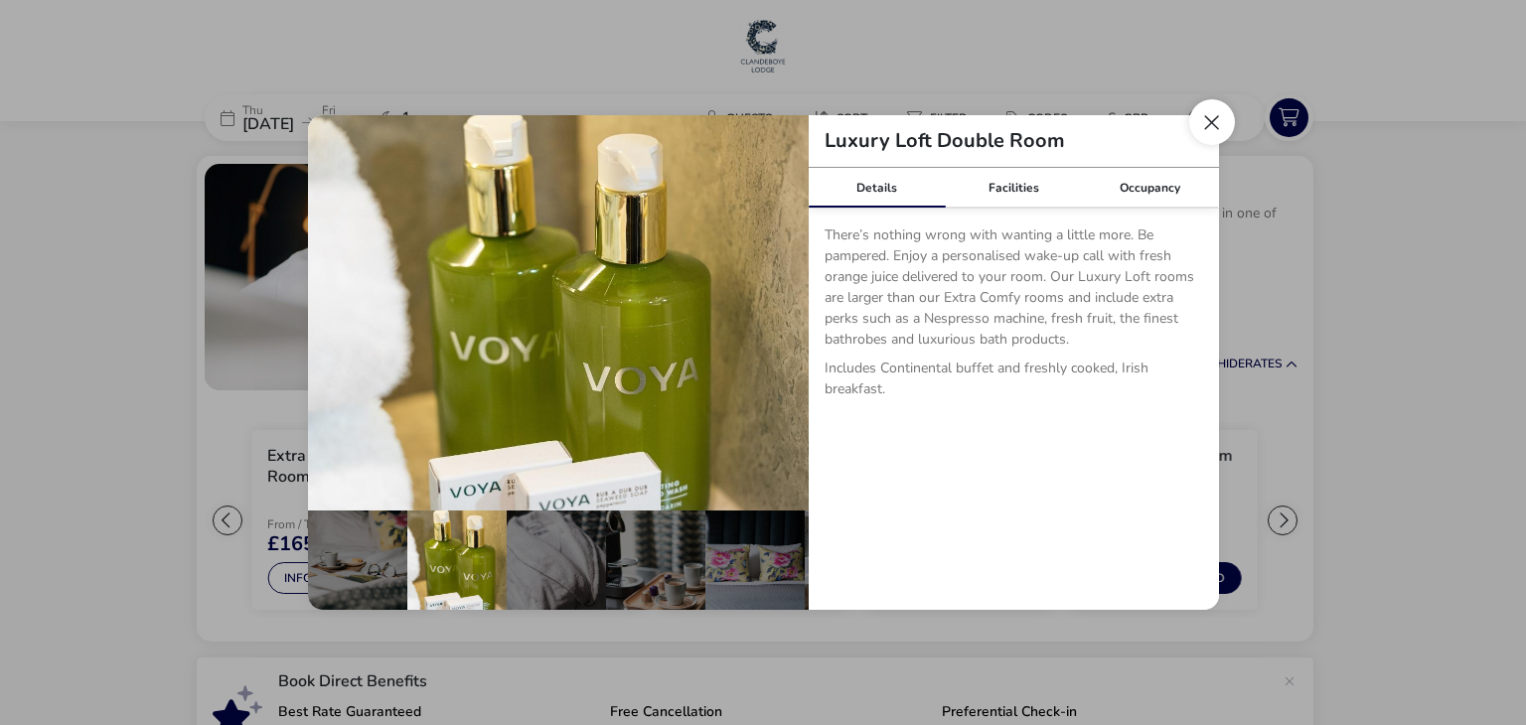
click at [1213, 120] on button "Close dialog" at bounding box center [1212, 122] width 46 height 46
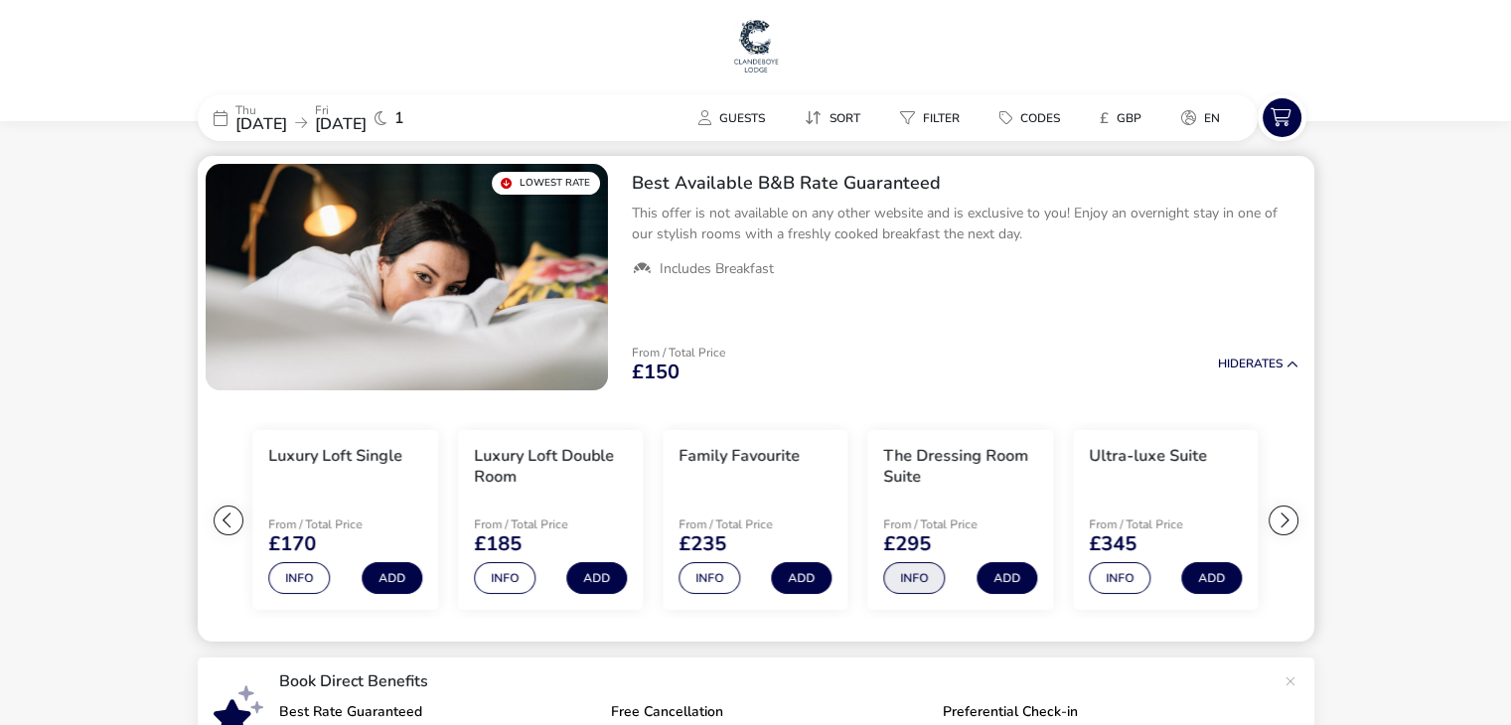
click at [906, 578] on button "Info" at bounding box center [915, 578] width 62 height 32
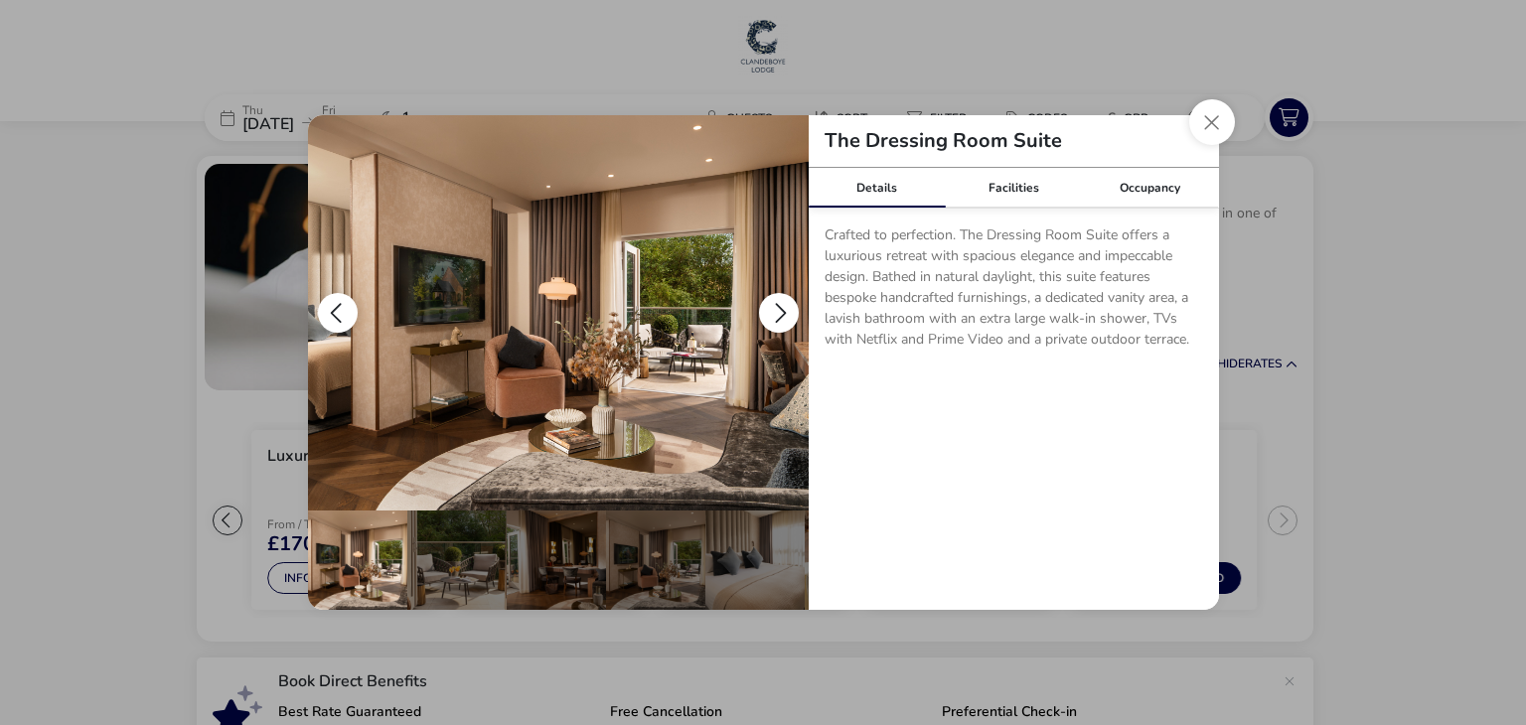
click at [777, 307] on button "details" at bounding box center [779, 313] width 40 height 40
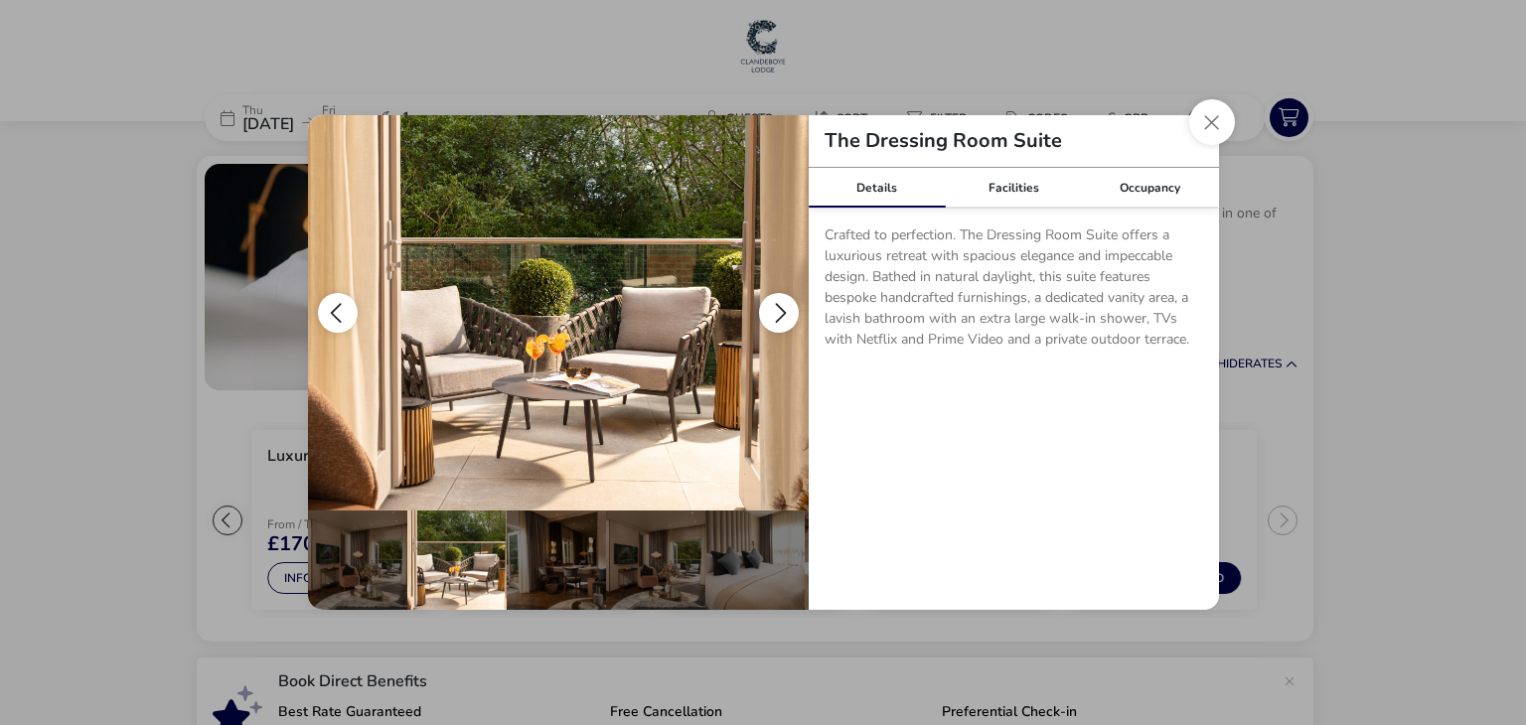
click at [779, 305] on button "details" at bounding box center [779, 313] width 40 height 40
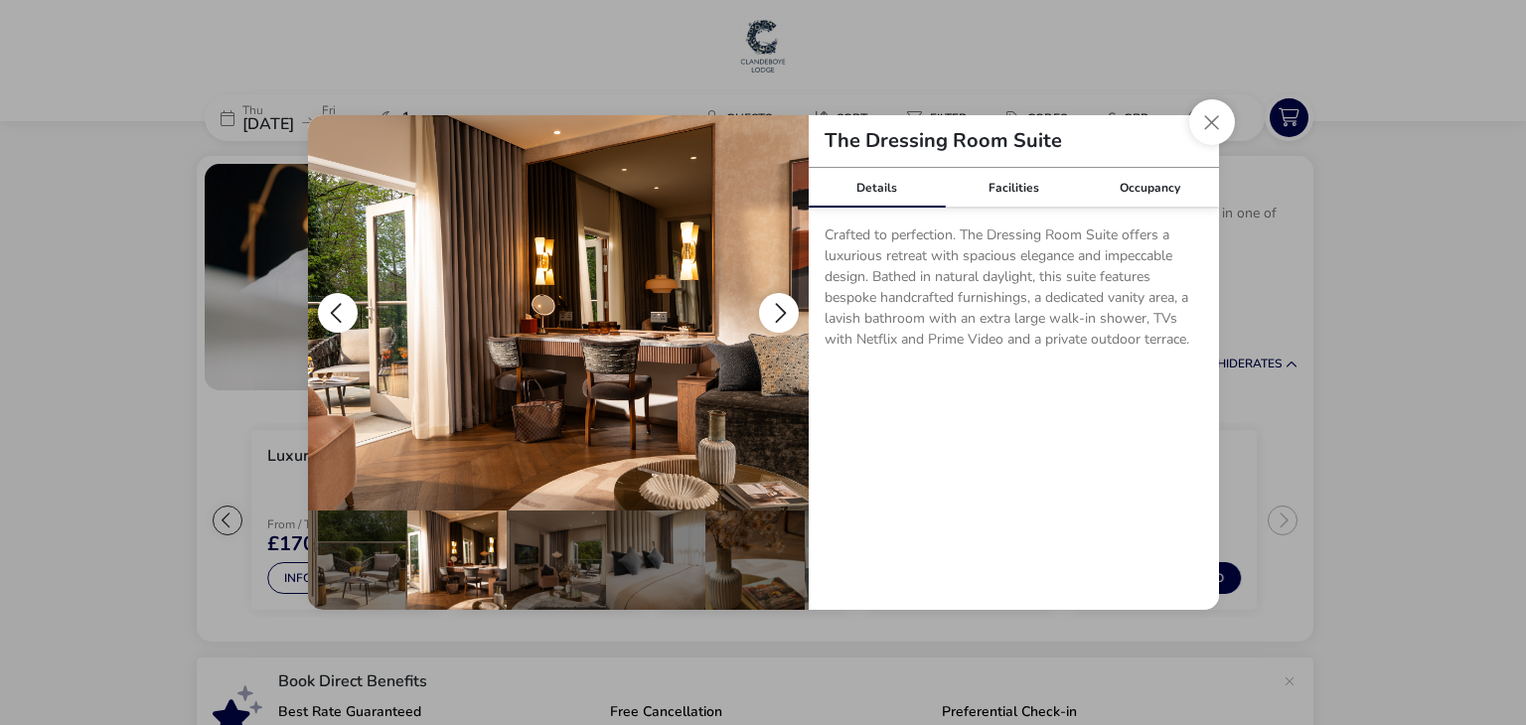
click at [779, 302] on button "details" at bounding box center [779, 313] width 40 height 40
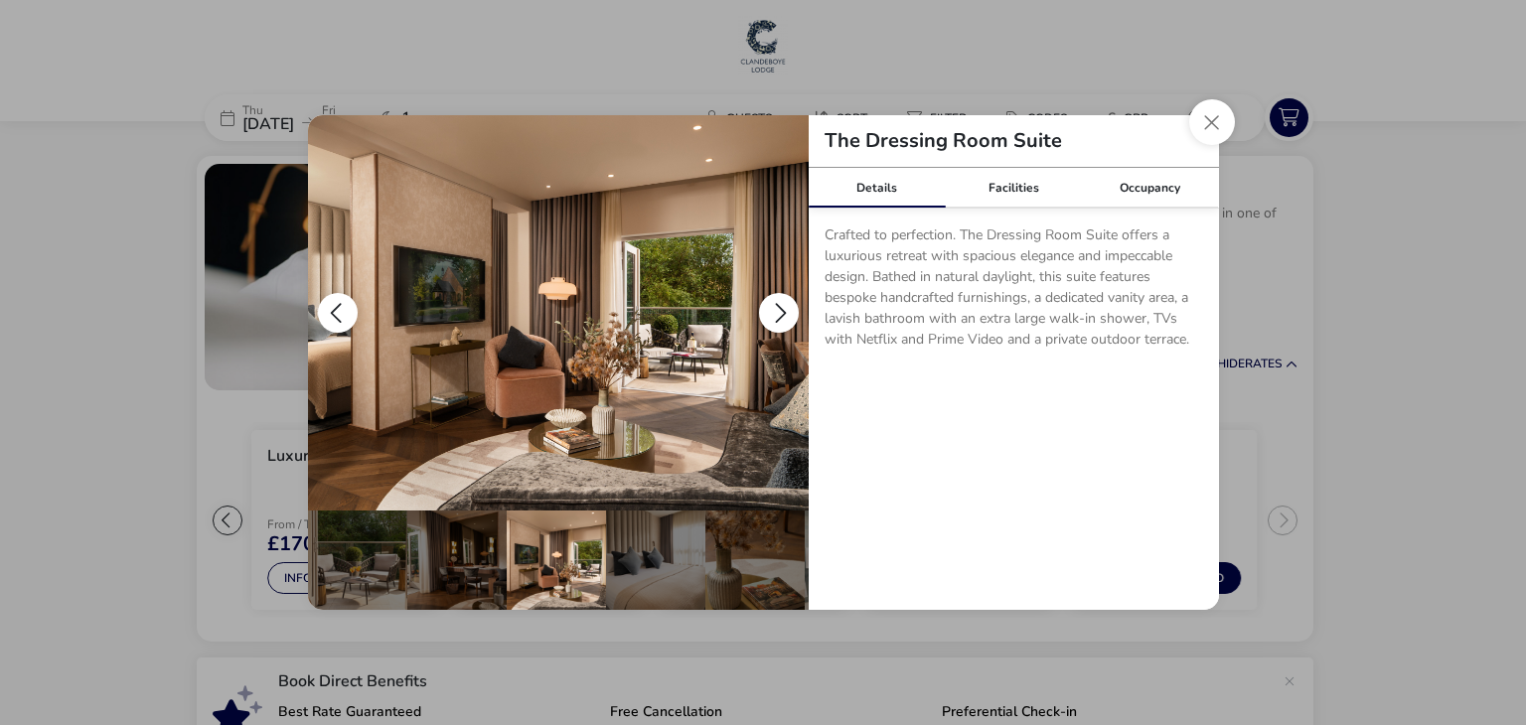
scroll to position [0, 195]
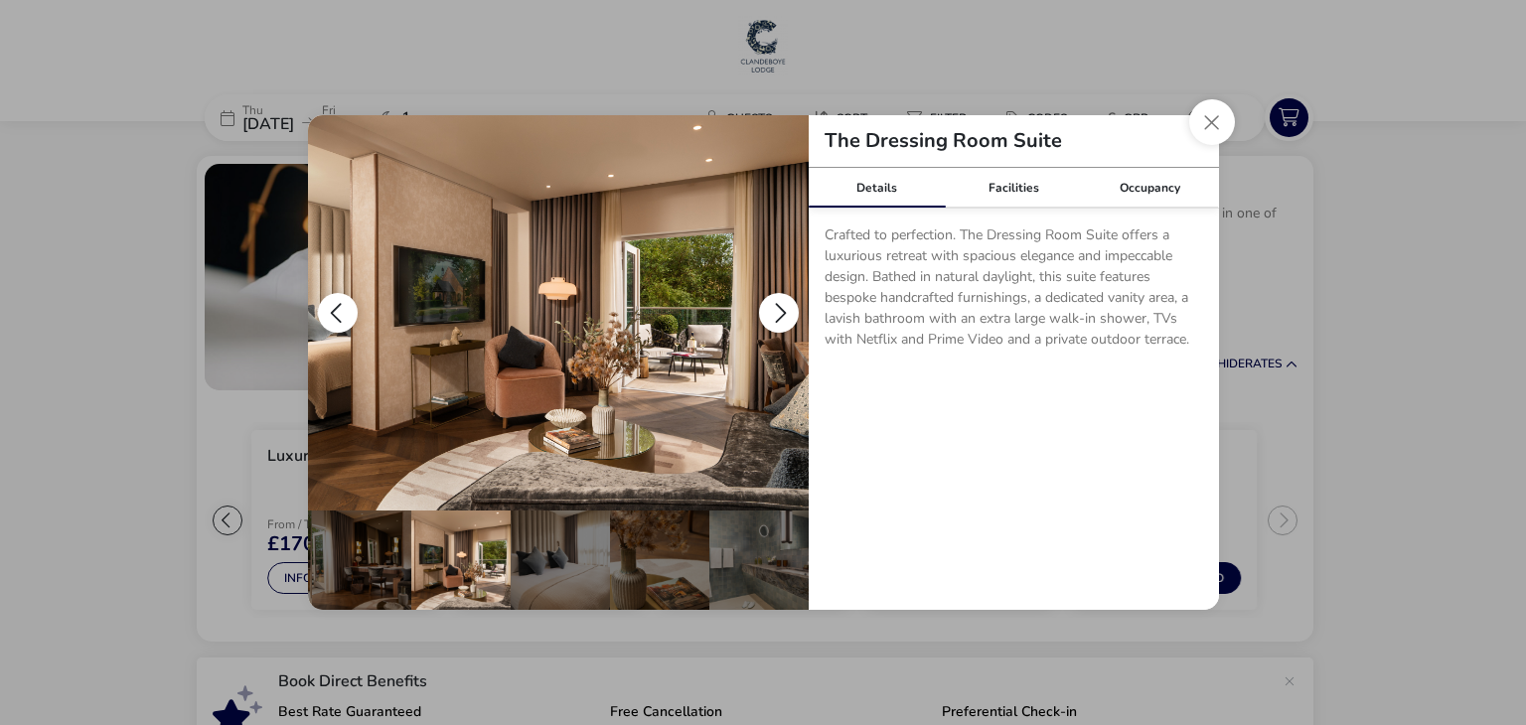
click at [779, 302] on button "details" at bounding box center [779, 313] width 40 height 40
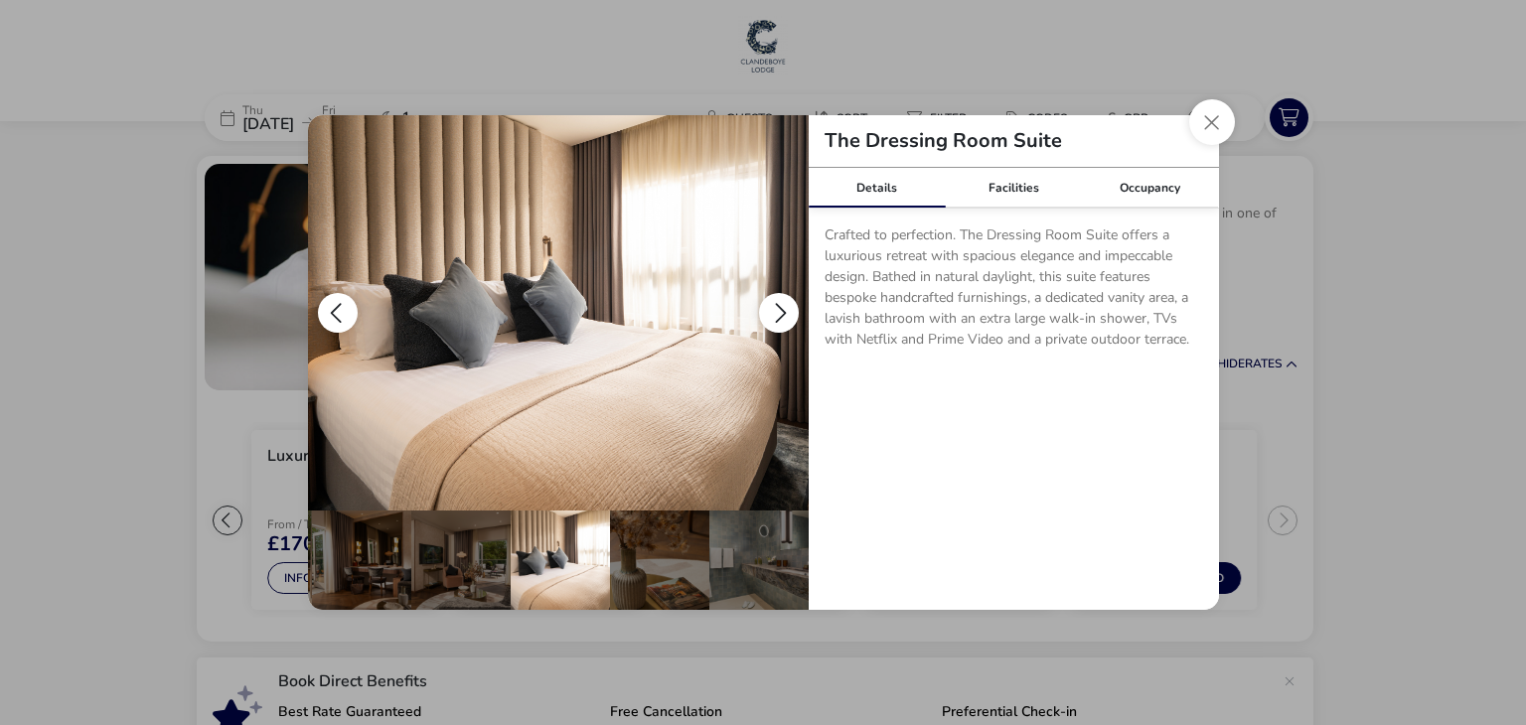
click at [779, 302] on button "details" at bounding box center [779, 313] width 40 height 40
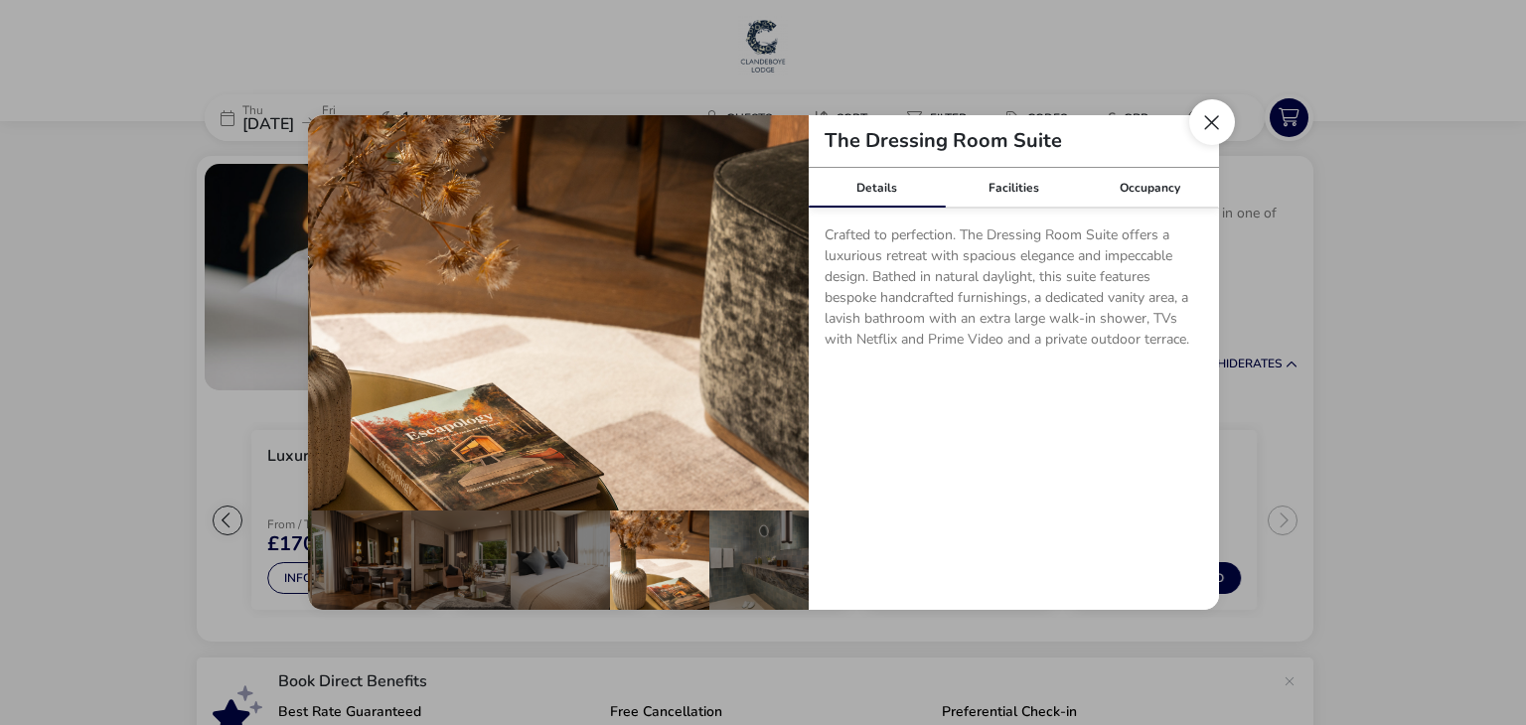
click at [1216, 120] on button "Close dialog" at bounding box center [1212, 122] width 46 height 46
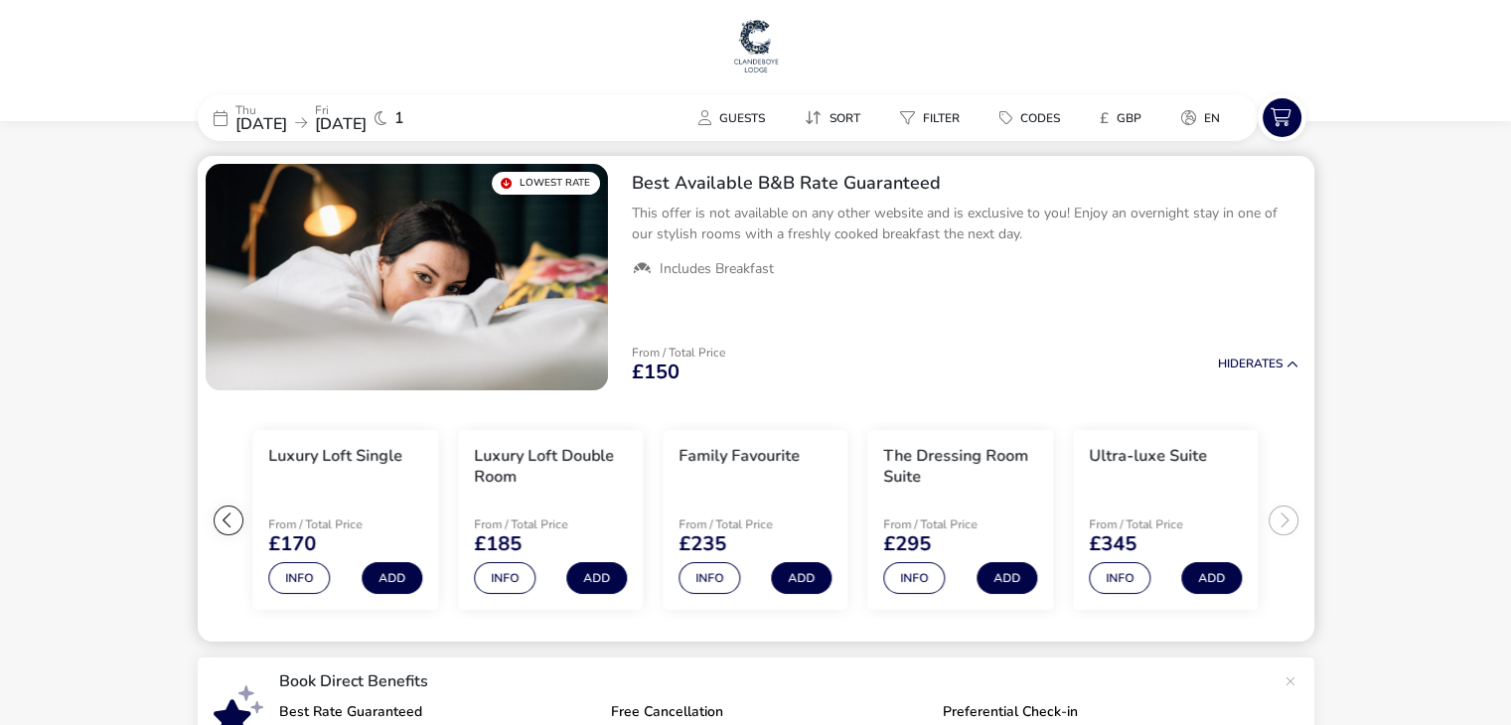
click at [1283, 518] on ul "Extra Comfy Single From / Total Price £150 Info Add Extra Comfy Double Room Fro…" at bounding box center [756, 520] width 1116 height 244
click at [1116, 575] on button "Info" at bounding box center [1120, 578] width 62 height 32
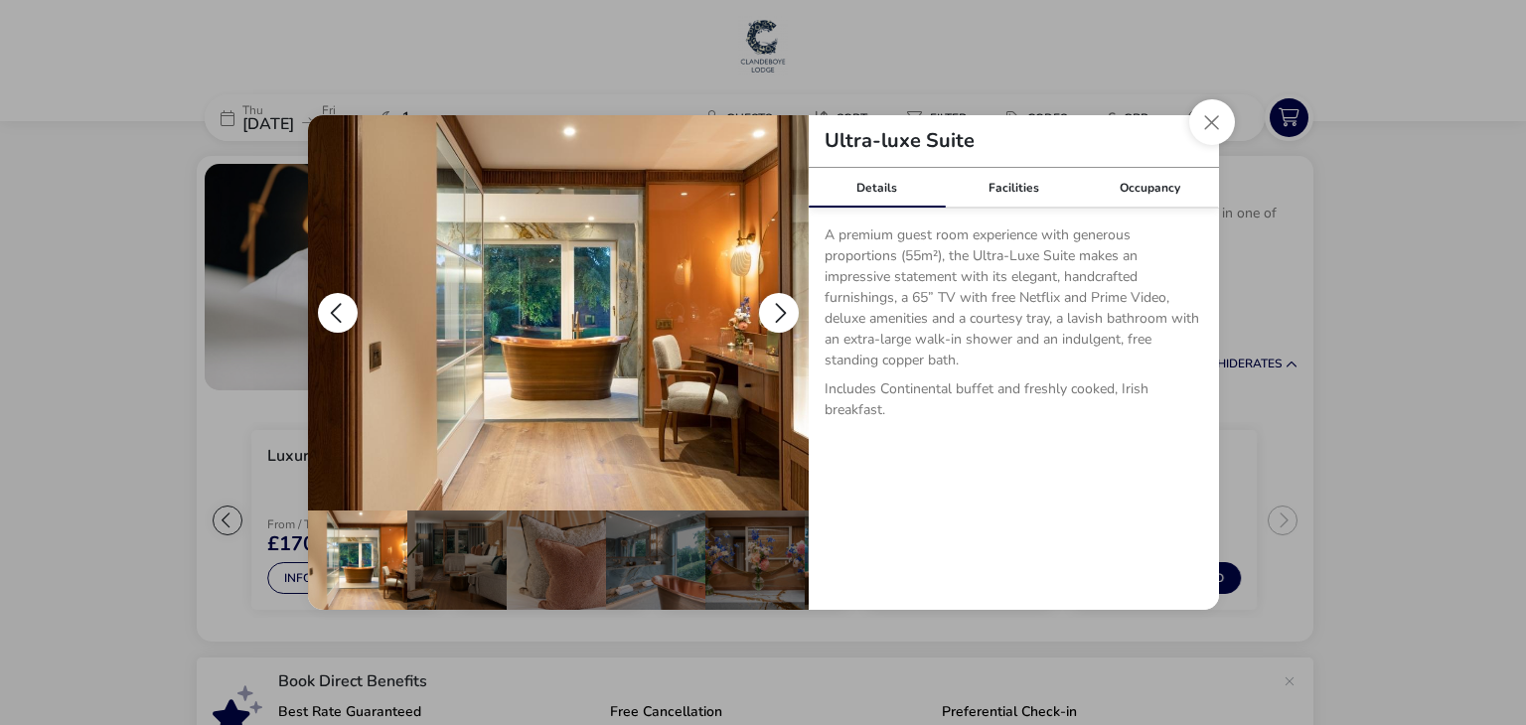
click at [788, 305] on button "details" at bounding box center [779, 313] width 40 height 40
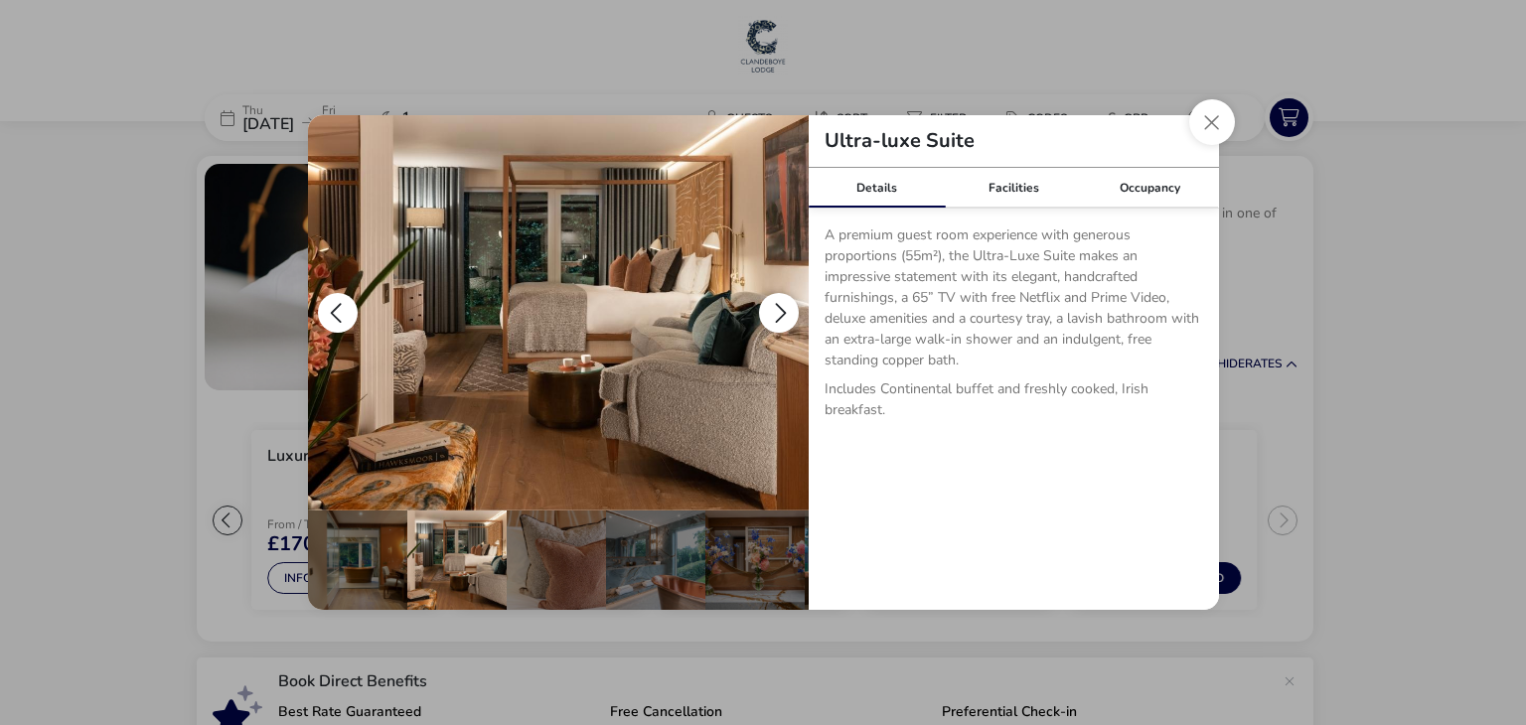
click at [788, 305] on button "details" at bounding box center [779, 313] width 40 height 40
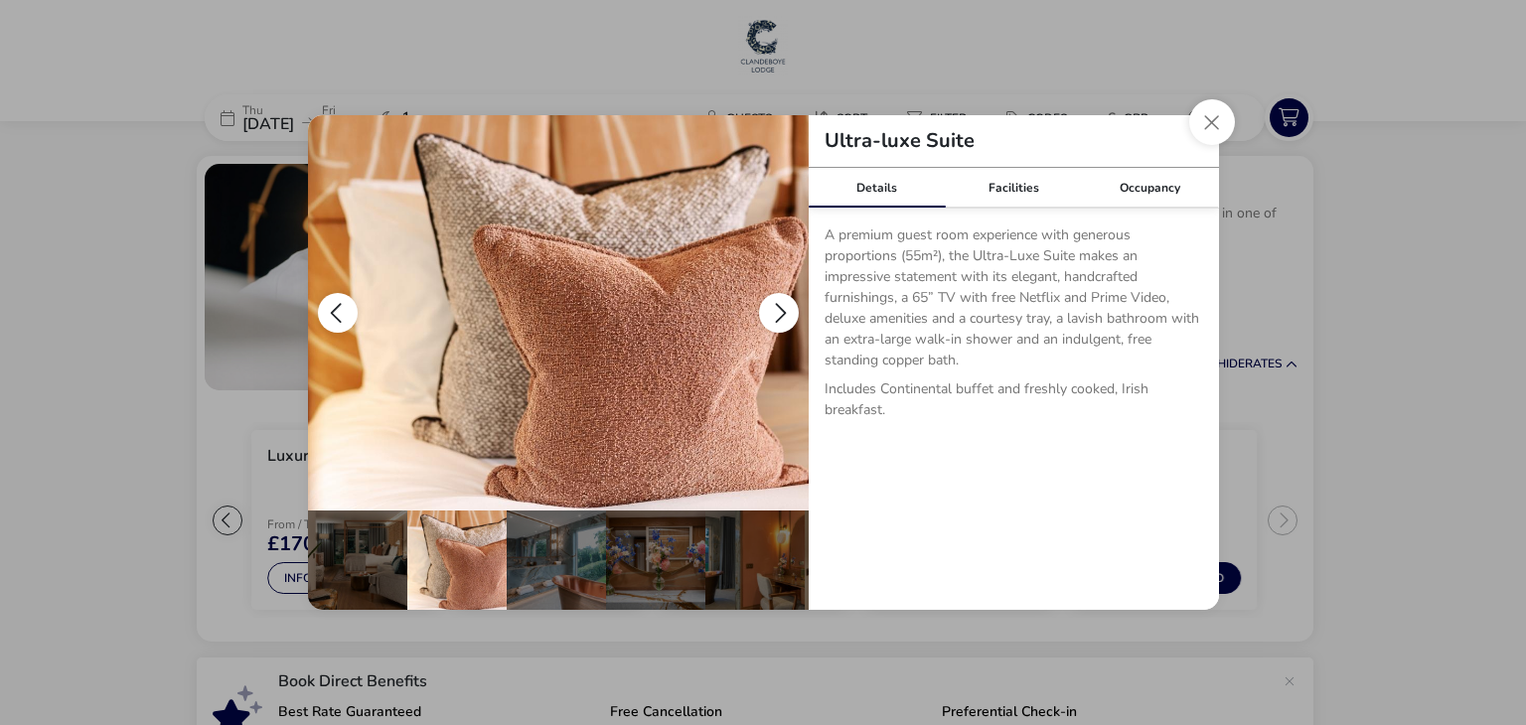
click at [788, 305] on button "details" at bounding box center [779, 313] width 40 height 40
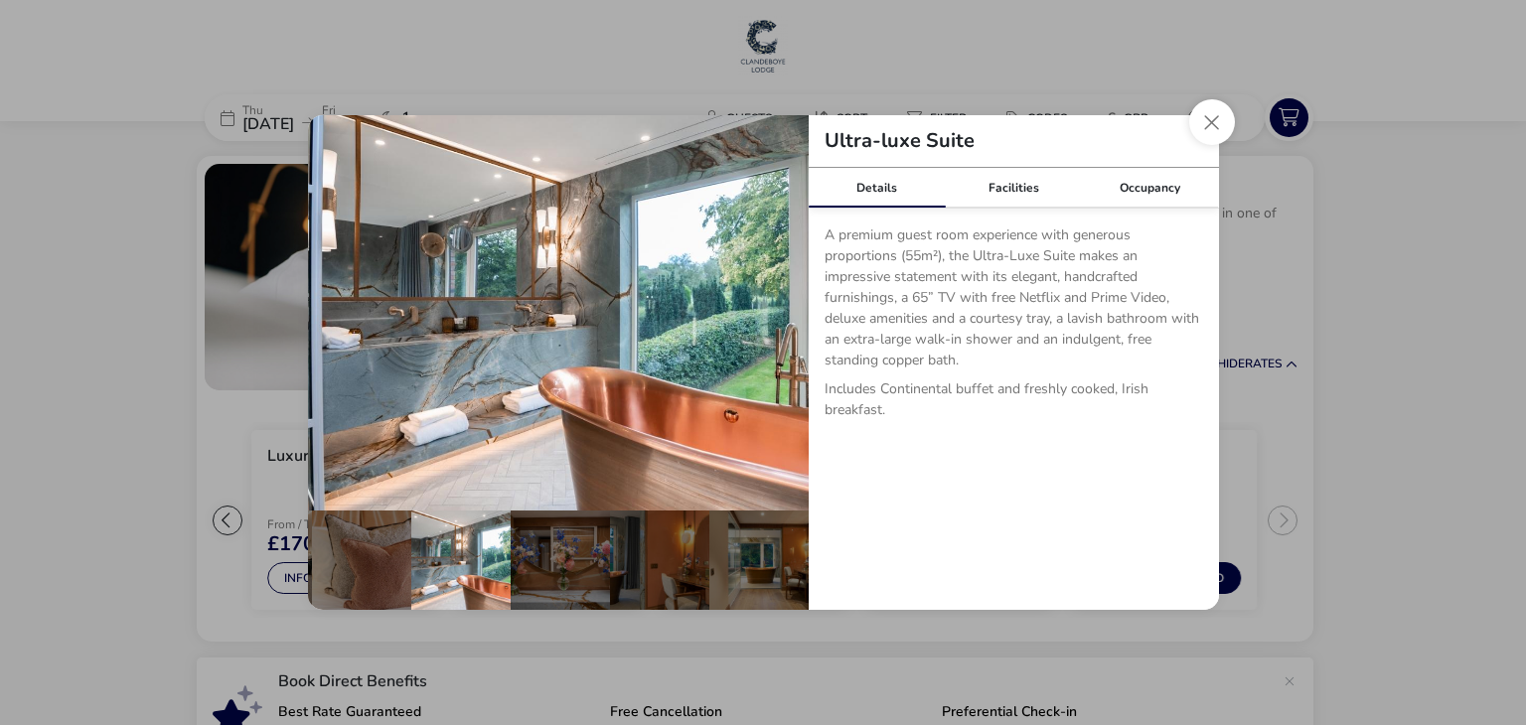
click at [1228, 100] on div "Ultra-luxe Suite Details Facilities Occupancy A premium guest room experience w…" at bounding box center [763, 362] width 943 height 526
click at [1216, 116] on button "Close dialog" at bounding box center [1212, 122] width 46 height 46
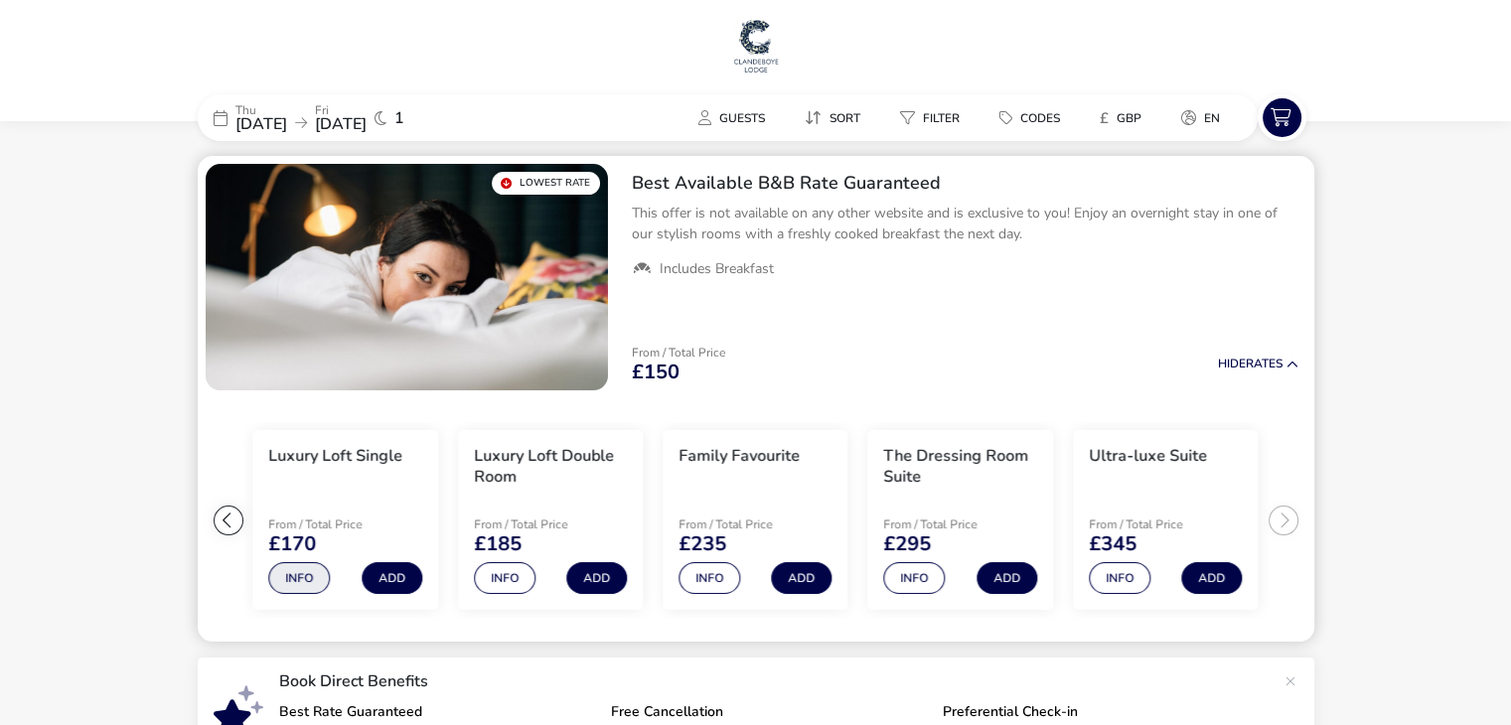
click at [306, 581] on button "Info" at bounding box center [299, 578] width 62 height 32
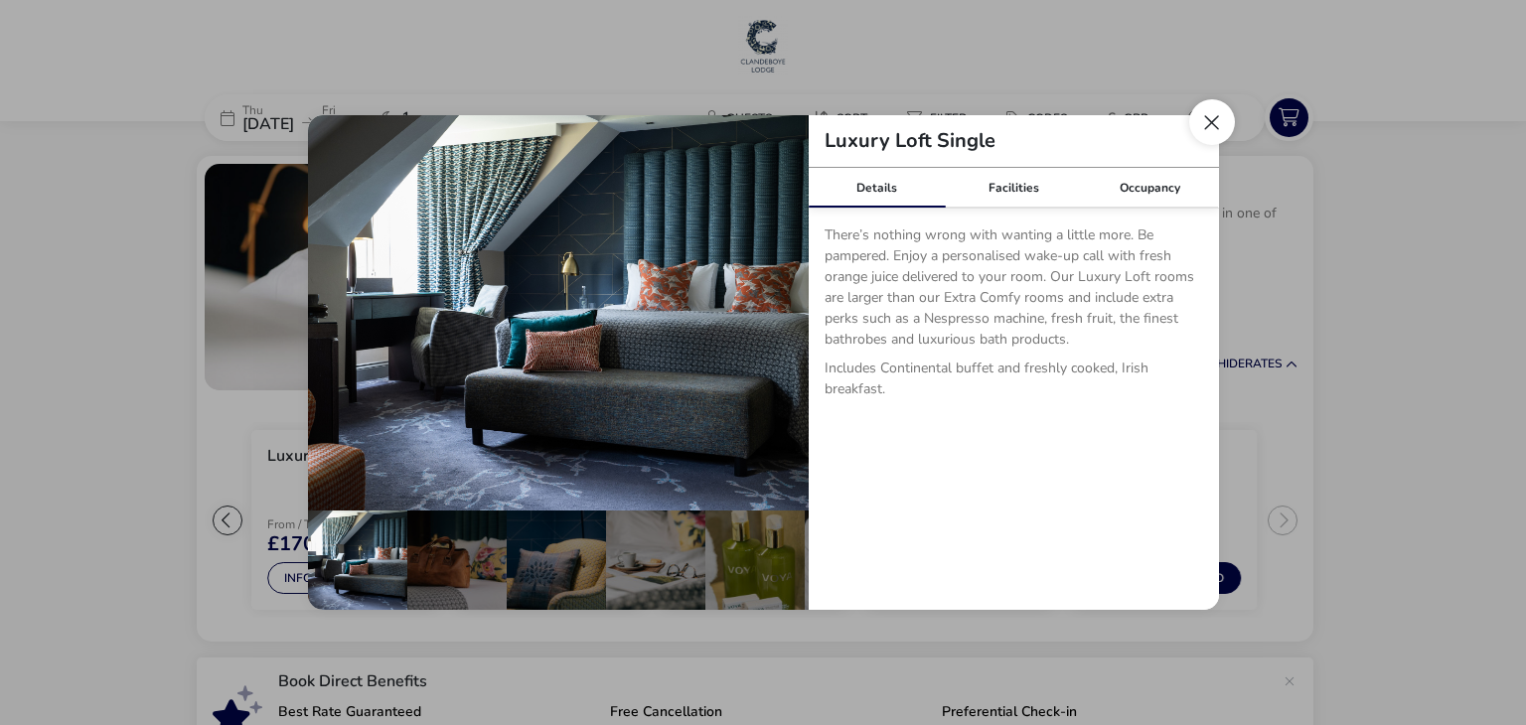
click at [1211, 121] on button "Close dialog" at bounding box center [1212, 122] width 46 height 46
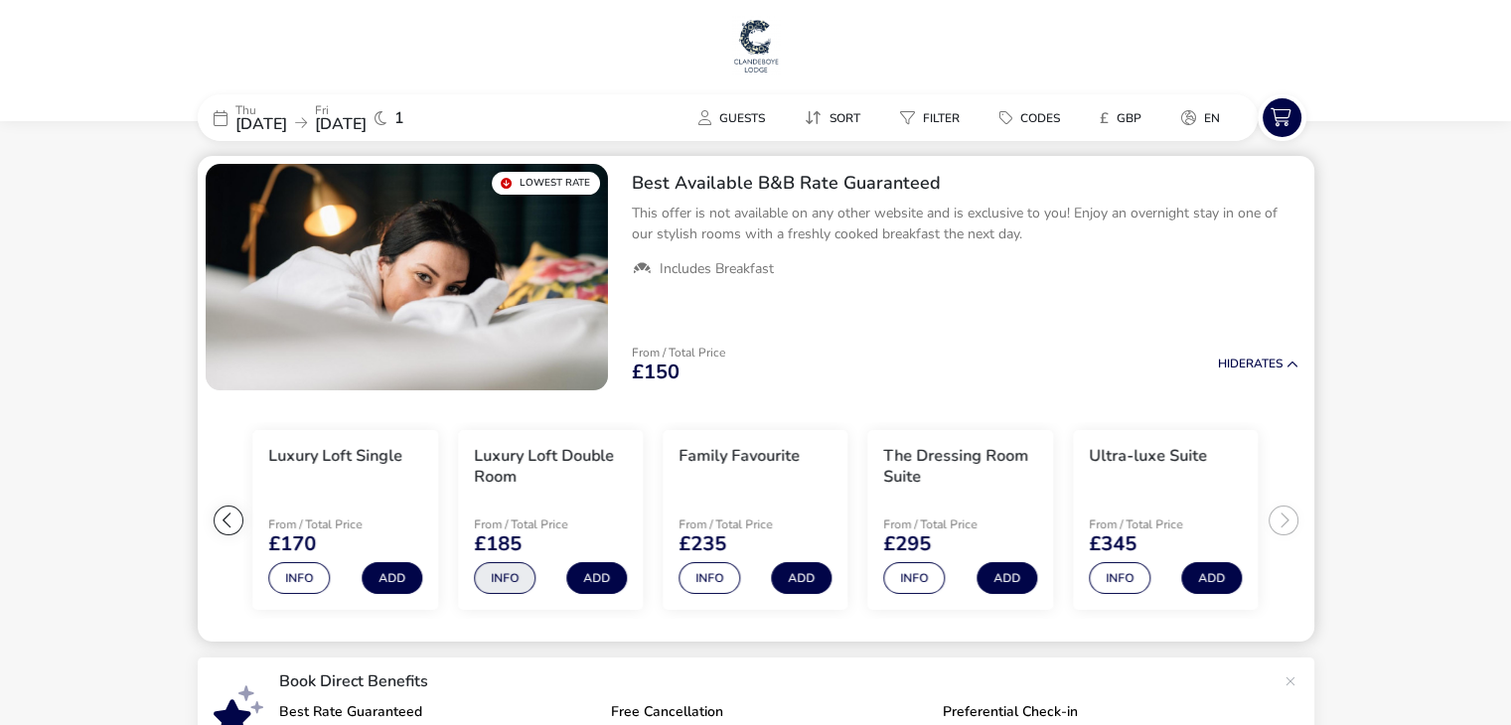
click at [507, 576] on button "Info" at bounding box center [505, 578] width 62 height 32
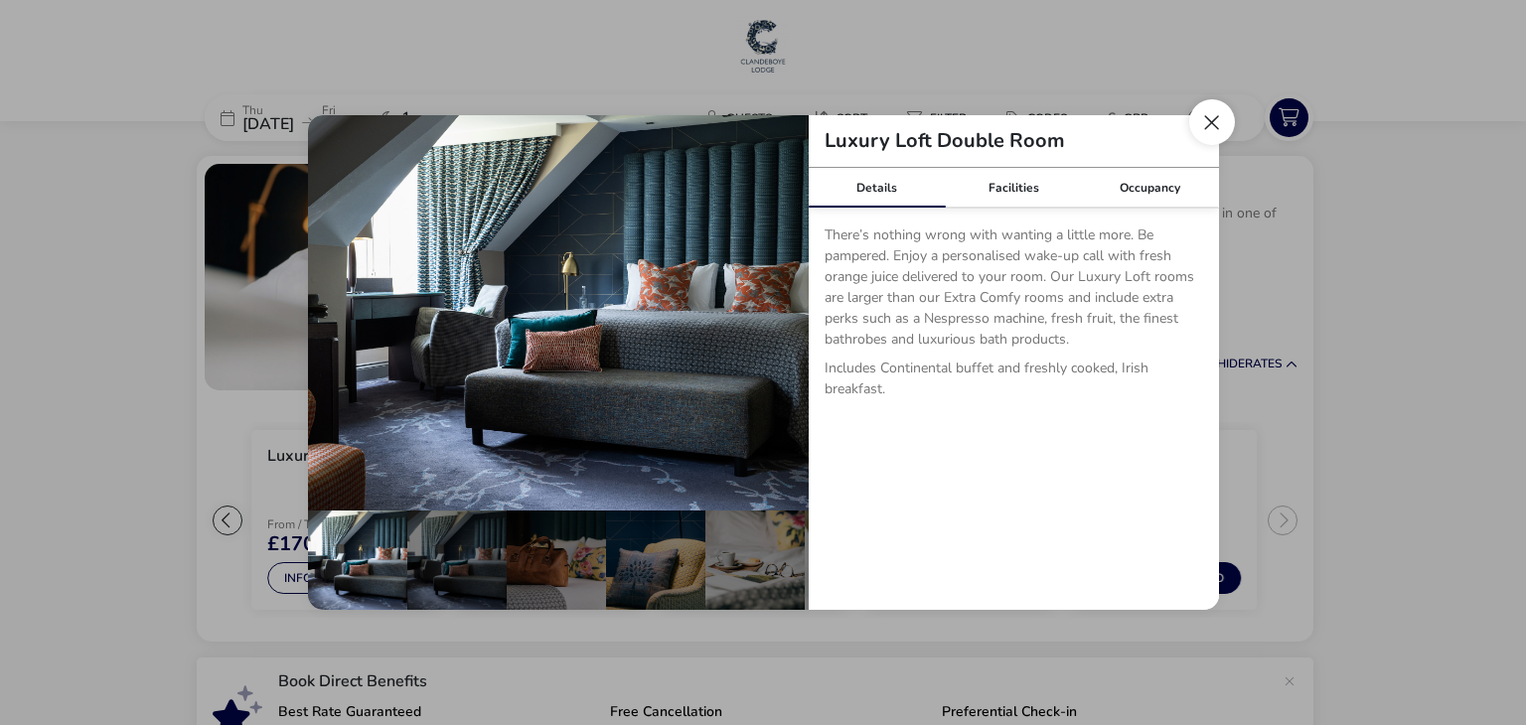
click at [1212, 117] on button "Close dialog" at bounding box center [1212, 122] width 46 height 46
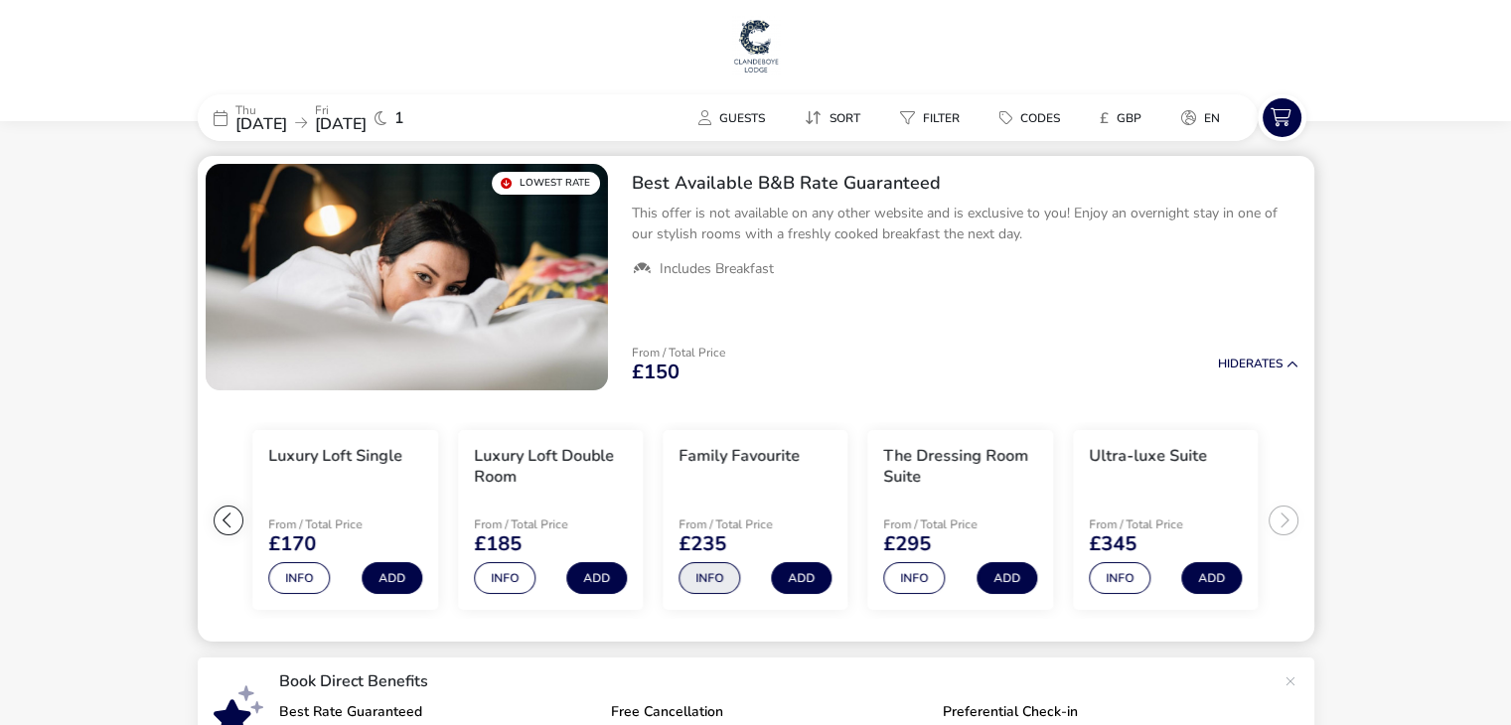
click at [706, 571] on button "Info" at bounding box center [709, 578] width 62 height 32
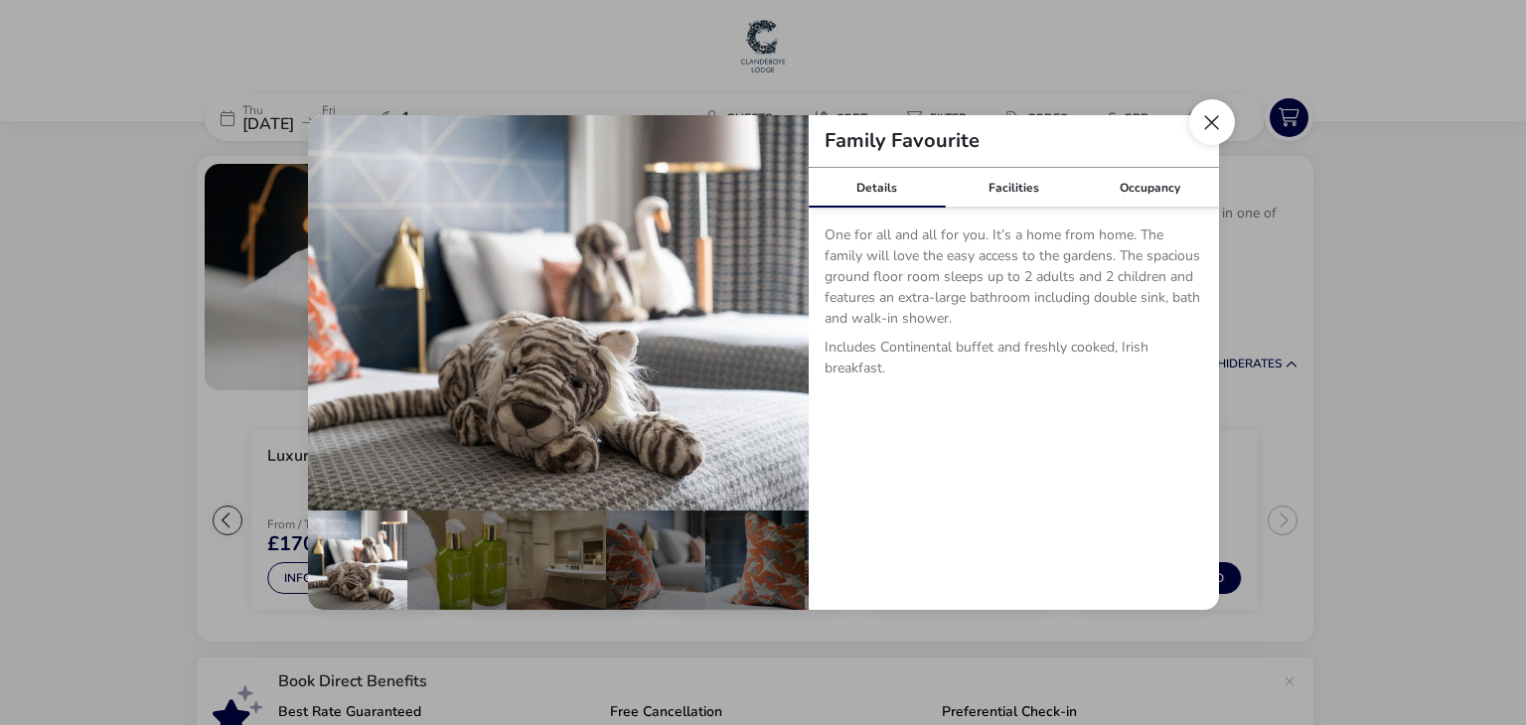
click at [1204, 120] on button "Close dialog" at bounding box center [1212, 122] width 46 height 46
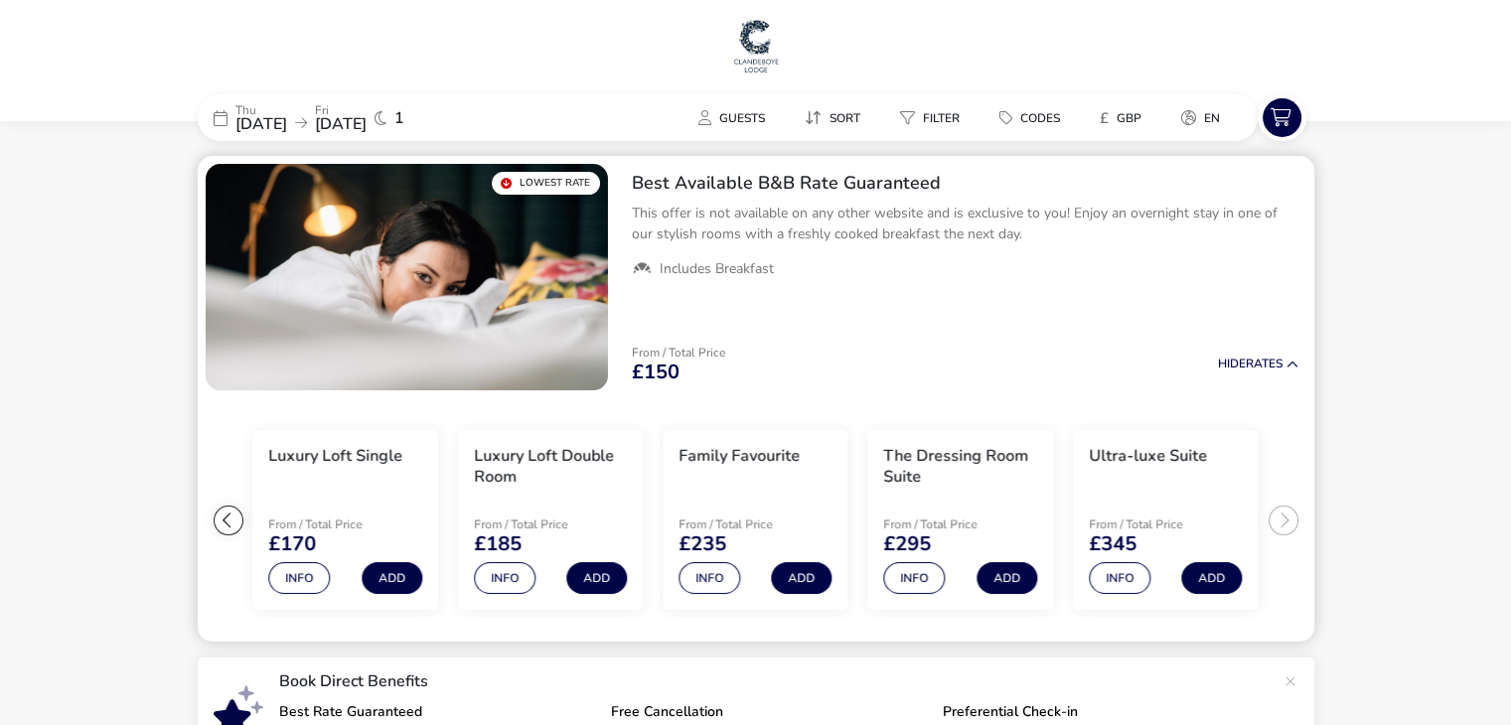
click at [1289, 518] on ul "Extra Comfy Single From / Total Price £150 Info Add Extra Comfy Double Room Fro…" at bounding box center [756, 520] width 1116 height 244
click at [1109, 569] on button "Info" at bounding box center [1120, 578] width 62 height 32
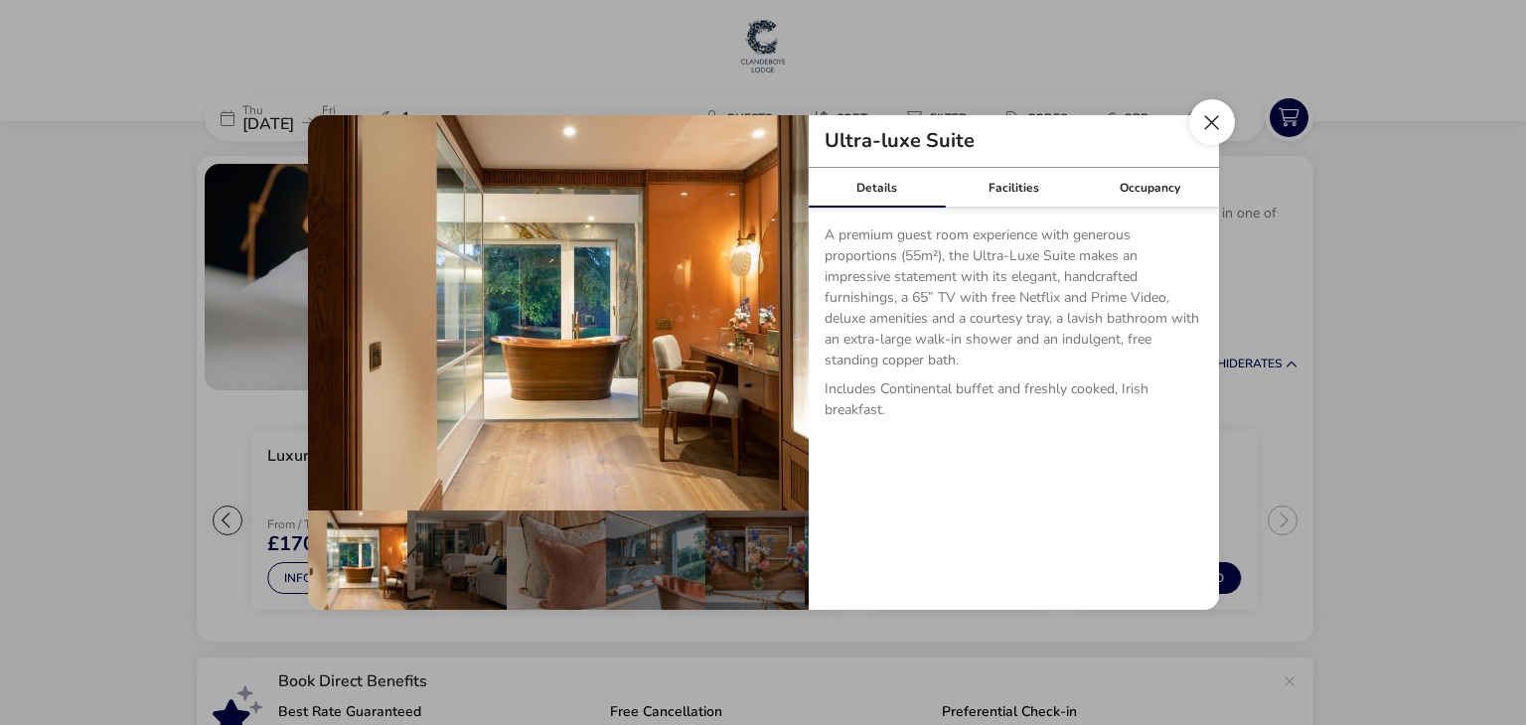
click at [1221, 116] on button "Close dialog" at bounding box center [1212, 122] width 46 height 46
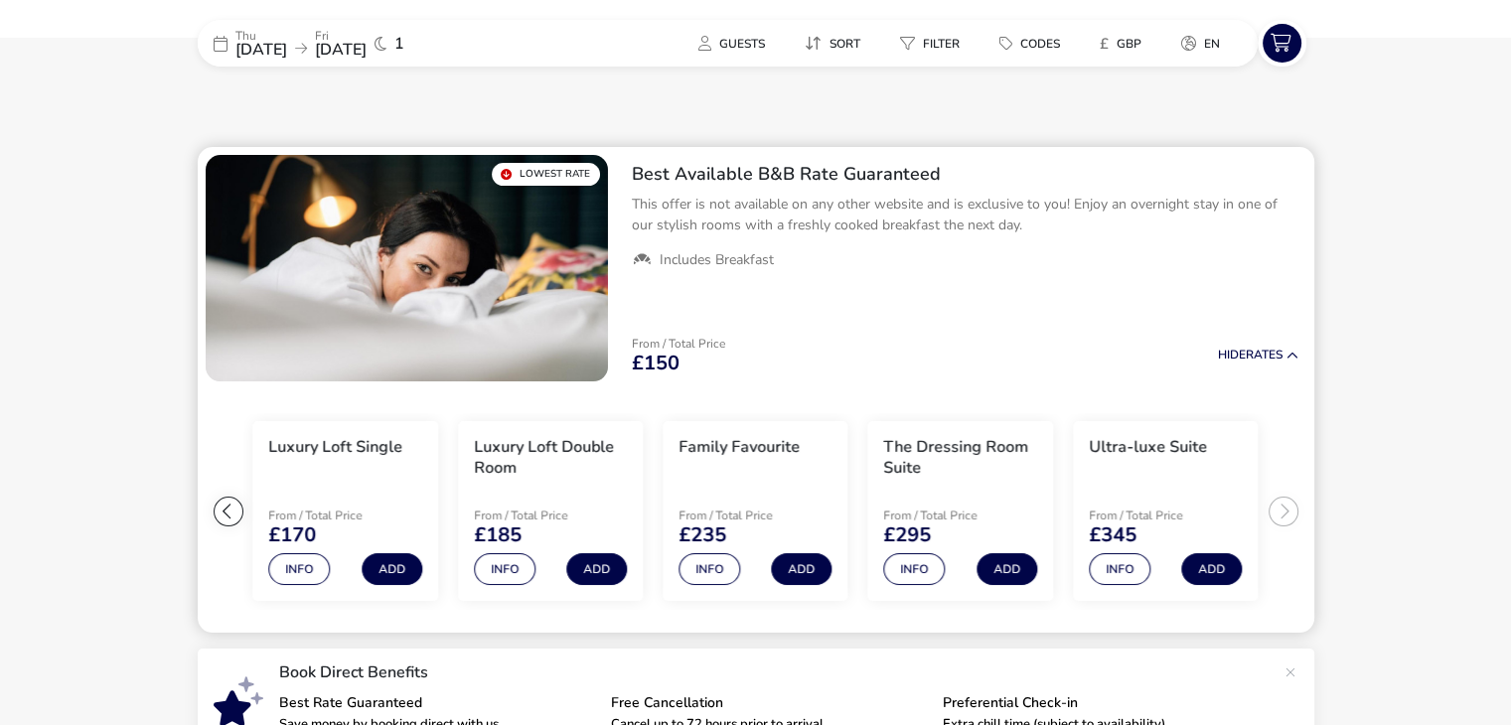
scroll to position [0, 0]
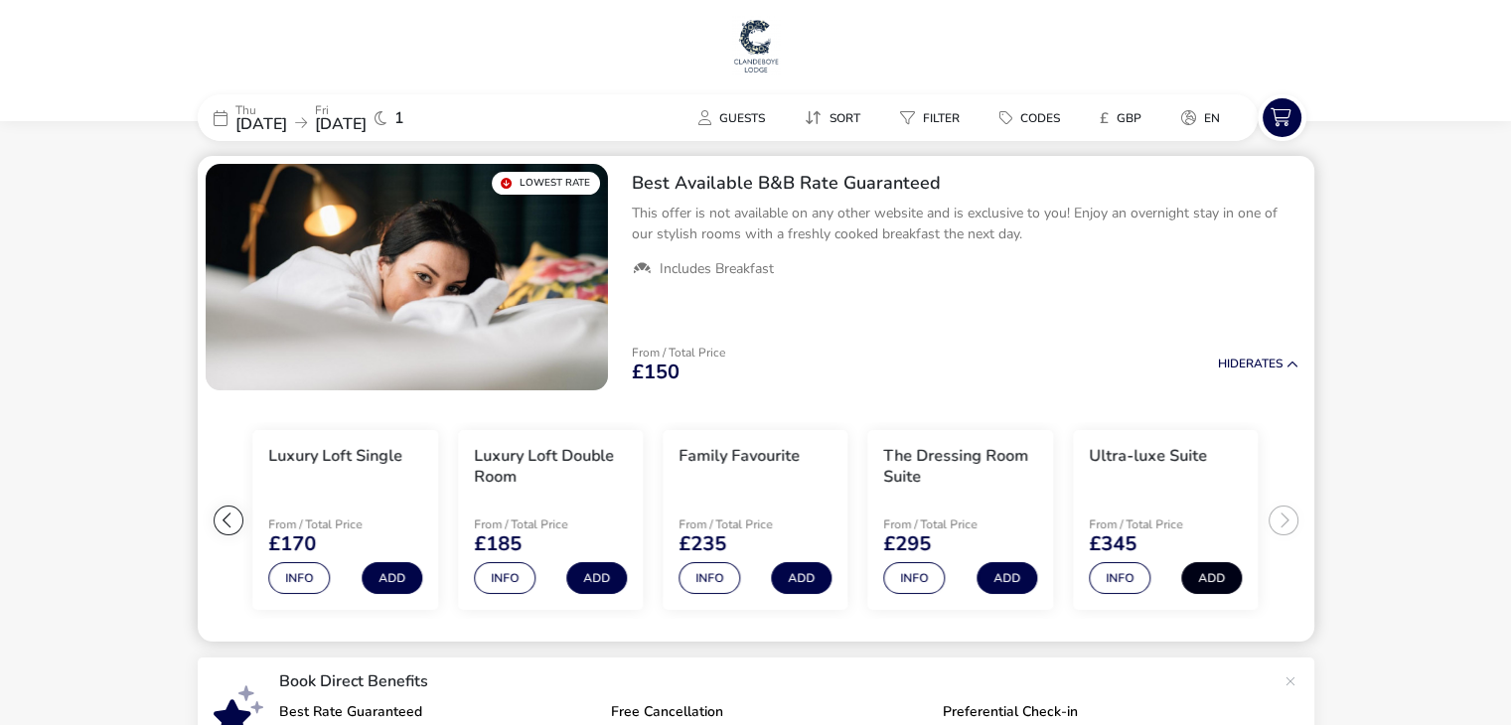
click at [1213, 575] on button "Add" at bounding box center [1211, 578] width 61 height 32
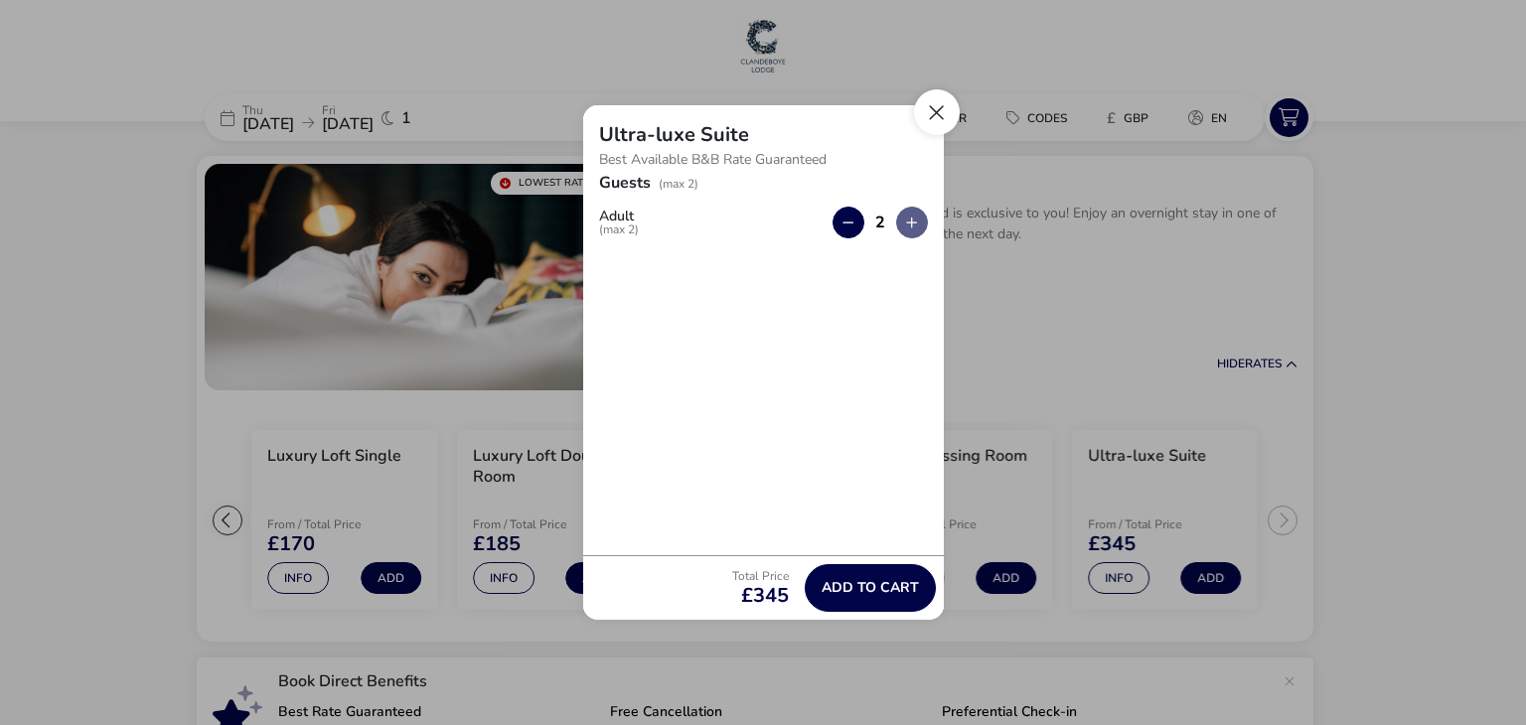
click at [927, 106] on button "Close" at bounding box center [937, 112] width 46 height 46
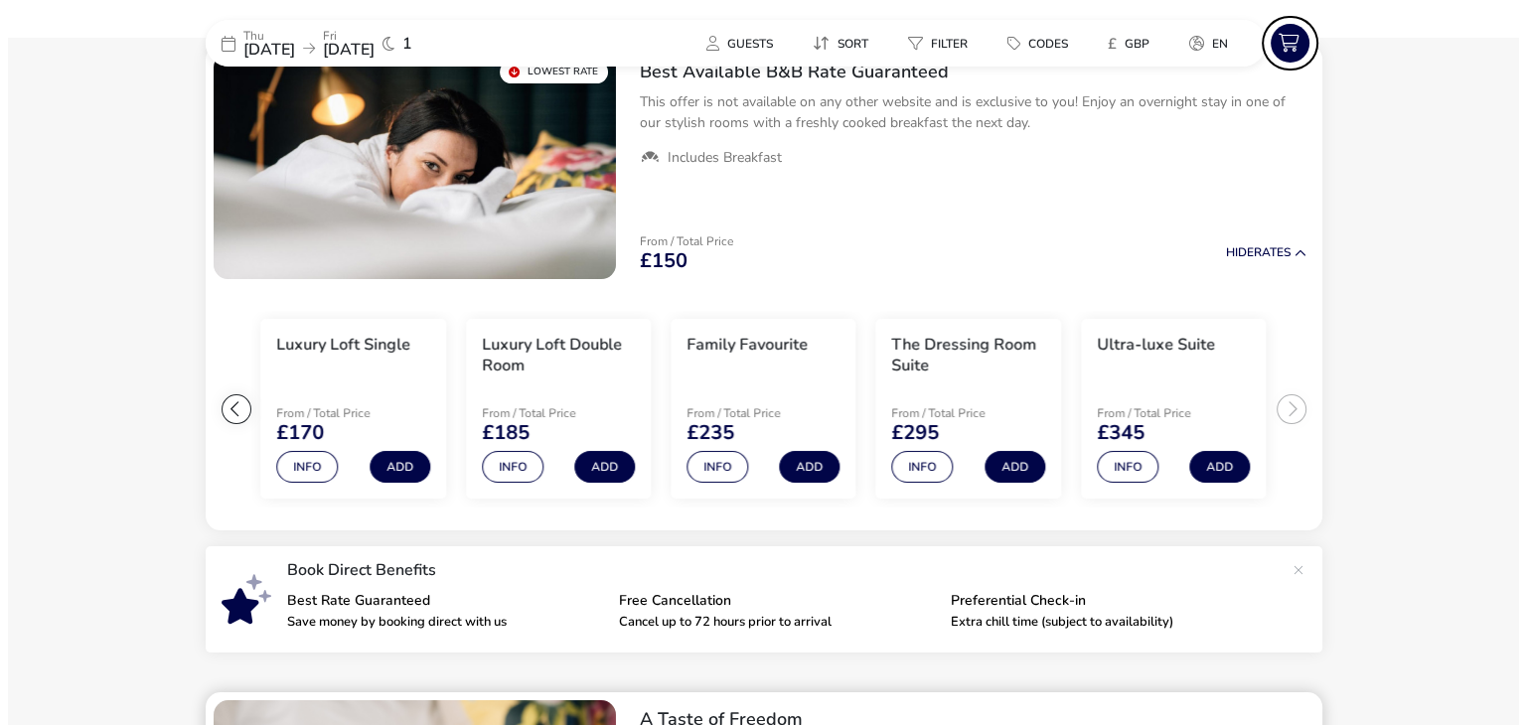
scroll to position [99, 0]
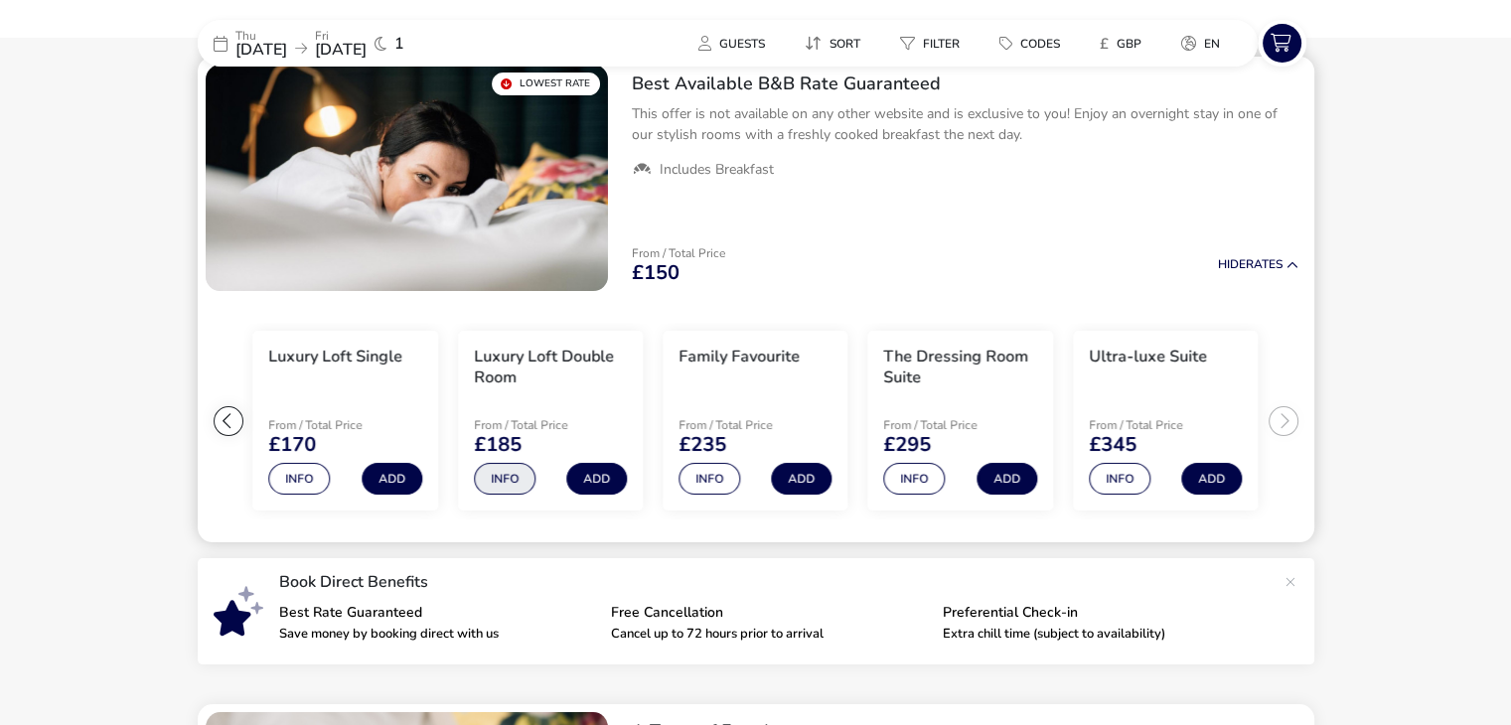
click at [513, 476] on button "Info" at bounding box center [505, 479] width 62 height 32
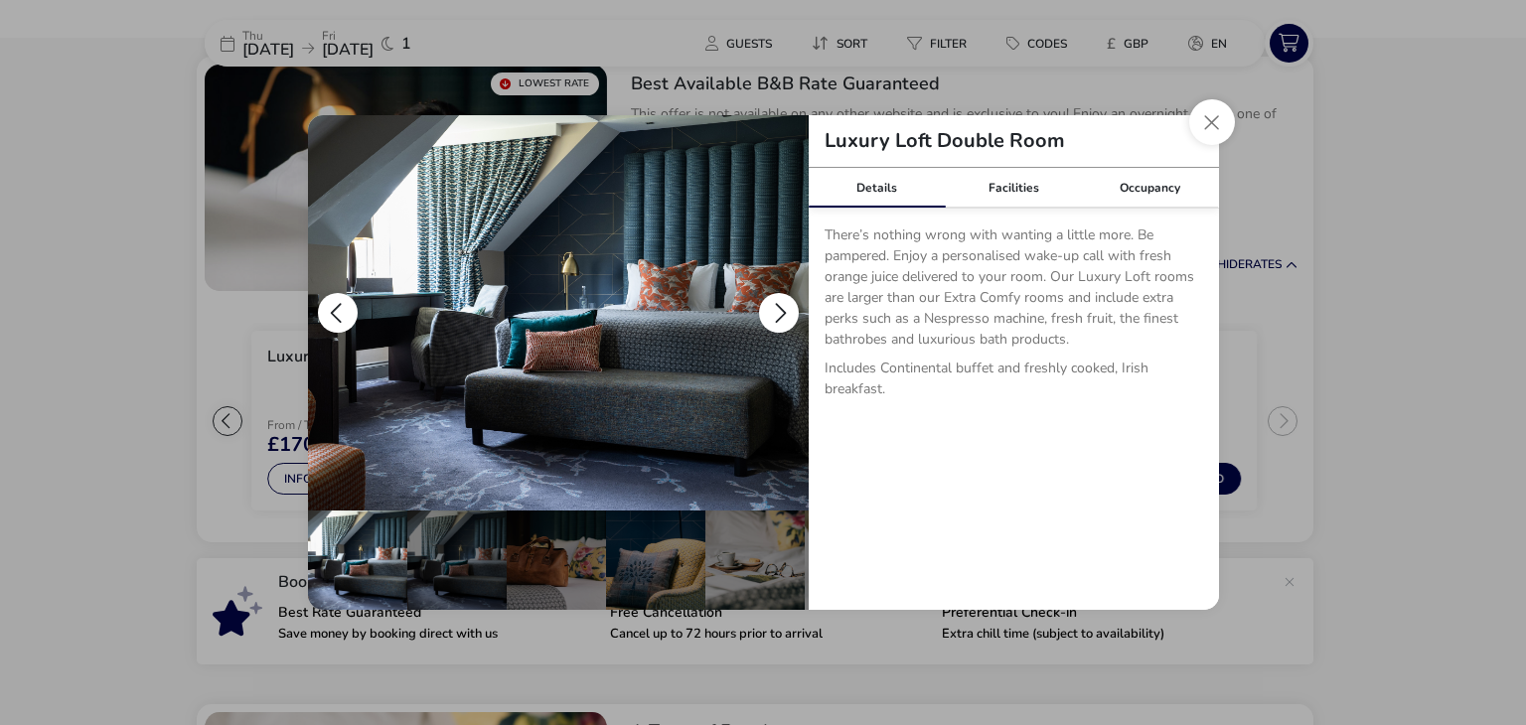
click at [785, 309] on button "details" at bounding box center [779, 313] width 40 height 40
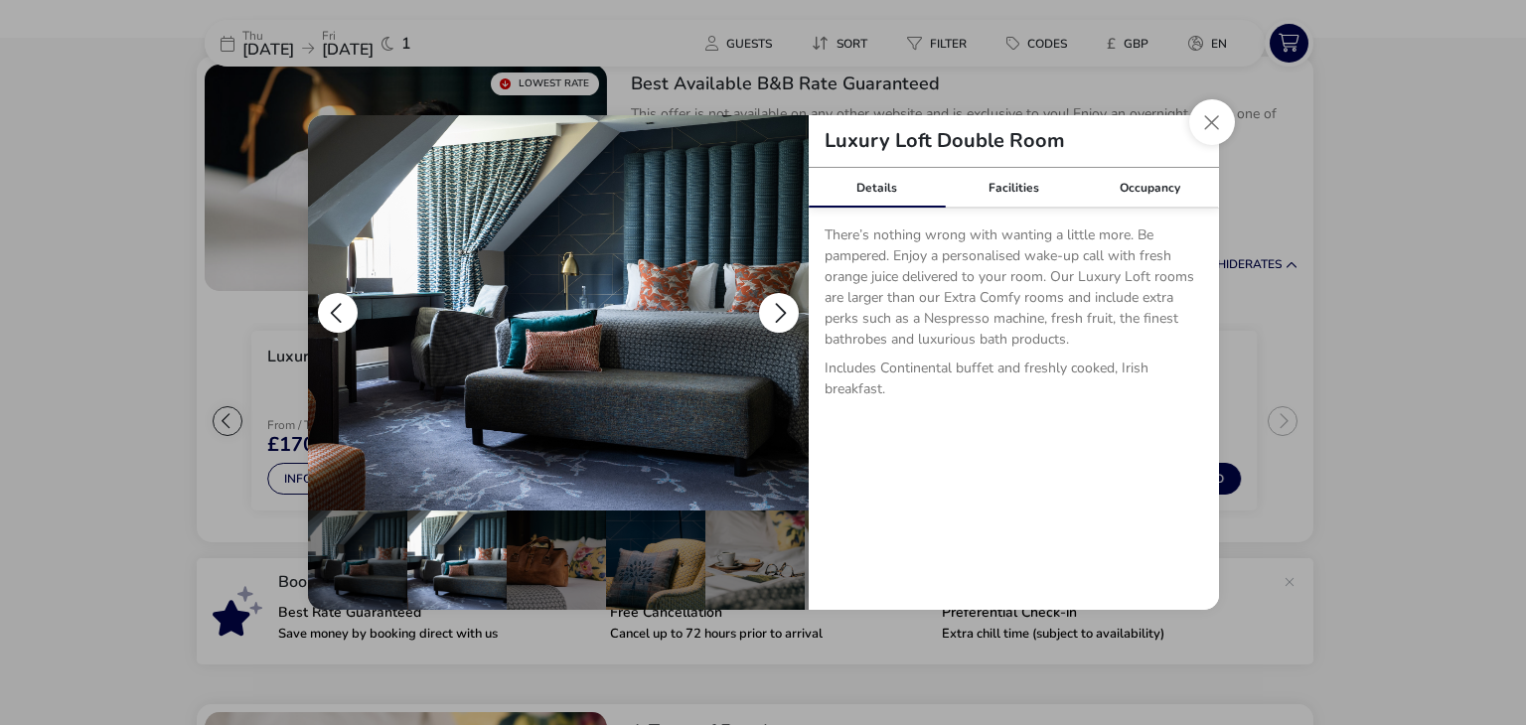
click at [785, 309] on button "details" at bounding box center [779, 313] width 40 height 40
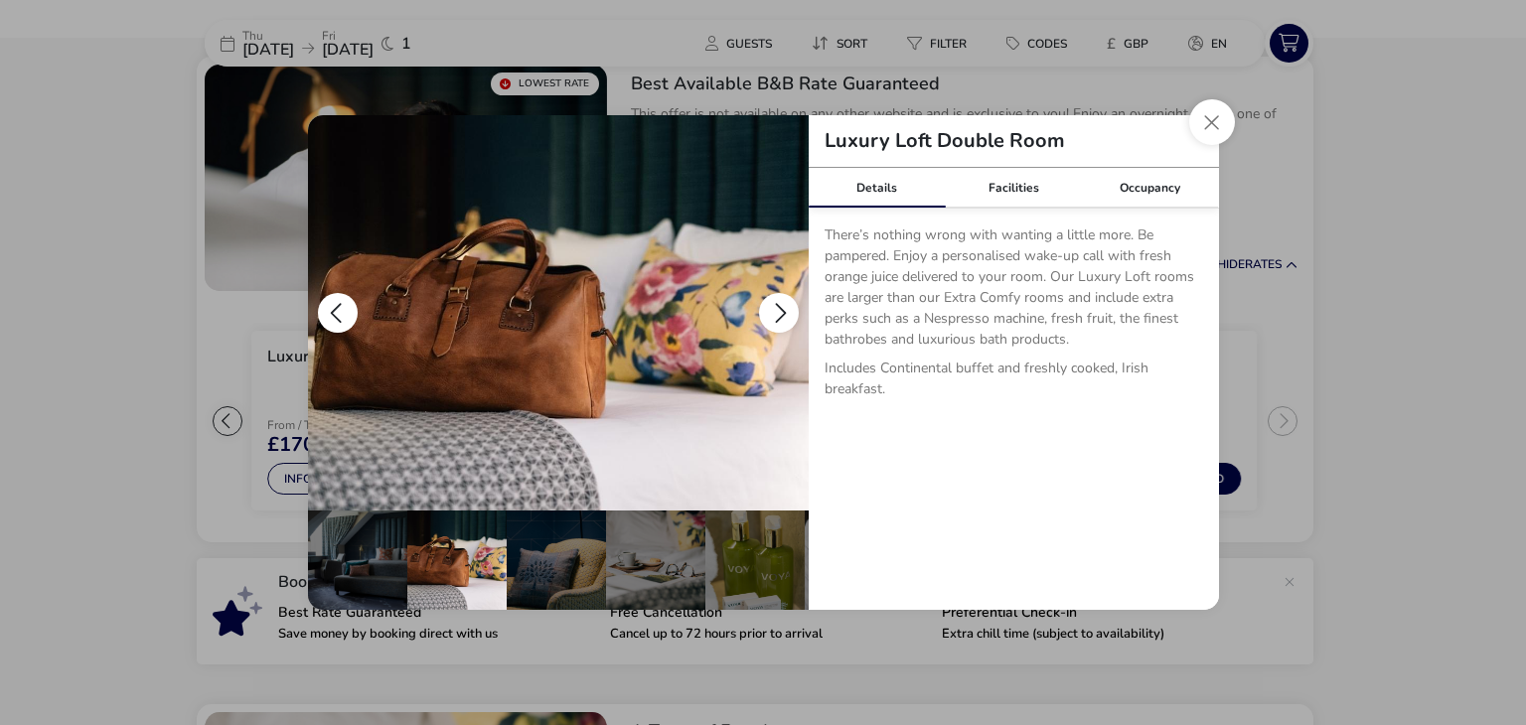
click at [785, 309] on button "details" at bounding box center [779, 313] width 40 height 40
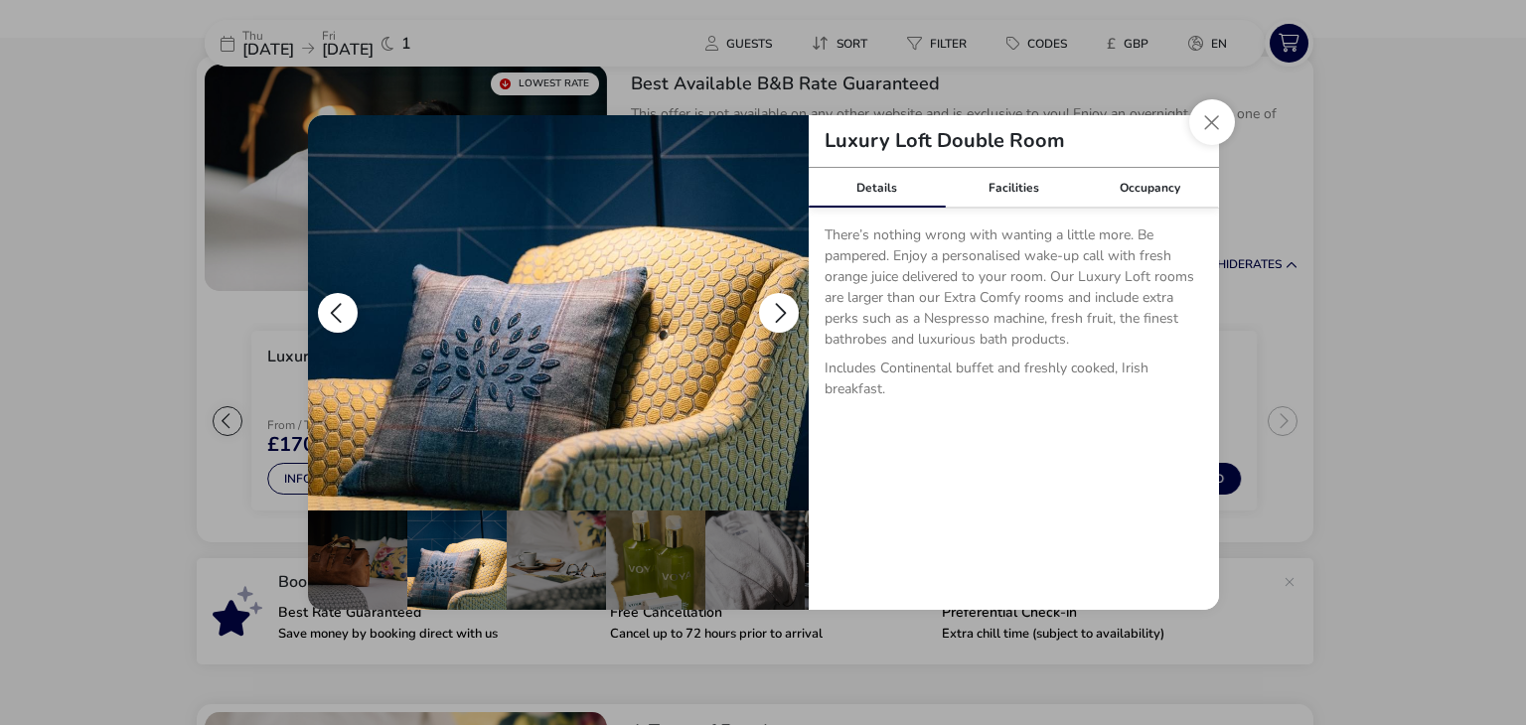
click at [785, 309] on button "details" at bounding box center [779, 313] width 40 height 40
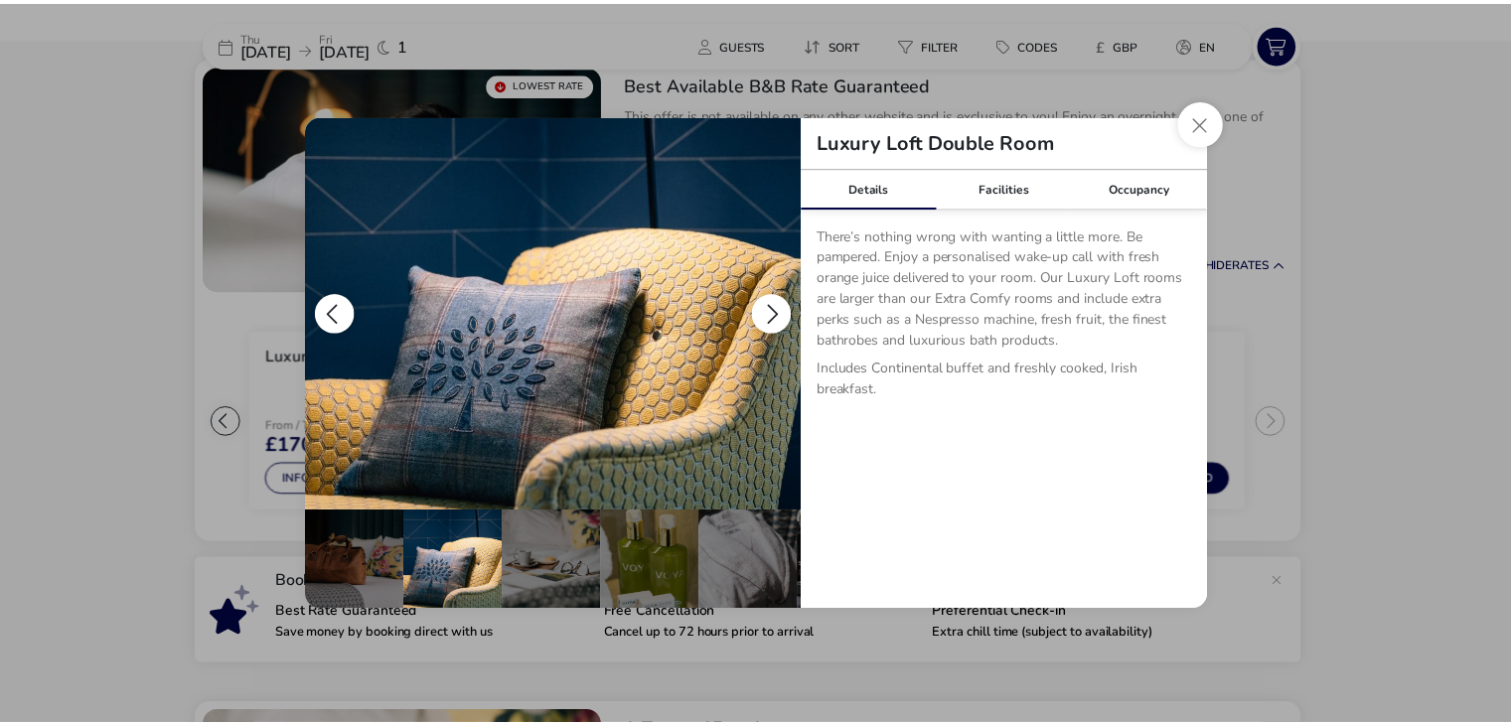
scroll to position [0, 298]
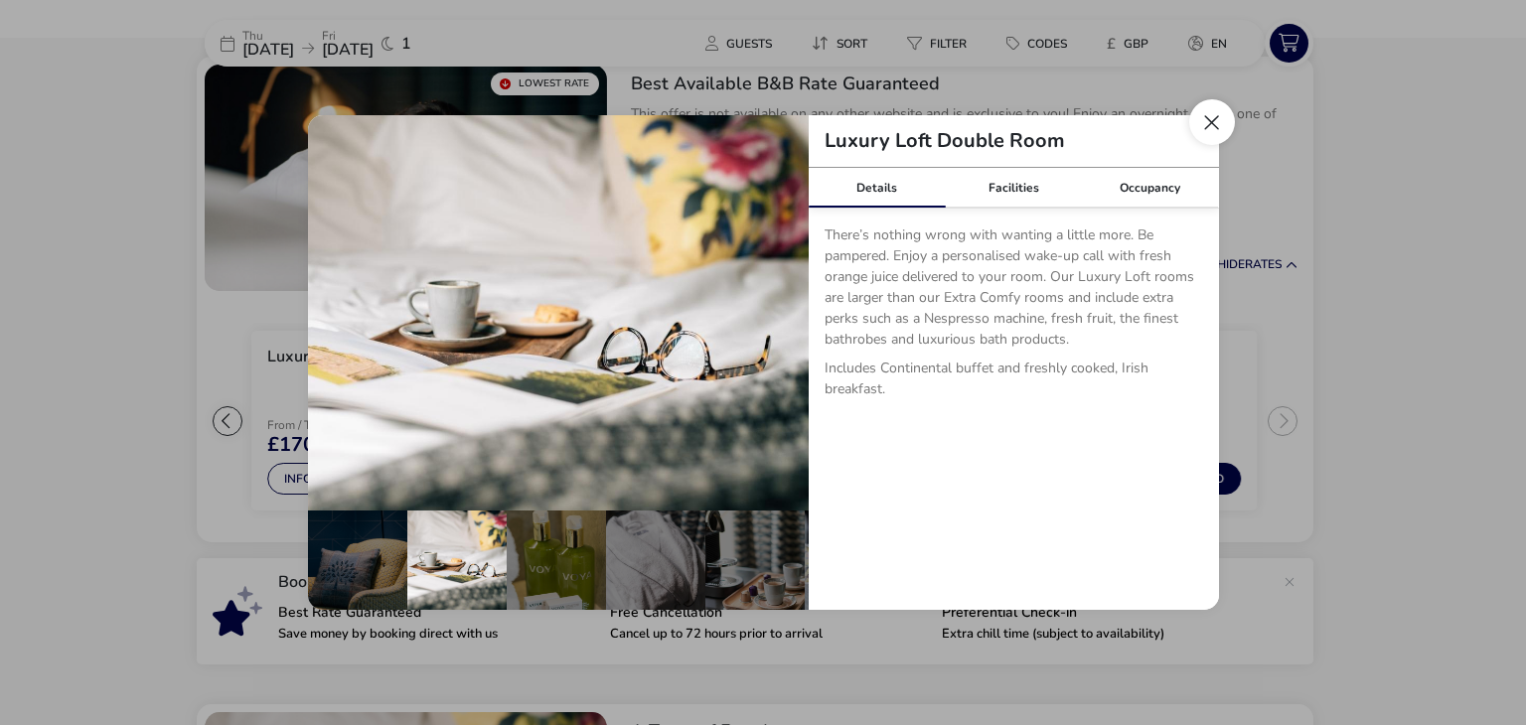
click at [1212, 125] on button "Close dialog" at bounding box center [1212, 122] width 46 height 46
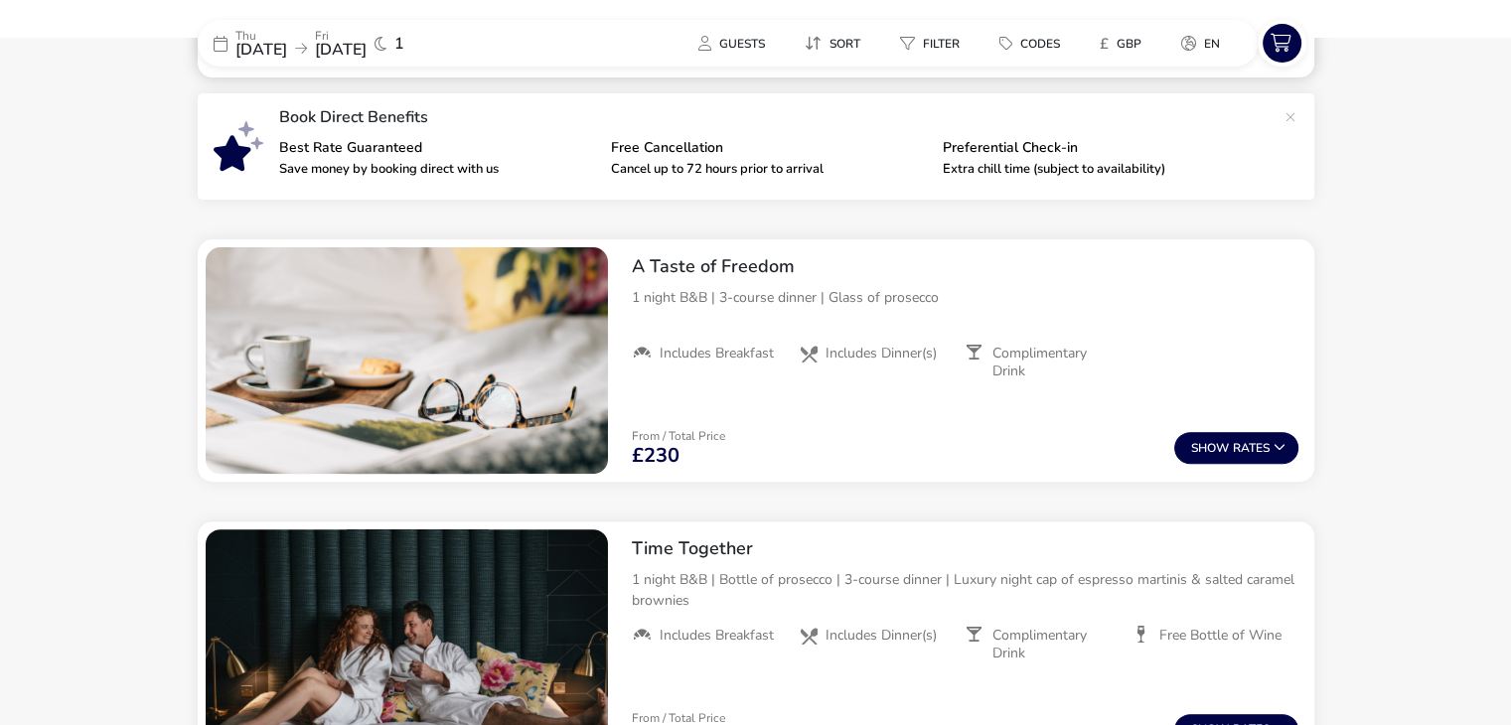
scroll to position [596, 0]
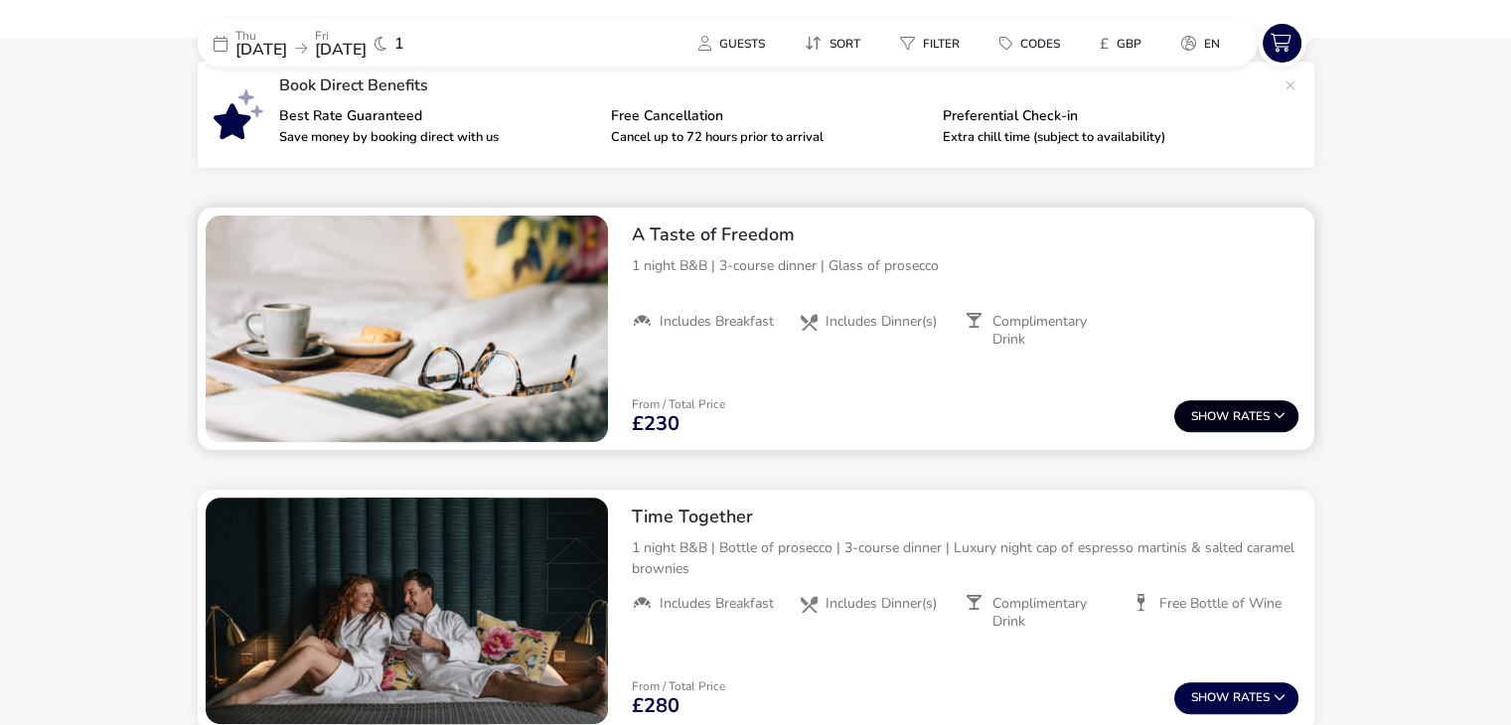
click at [1242, 418] on button "Show Rates" at bounding box center [1236, 416] width 124 height 32
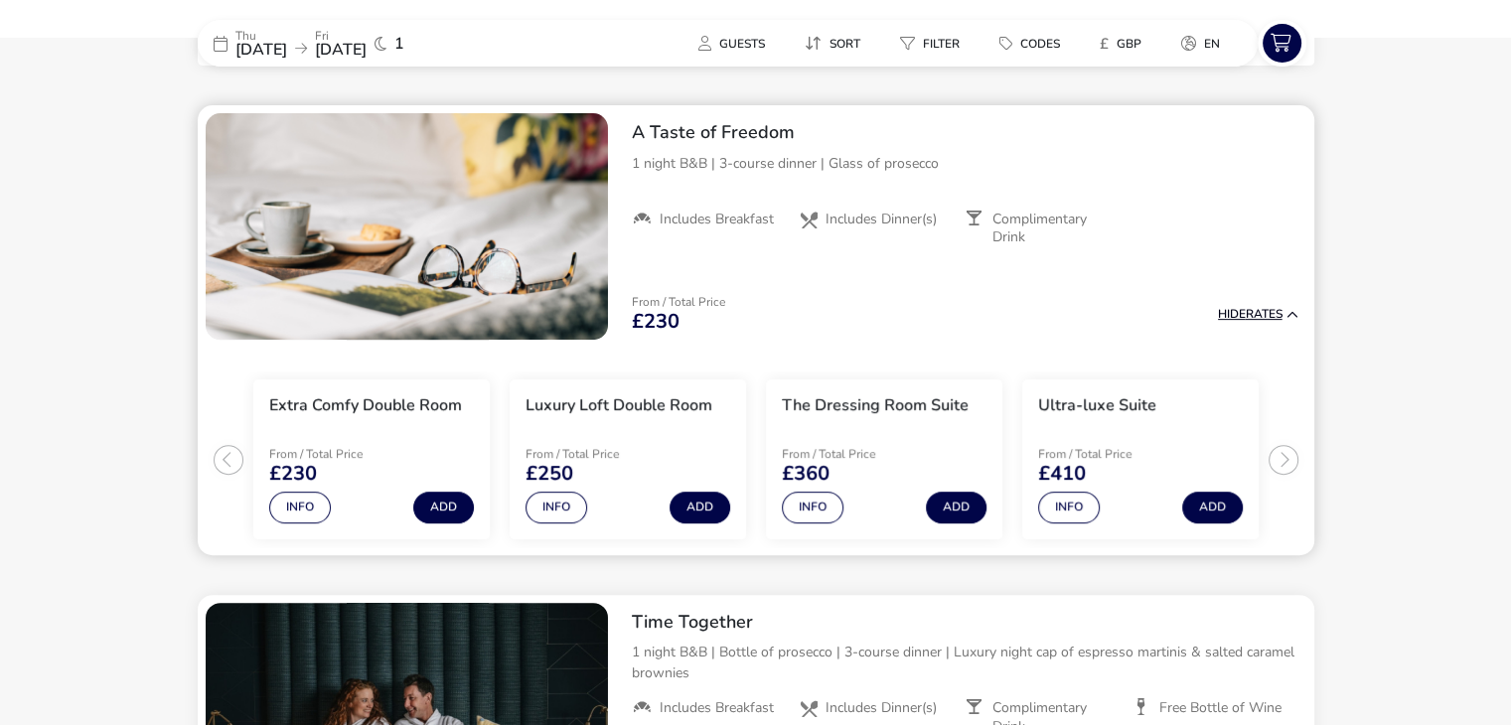
scroll to position [704, 0]
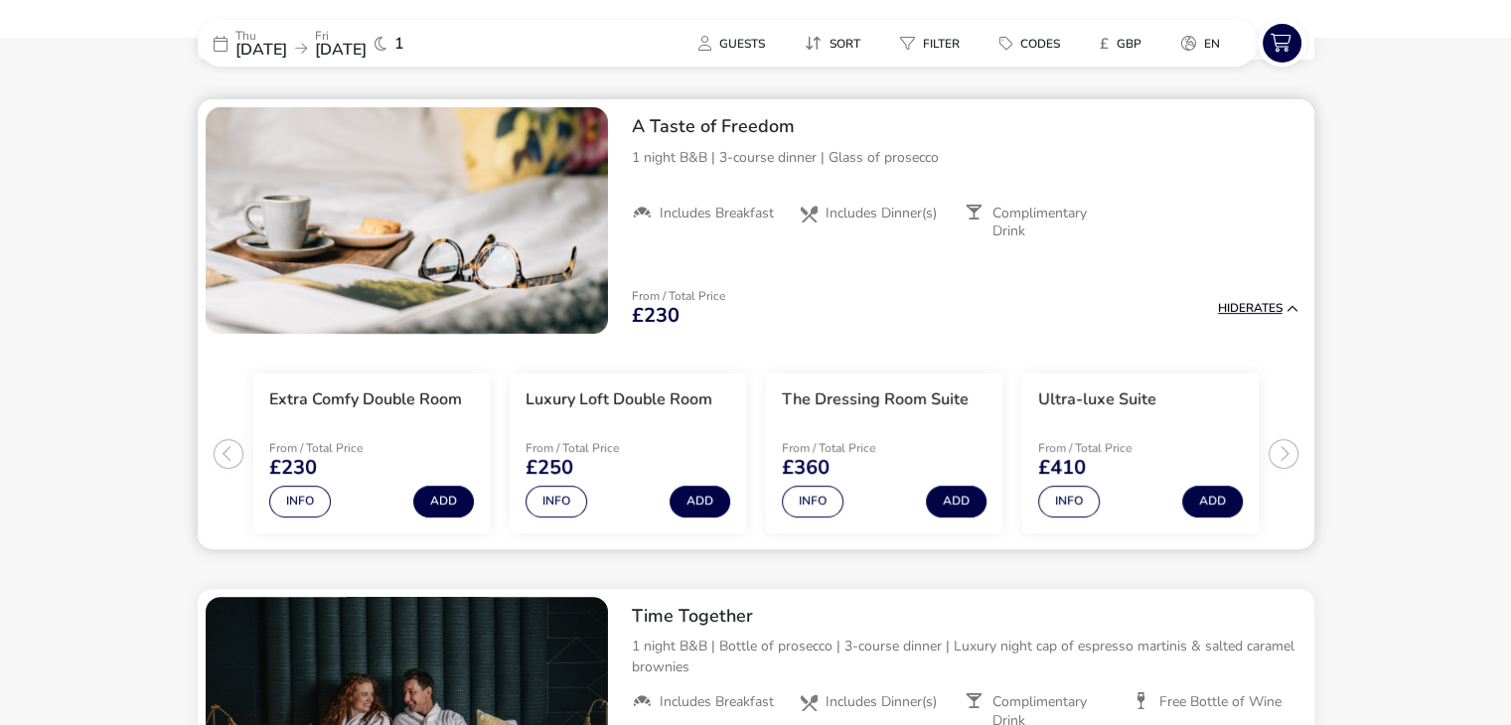
click at [1264, 308] on button "Hide Rates" at bounding box center [1258, 308] width 80 height 13
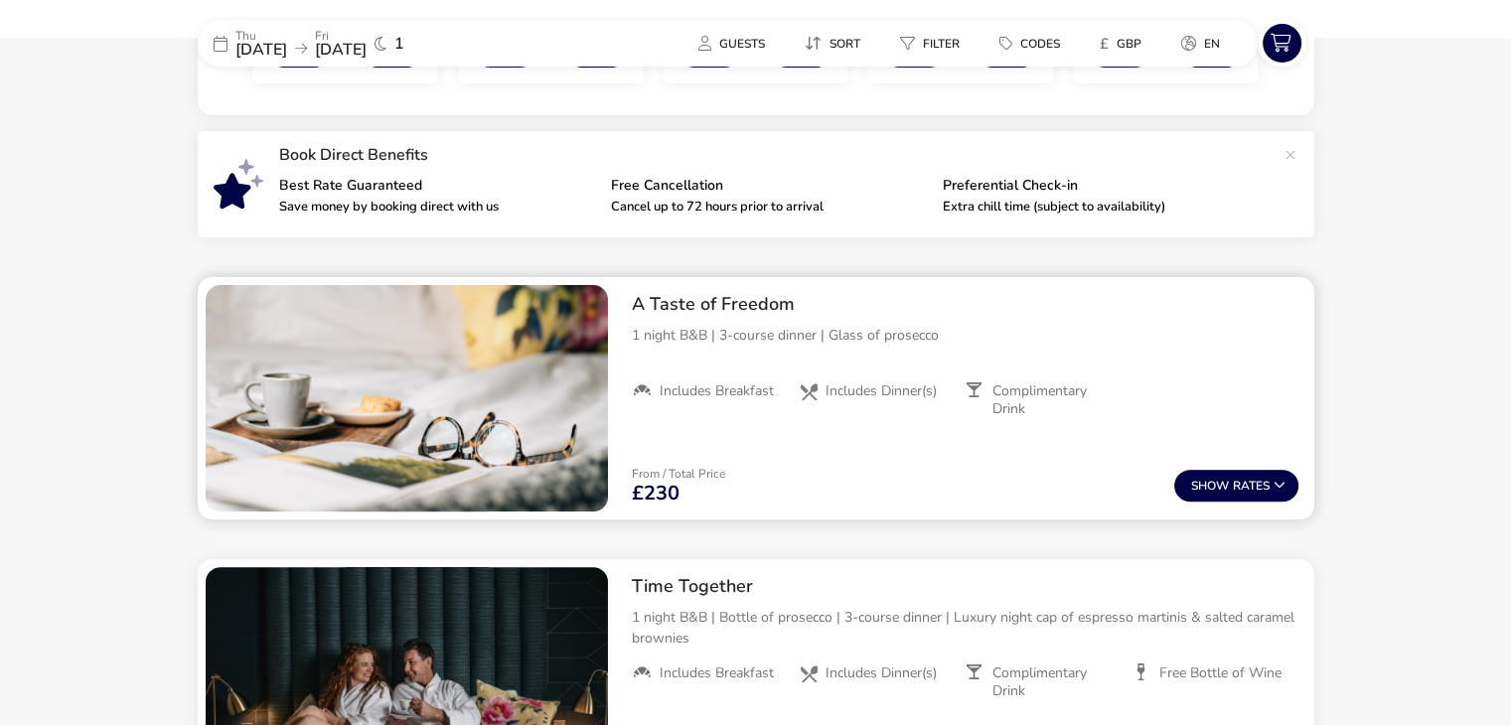
scroll to position [506, 0]
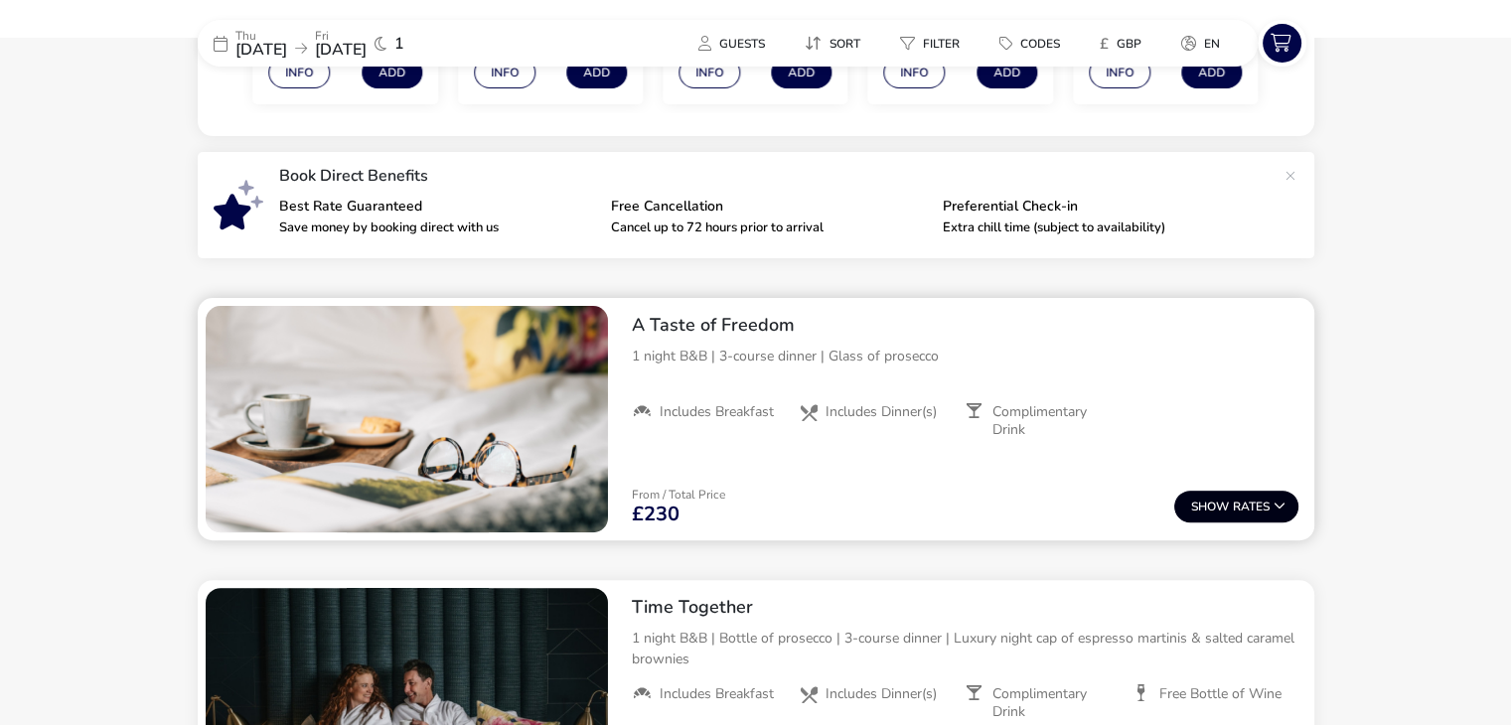
click at [1224, 505] on span "Show" at bounding box center [1212, 507] width 42 height 13
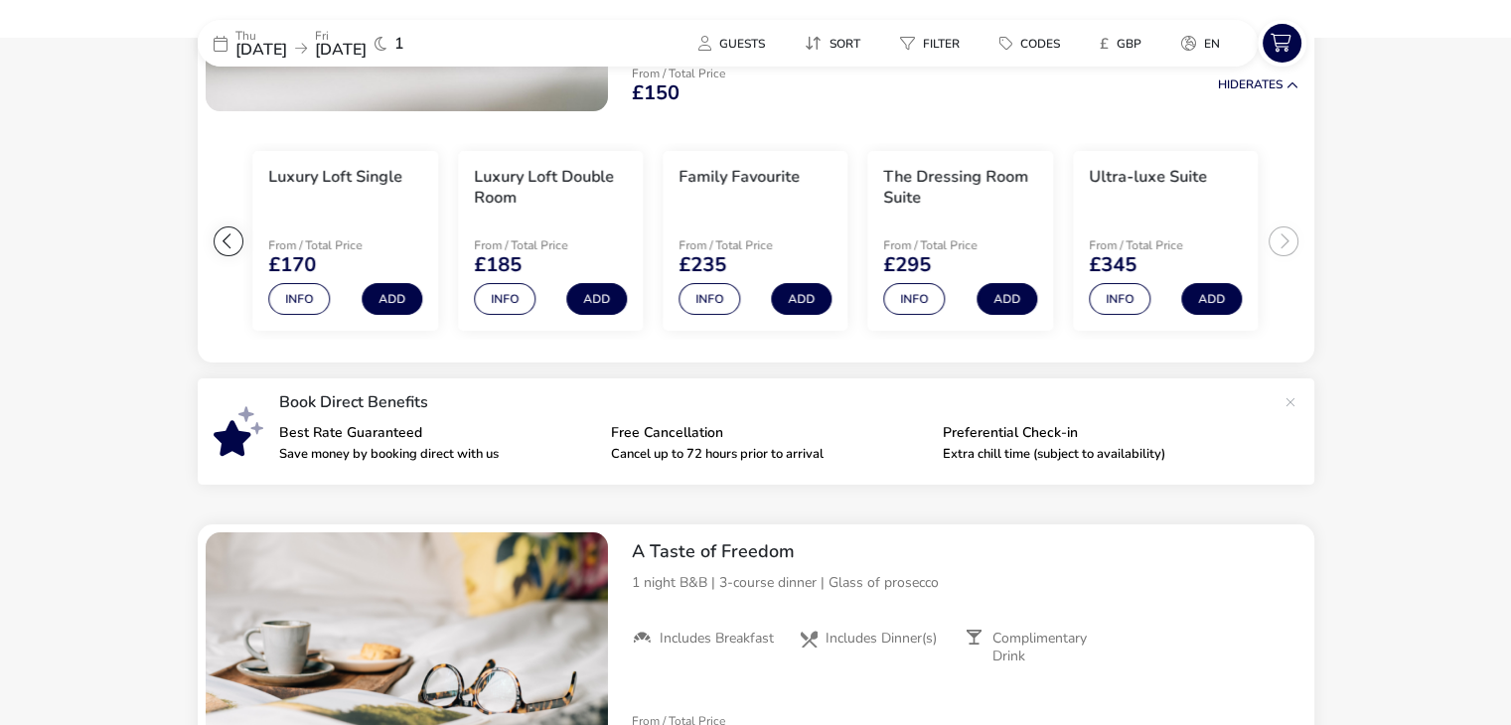
scroll to position [0, 0]
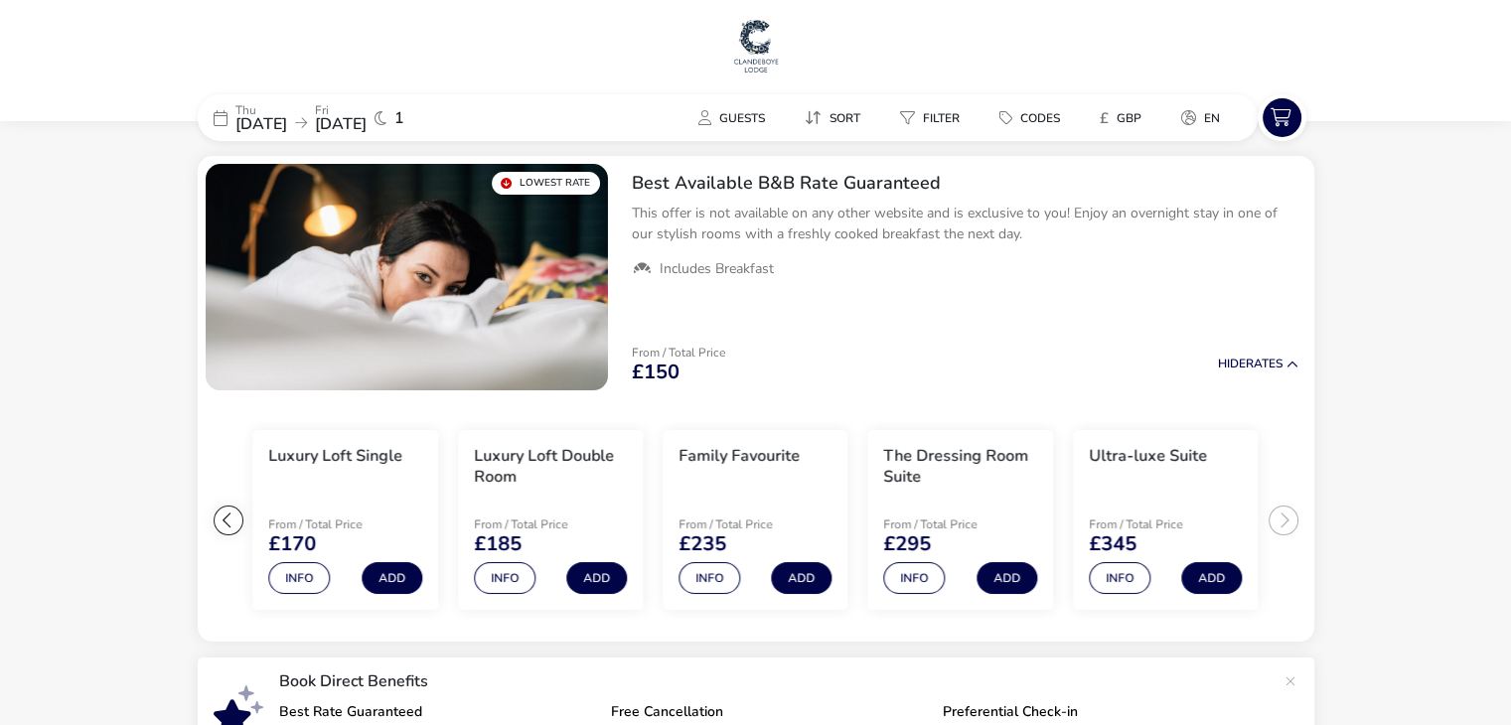
click at [332, 122] on div "[DATE] [DATE]" at bounding box center [300, 118] width 131 height 28
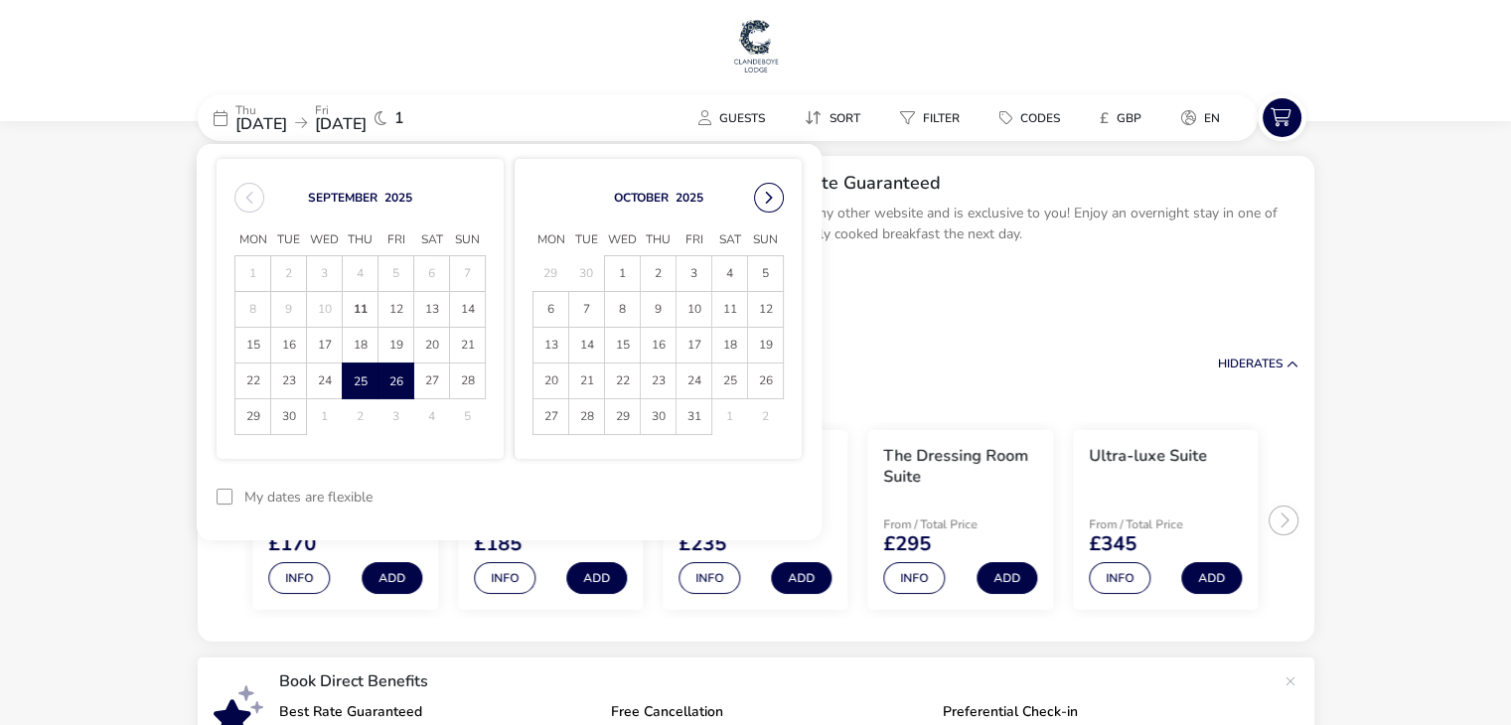
click at [765, 193] on button "Next Month" at bounding box center [769, 198] width 30 height 30
click at [656, 348] on span "13" at bounding box center [658, 345] width 35 height 35
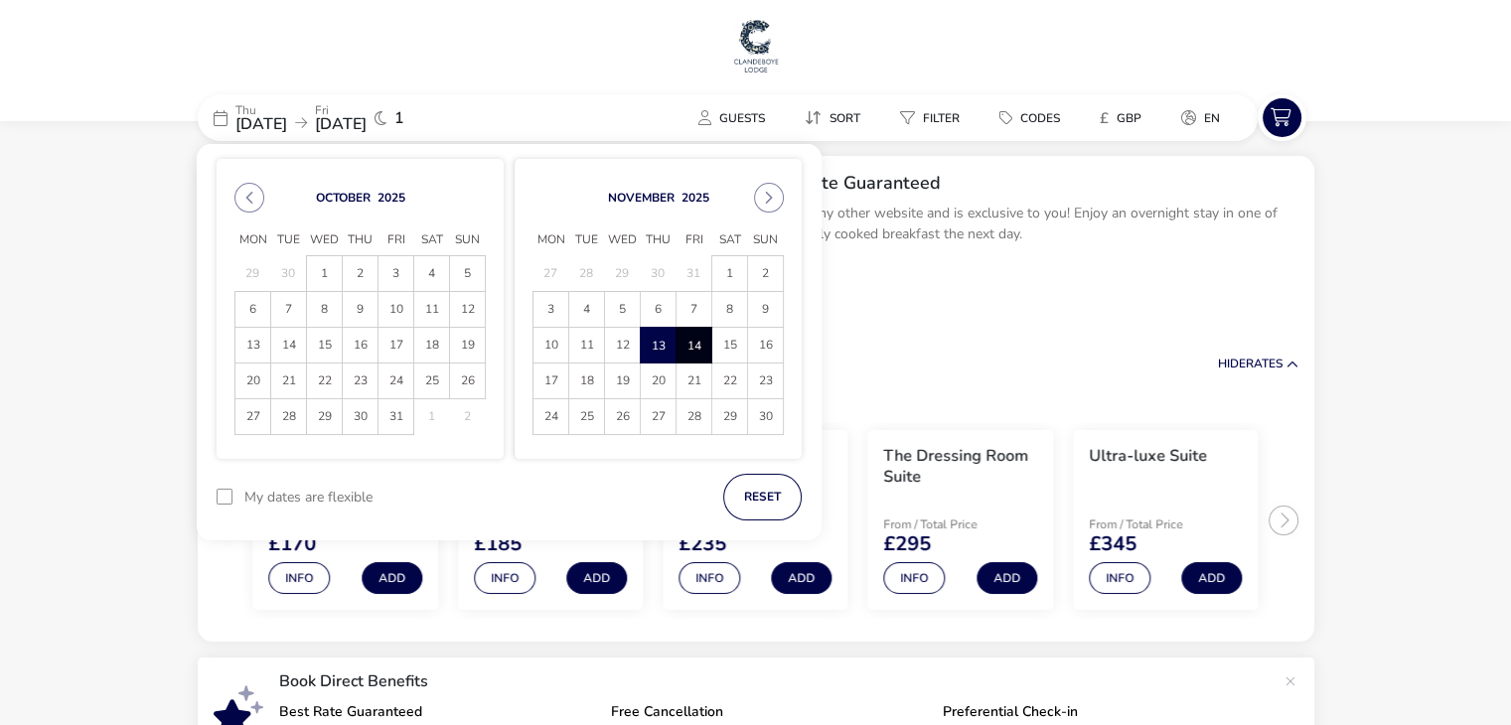
click at [700, 351] on span "14" at bounding box center [693, 345] width 35 height 35
click at [760, 498] on button "Apply Dates" at bounding box center [740, 497] width 121 height 47
